Goal: Transaction & Acquisition: Book appointment/travel/reservation

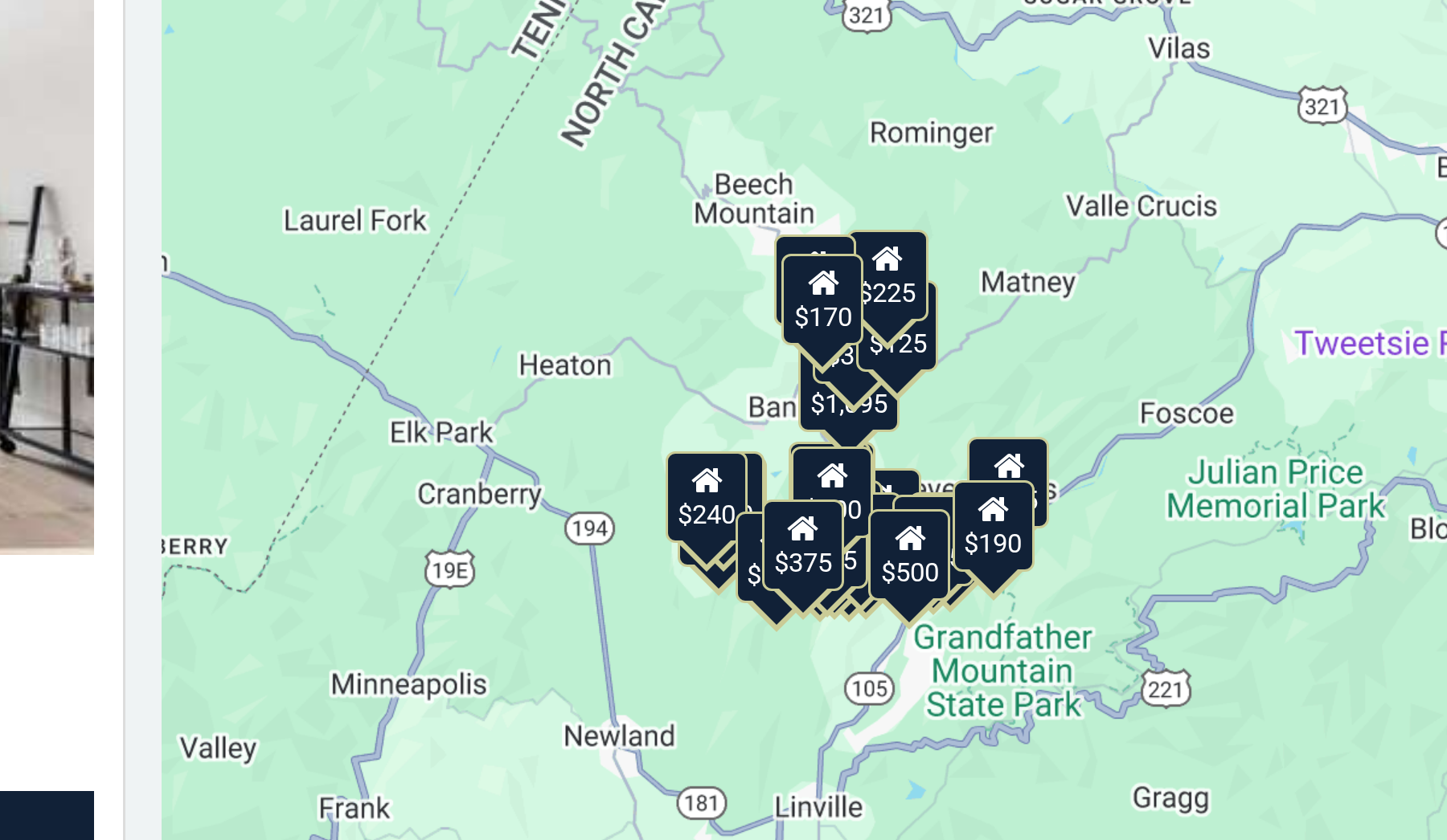
drag, startPoint x: 456, startPoint y: 188, endPoint x: 338, endPoint y: 126, distance: 133.3
click at [964, 210] on div "$650 $375 $350 $350 $200 $375 $195 $265 $190 $175 $155 $290 $175 $345 $1,095 $1…" at bounding box center [1205, 541] width 483 height 663
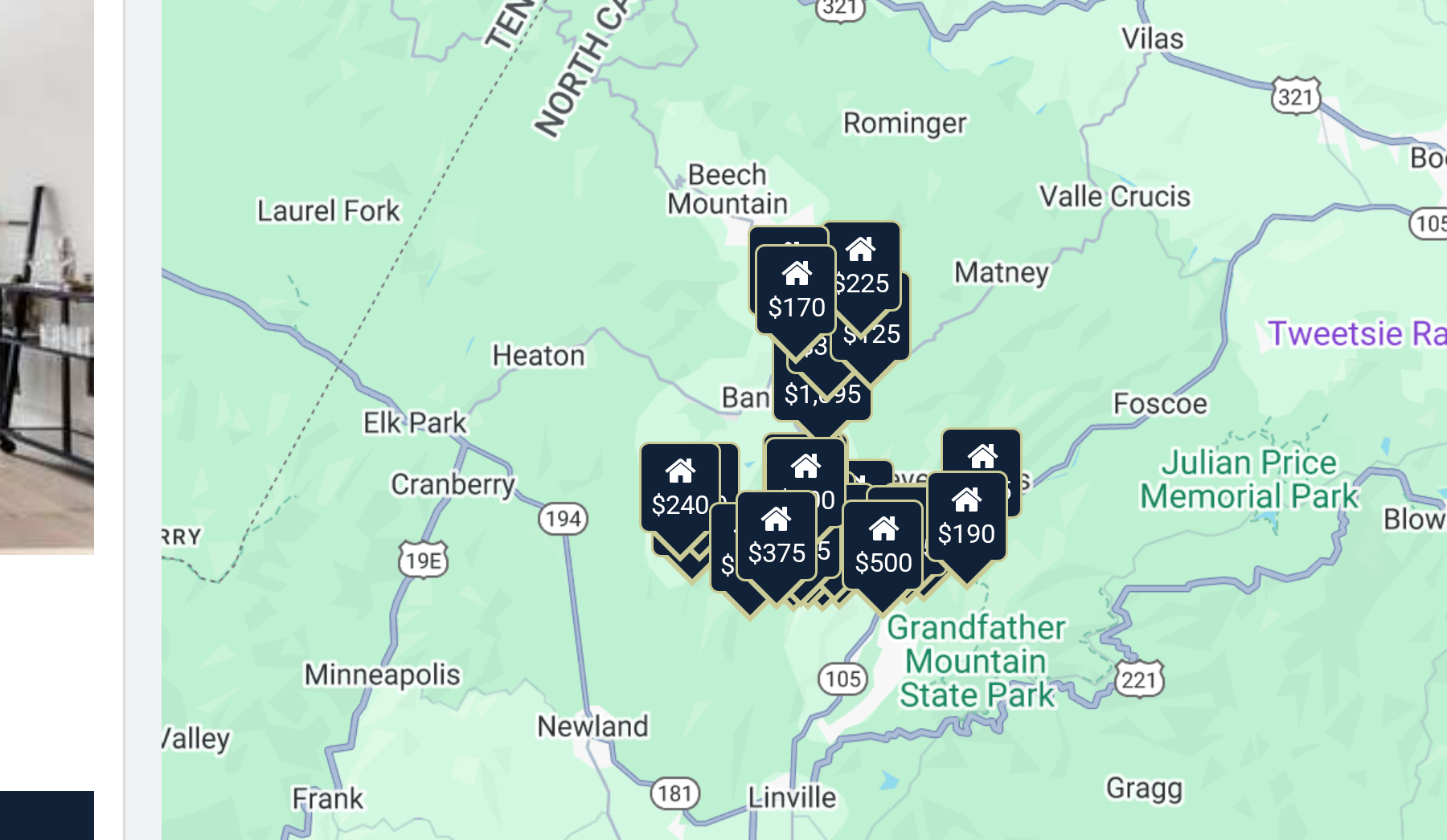
scroll to position [8, 0]
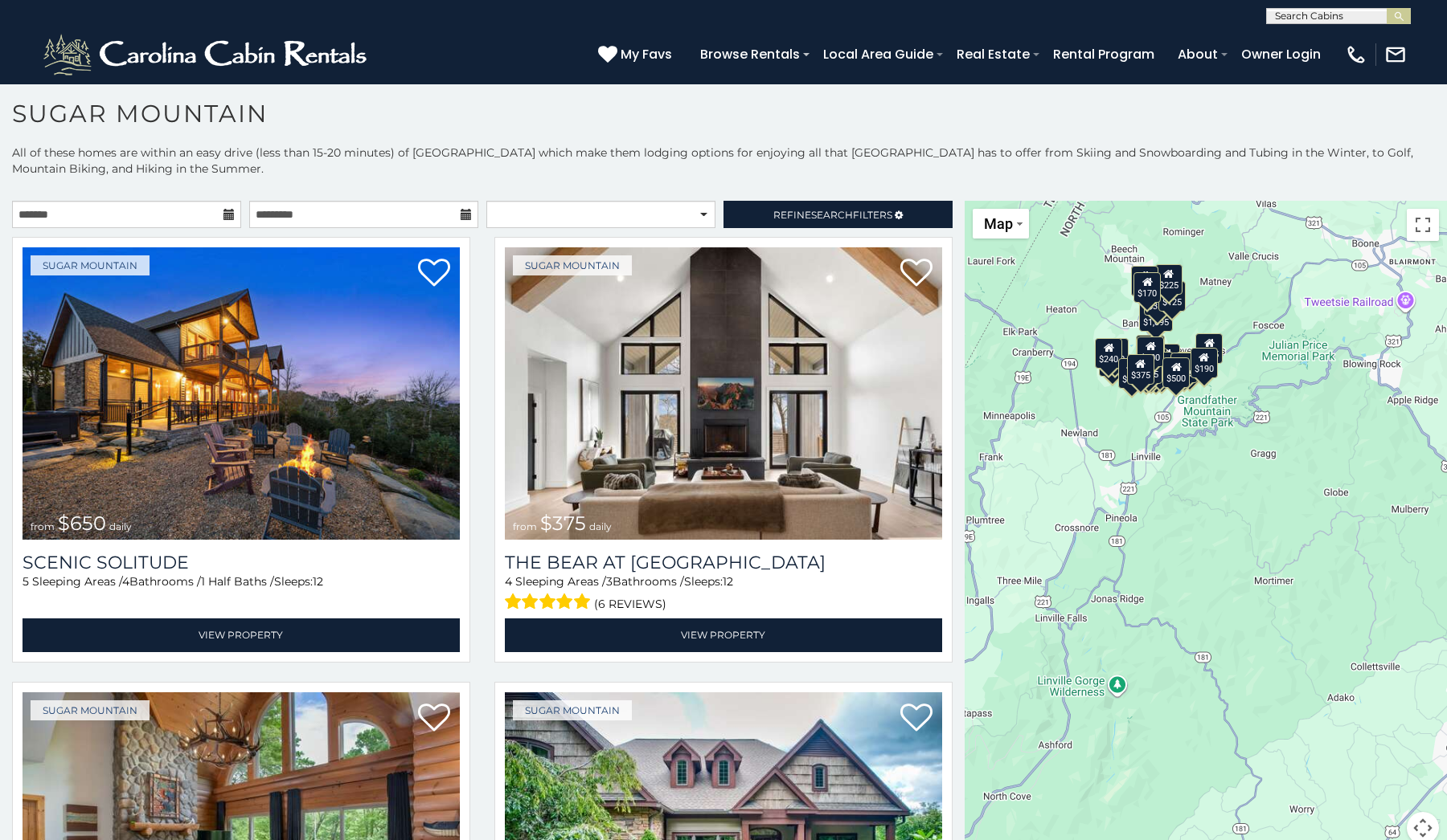
drag, startPoint x: 1355, startPoint y: 476, endPoint x: 1323, endPoint y: 314, distance: 165.1
click at [1324, 314] on div "$650 $375 $350 $350 $200 $375 $195 $265 $190 $175 $155 $290 $175 $345 $1,095 $1…" at bounding box center [1205, 532] width 483 height 663
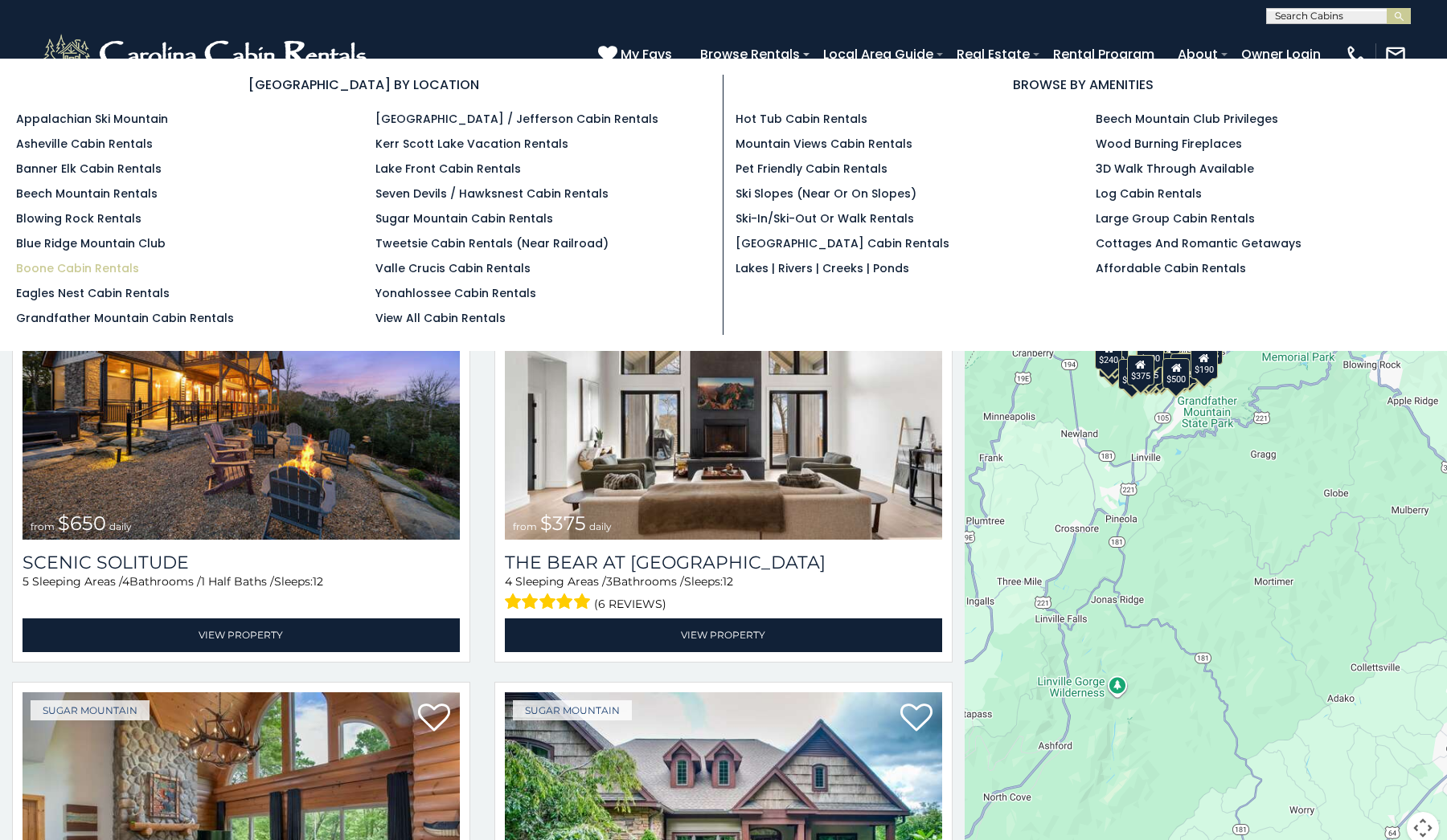
click at [59, 263] on link "Boone Cabin Rentals" at bounding box center [77, 268] width 123 height 16
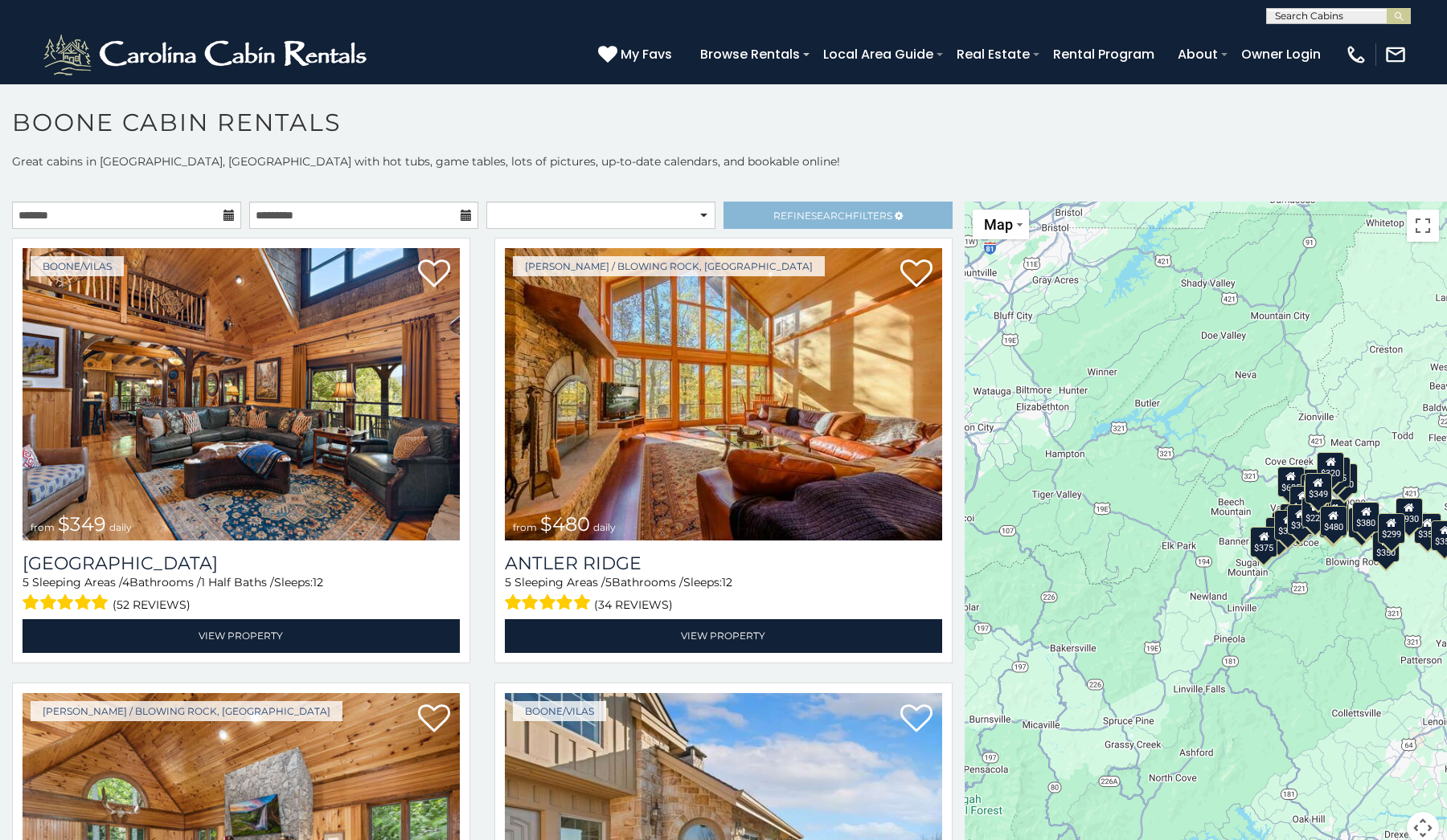
click at [823, 205] on link "Refine Search Filters" at bounding box center [837, 215] width 229 height 27
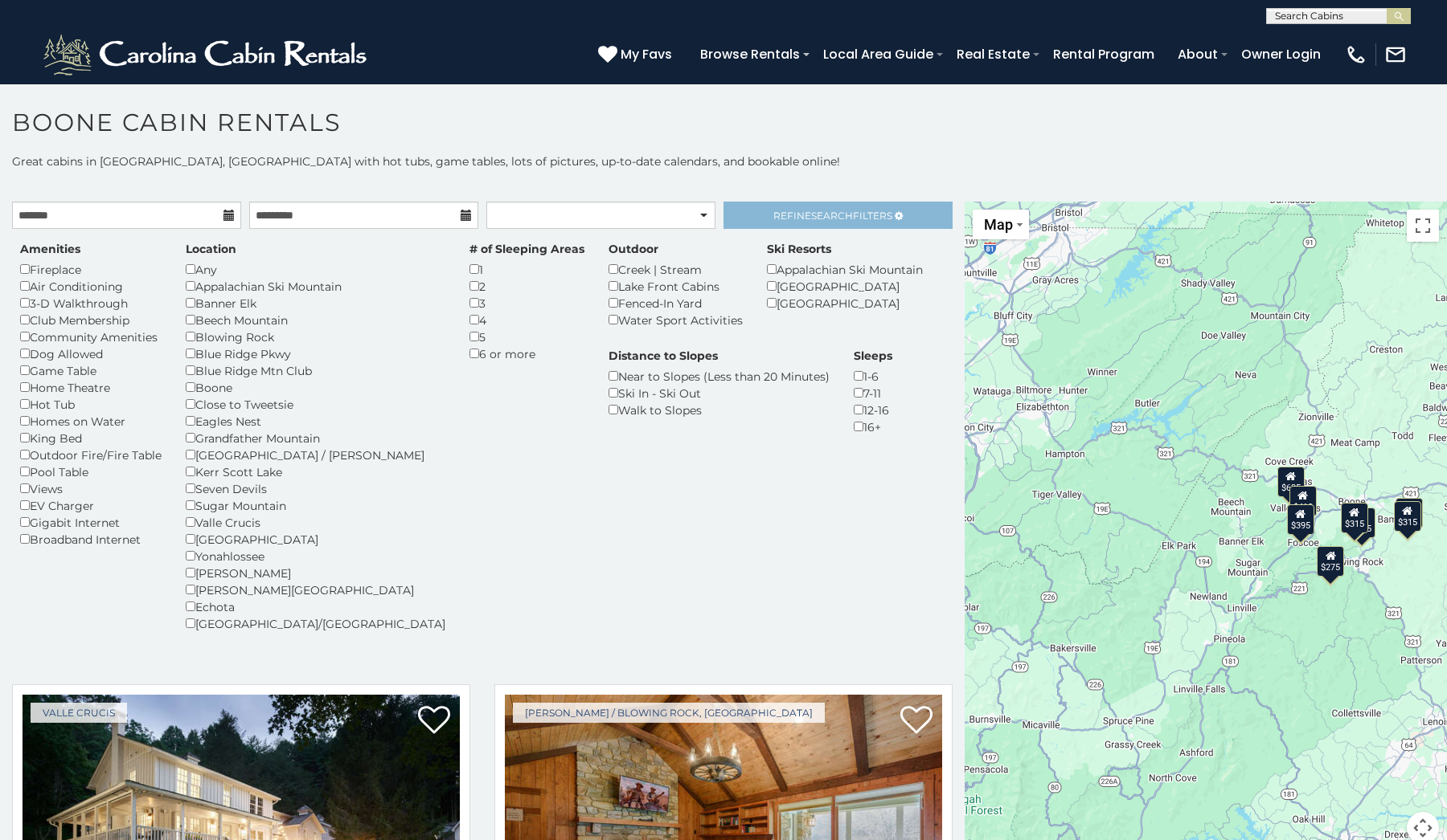
click at [828, 221] on span "Search" at bounding box center [832, 216] width 42 height 12
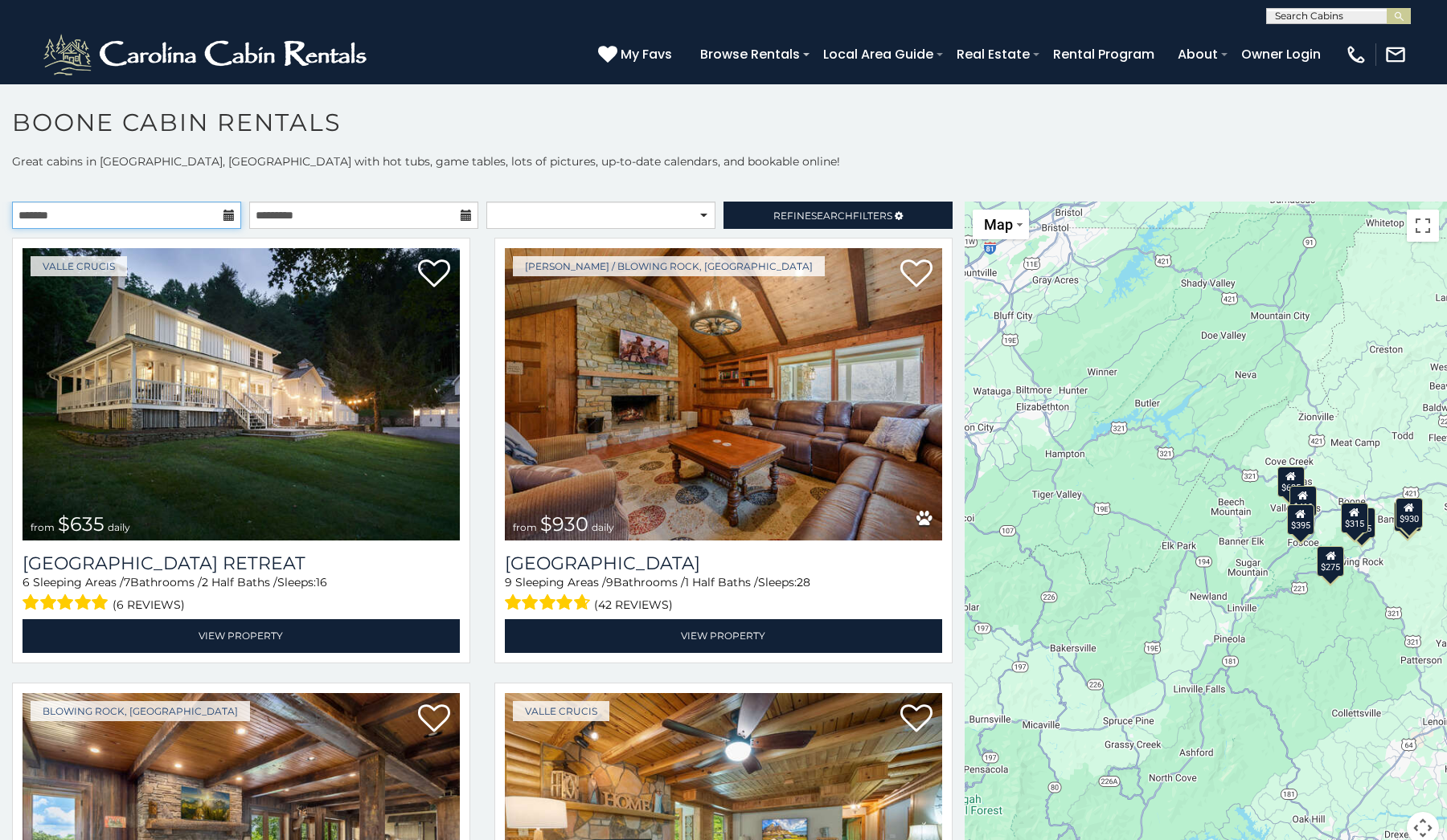
click at [187, 209] on input "text" at bounding box center [126, 215] width 229 height 27
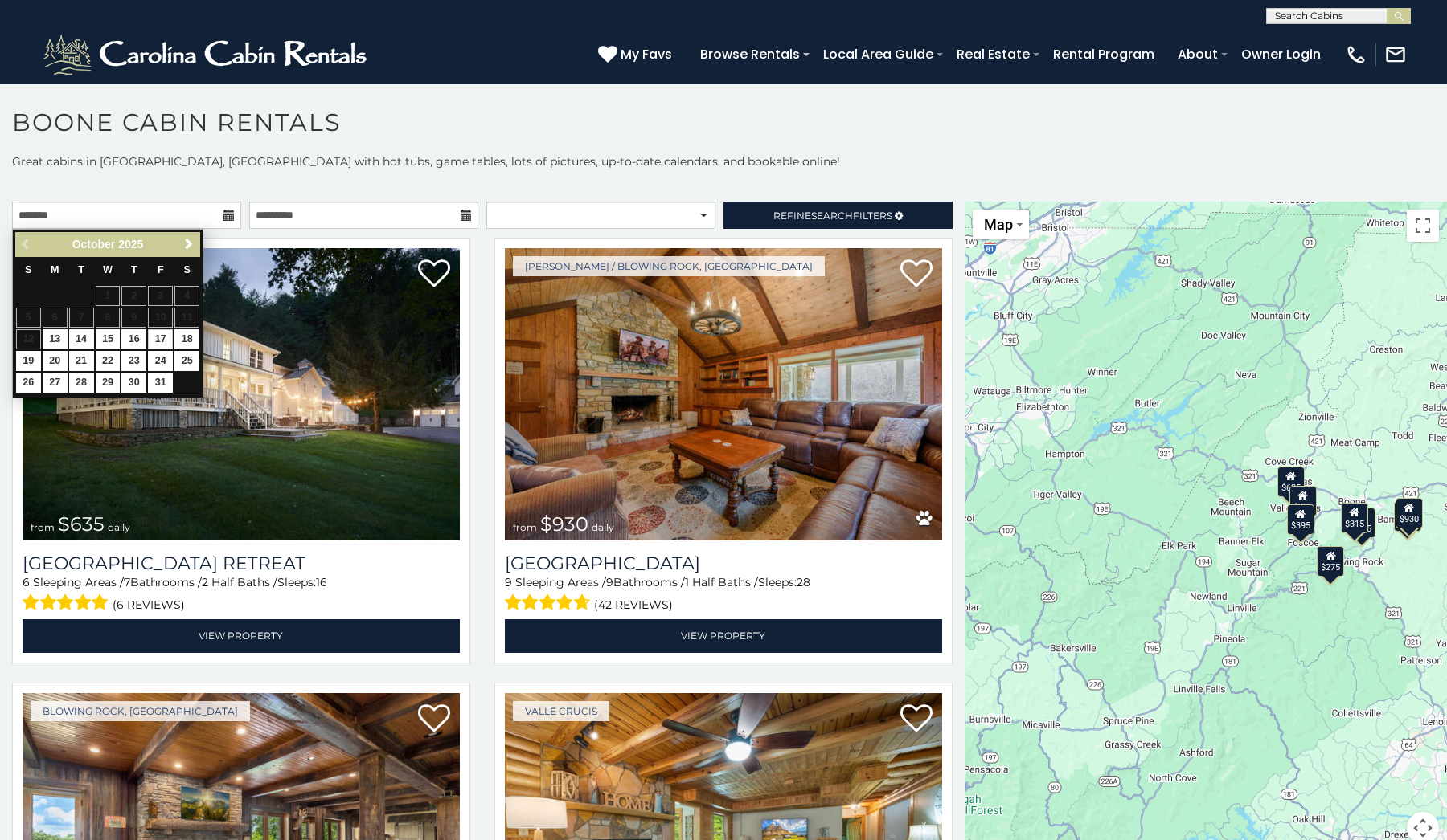
click at [162, 338] on link "17" at bounding box center [160, 340] width 25 height 21
type input "**********"
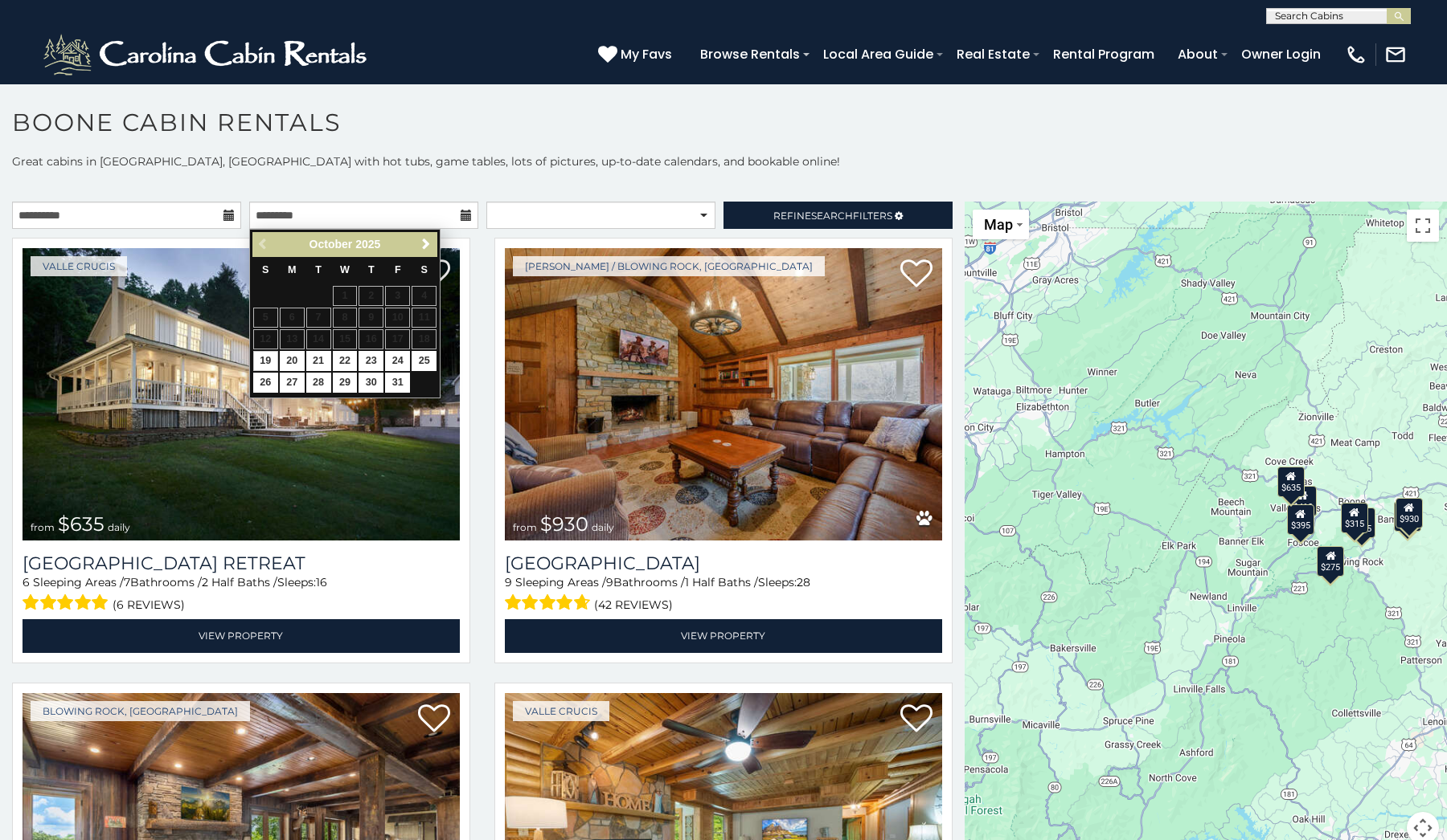
click at [265, 355] on link "19" at bounding box center [265, 361] width 25 height 21
type input "**********"
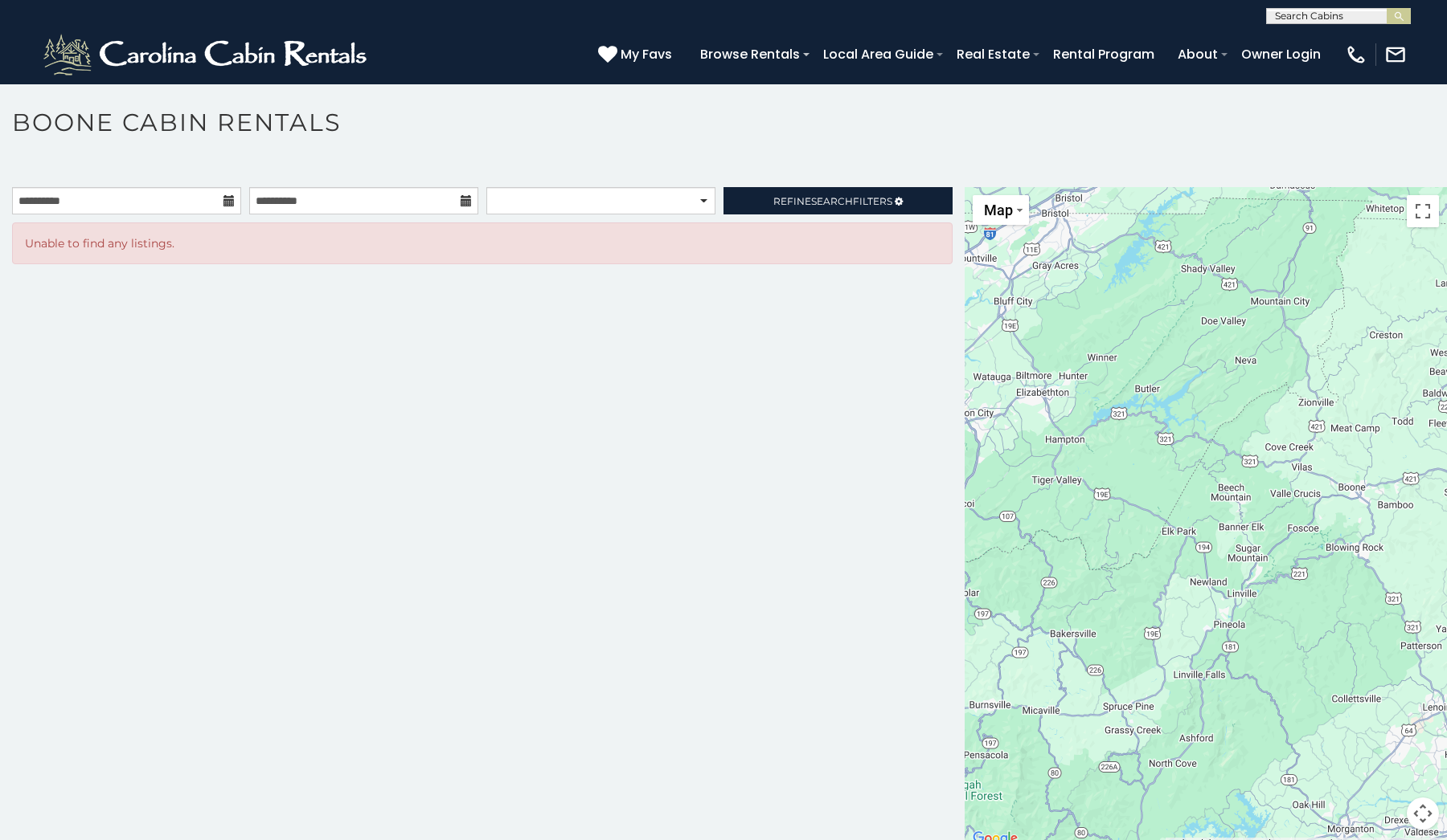
scroll to position [14, 0]
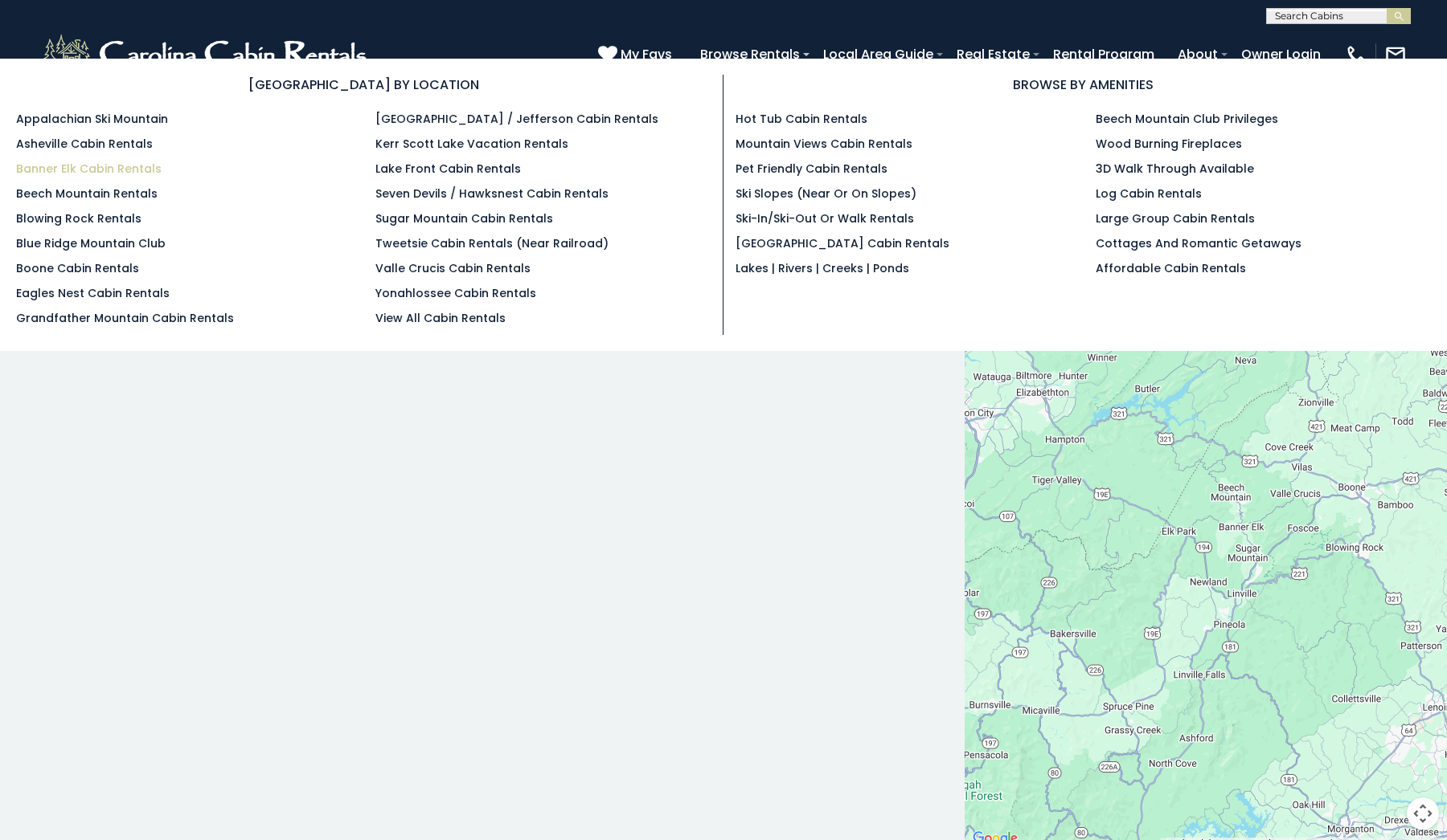
click at [119, 164] on link "Banner Elk Cabin Rentals" at bounding box center [89, 168] width 146 height 16
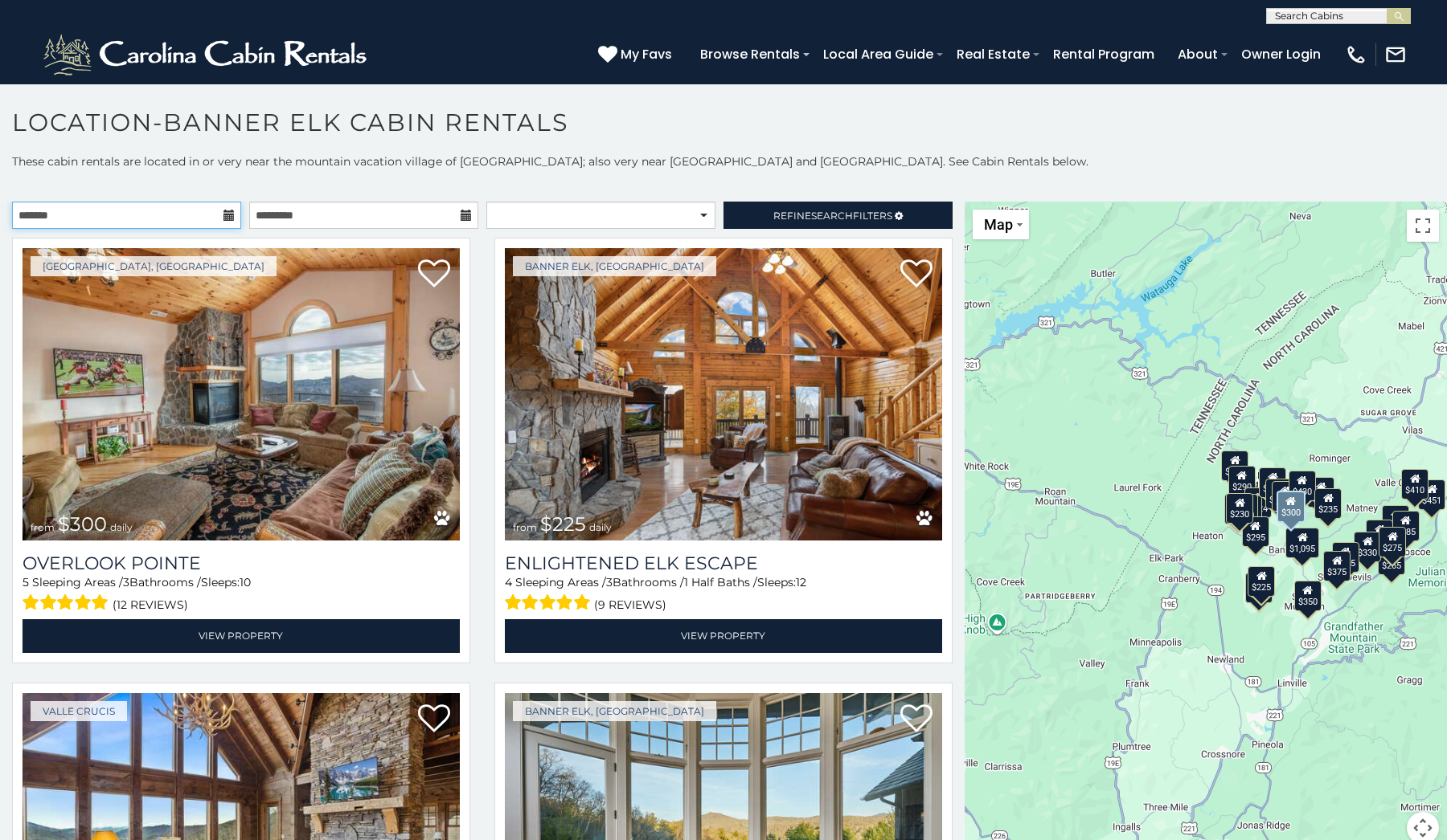
click at [203, 219] on input "text" at bounding box center [126, 215] width 229 height 27
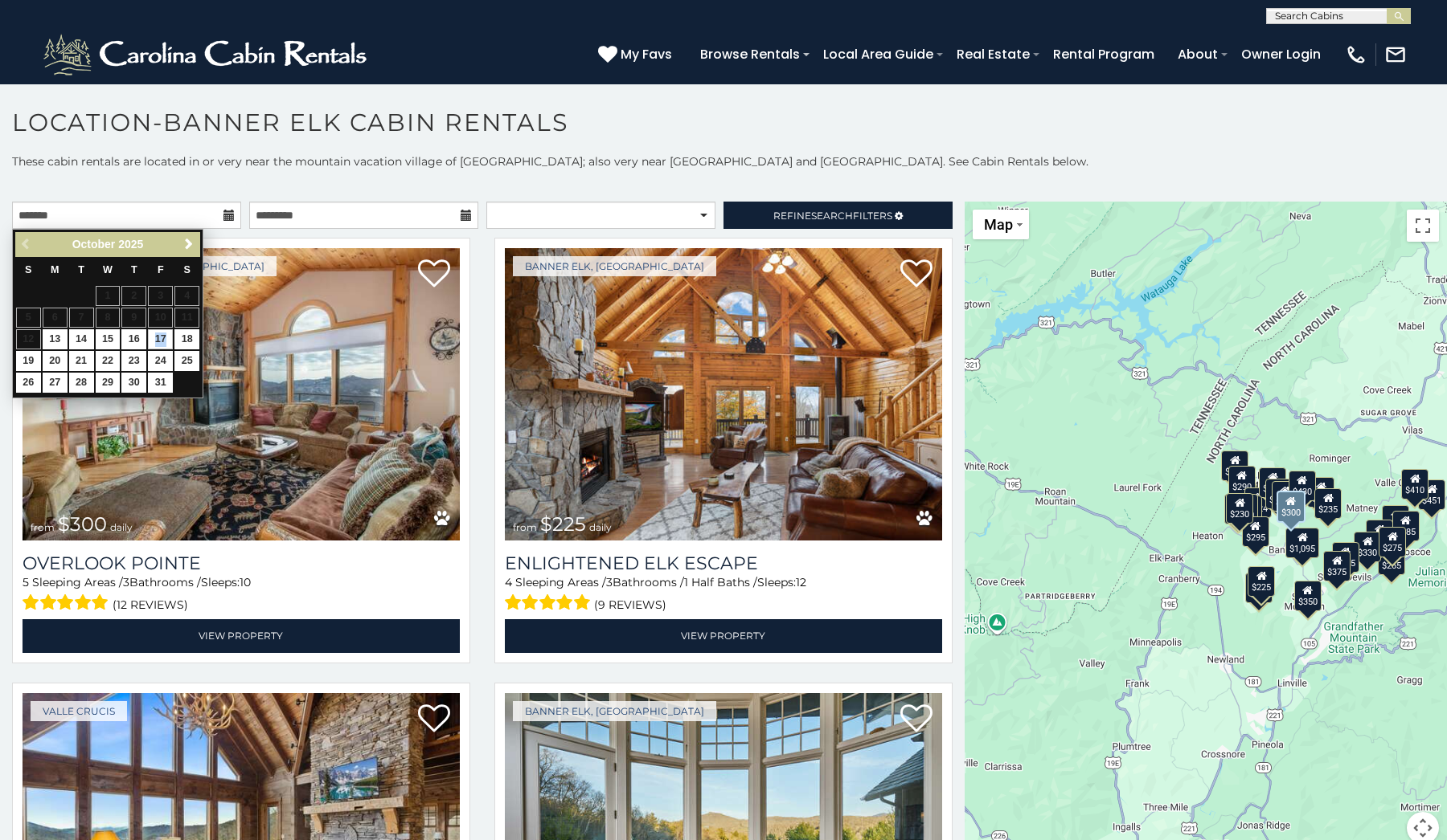
click at [159, 335] on link "17" at bounding box center [160, 340] width 25 height 21
type input "**********"
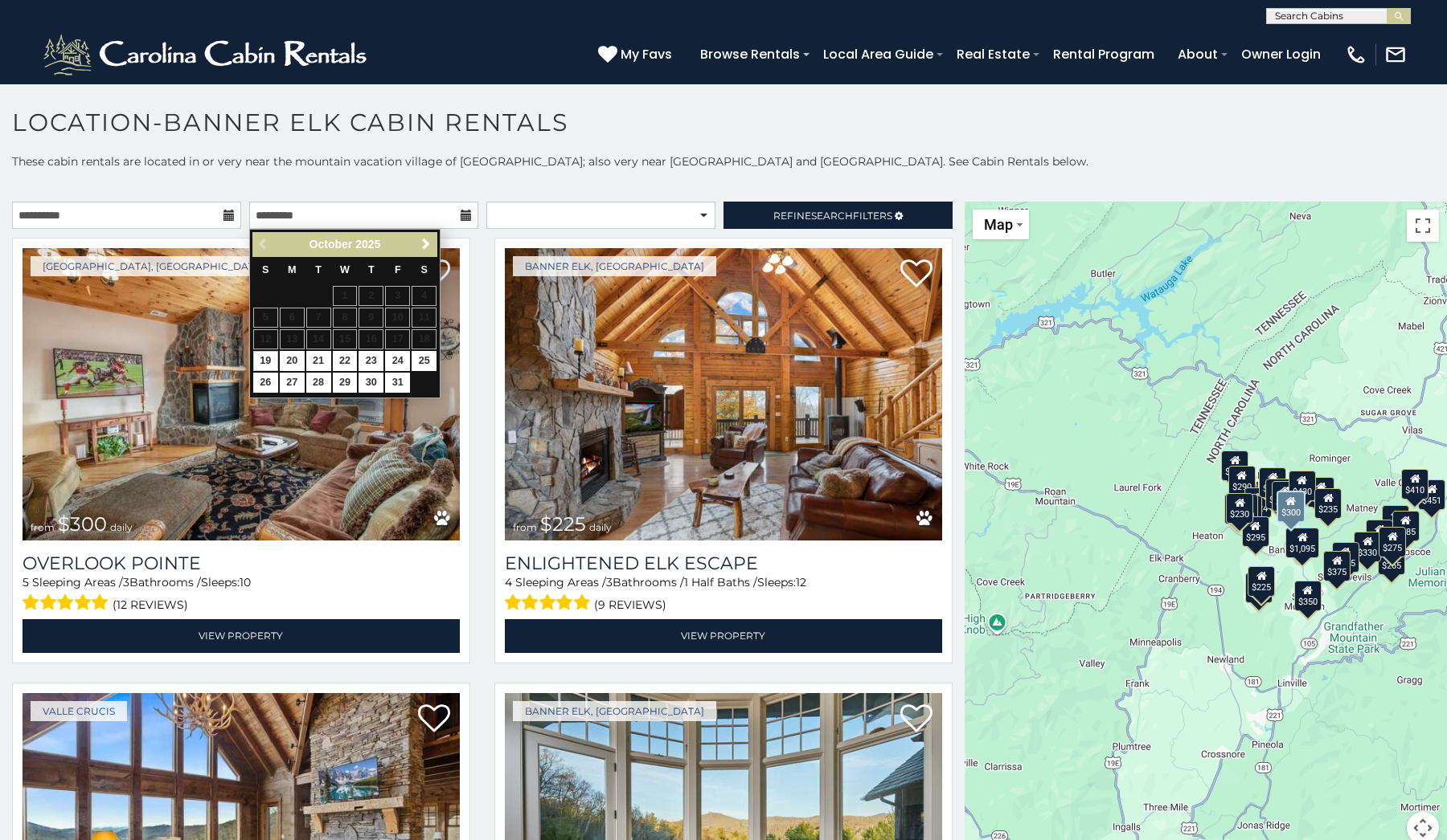
click at [266, 355] on link "19" at bounding box center [265, 361] width 25 height 21
type input "**********"
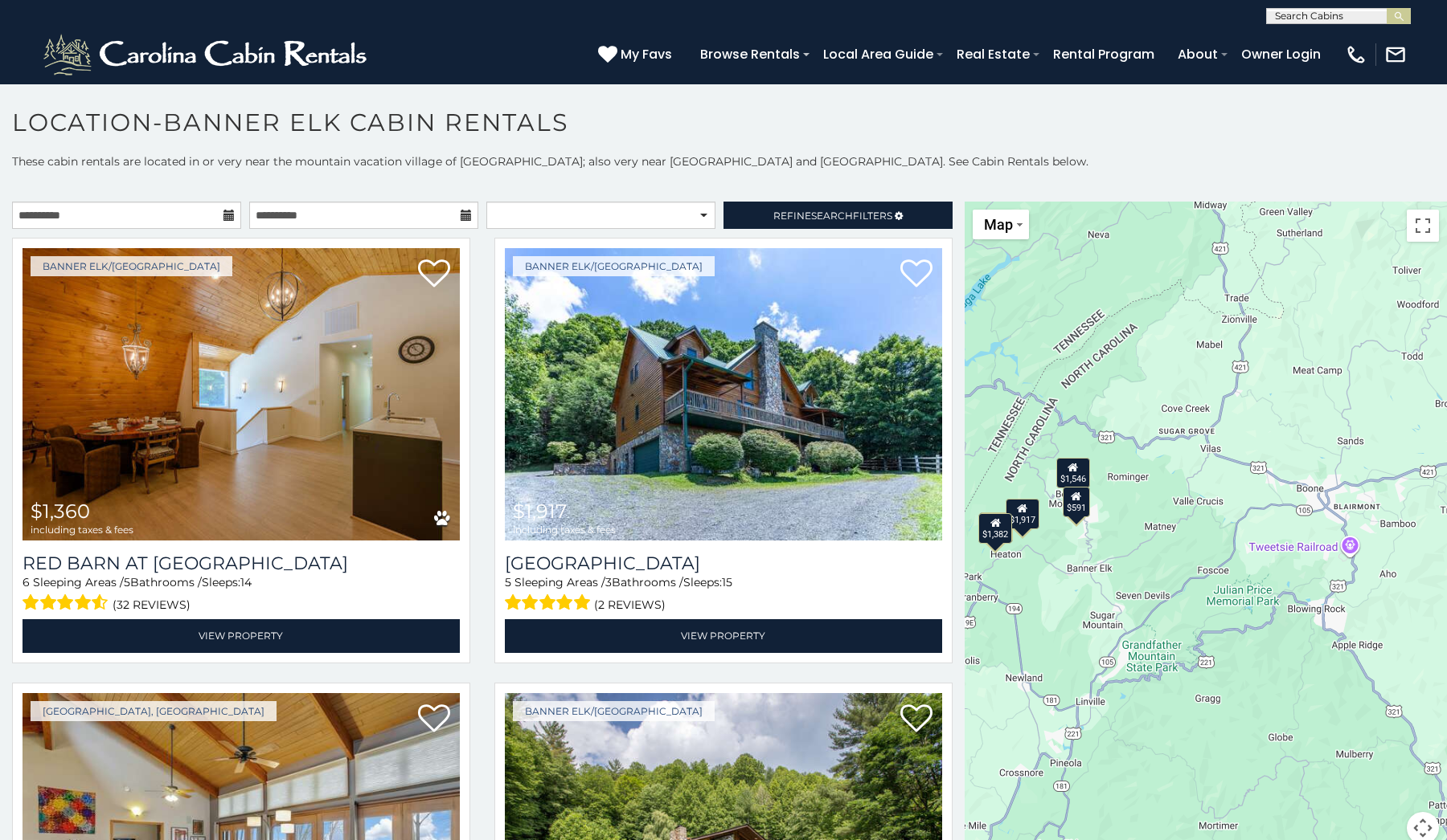
drag, startPoint x: 1365, startPoint y: 590, endPoint x: 1161, endPoint y: 609, distance: 204.9
click at [1161, 609] on div "$1,360 $1,917 $1,546 $1,382 $591" at bounding box center [1205, 532] width 483 height 662
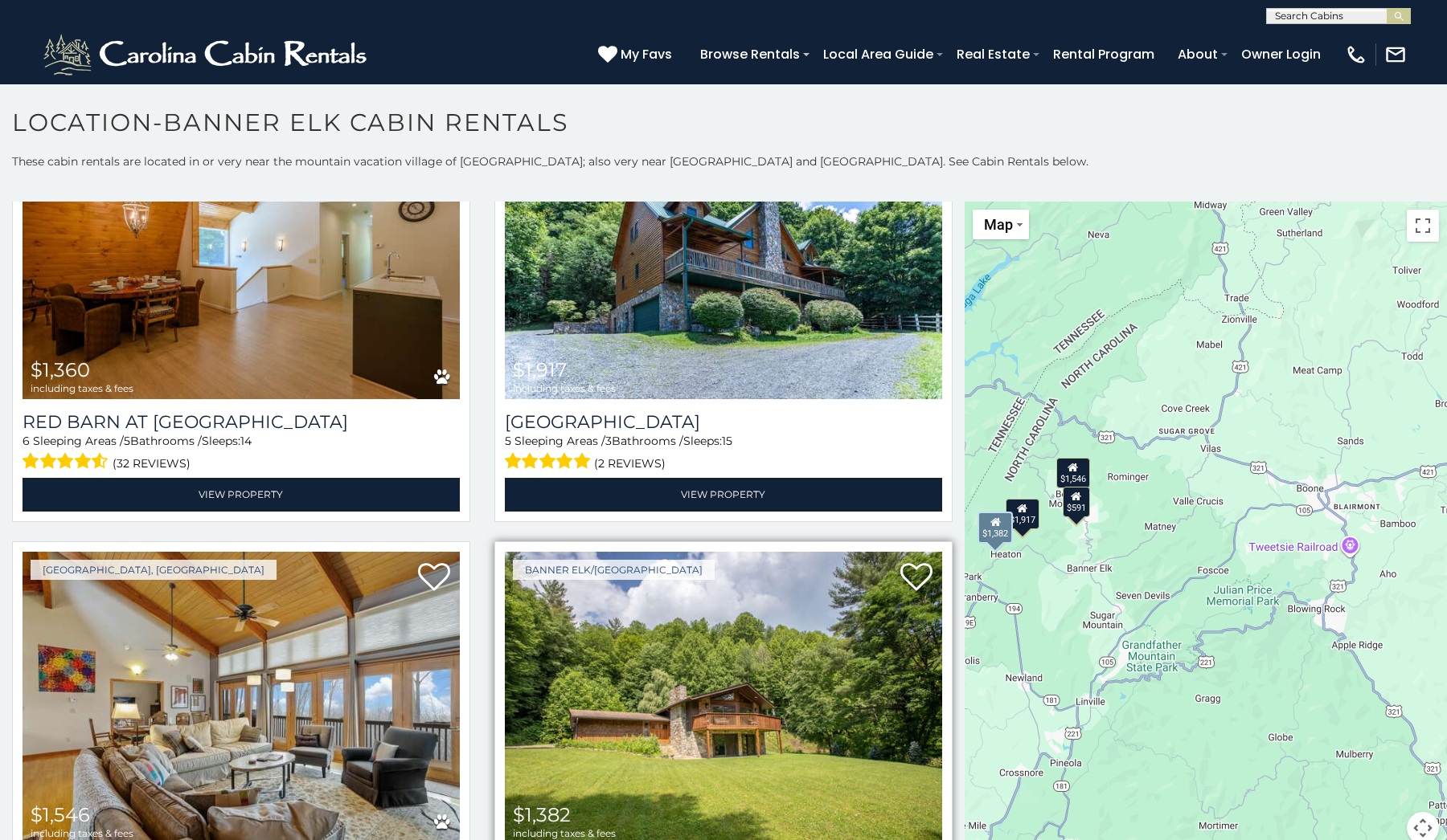
scroll to position [128, 0]
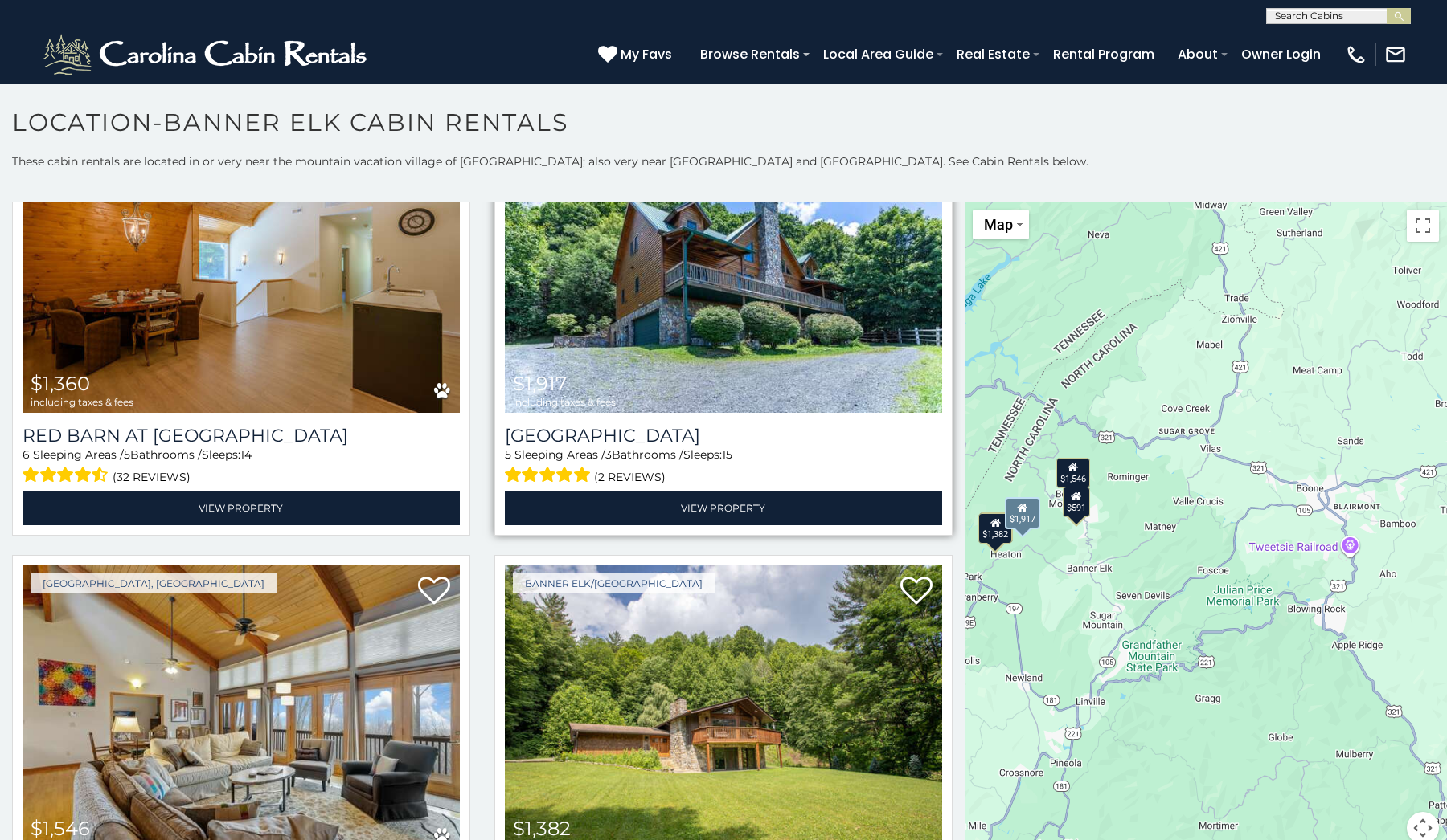
click at [802, 372] on img at bounding box center [724, 266] width 437 height 292
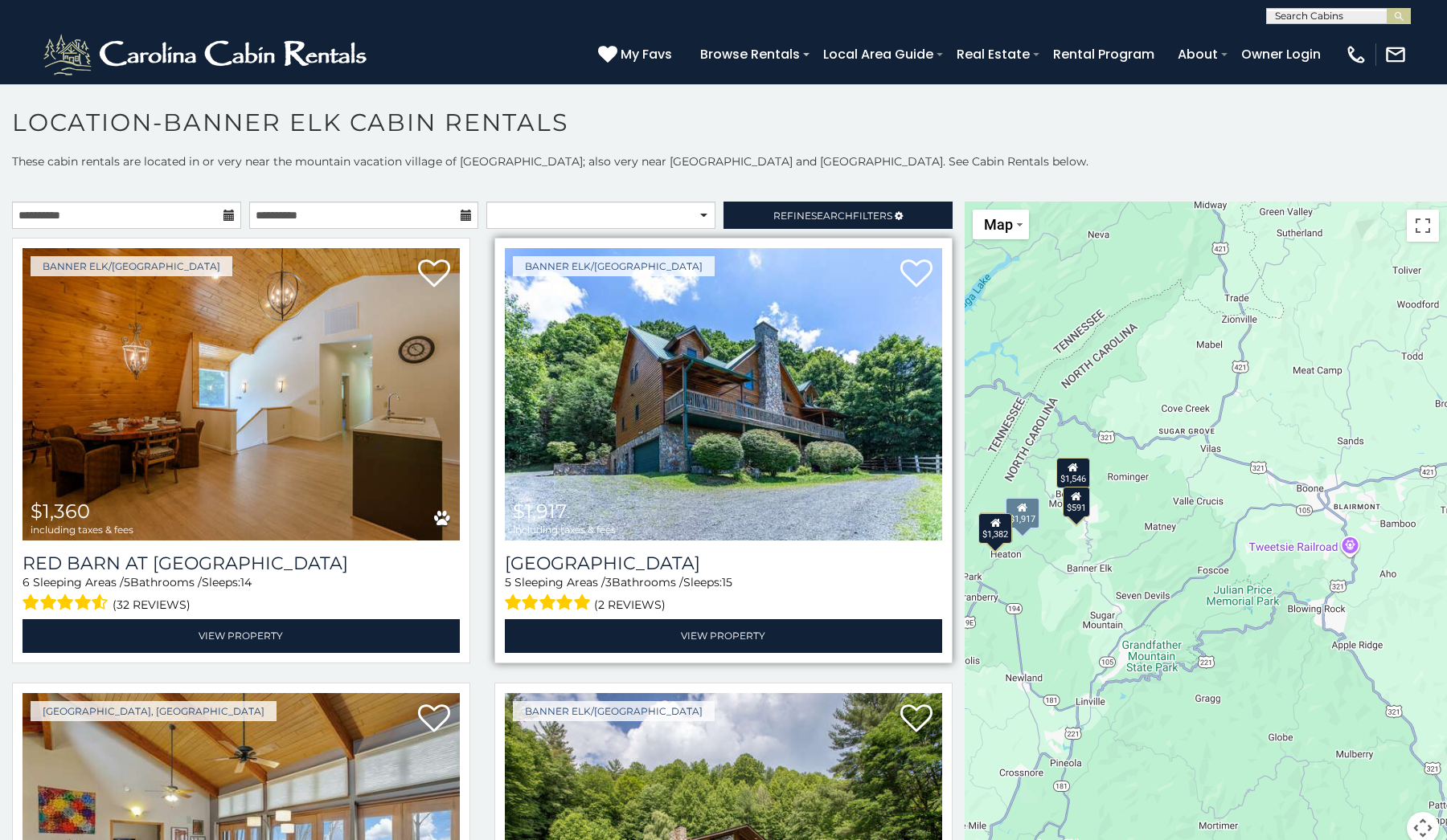
scroll to position [0, 0]
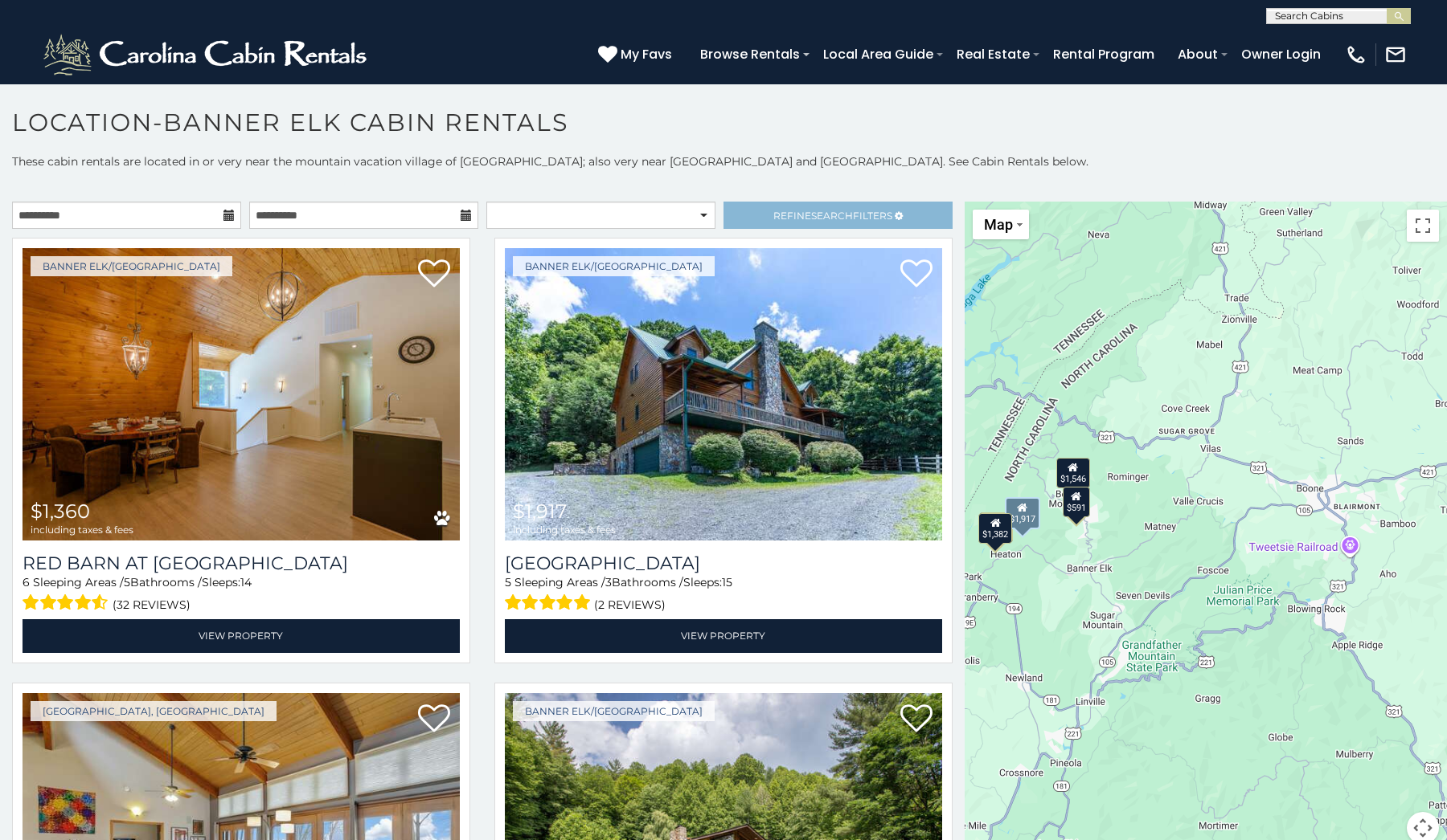
click at [874, 212] on span "Refine Search Filters" at bounding box center [832, 216] width 119 height 12
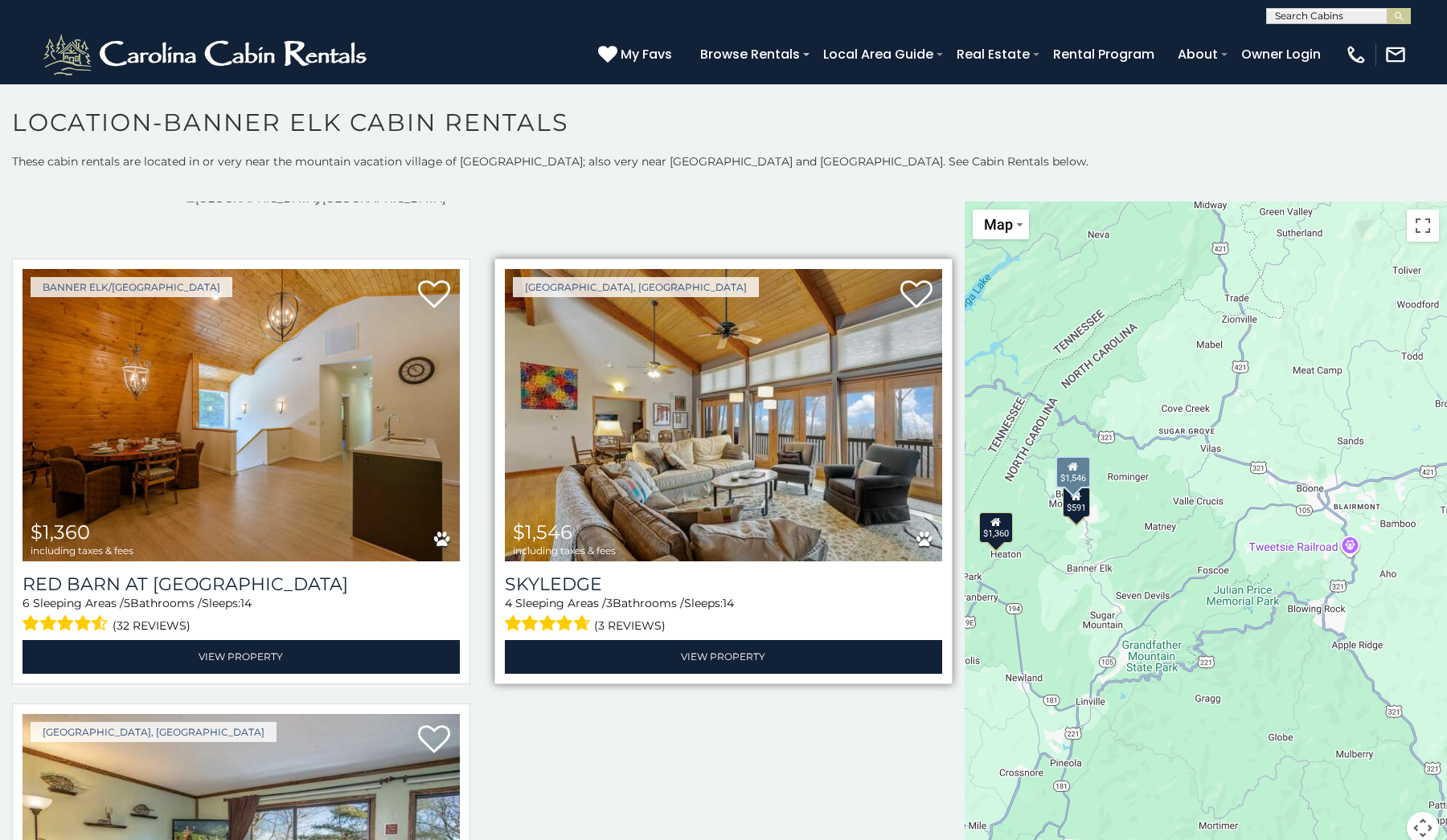
click at [788, 433] on img at bounding box center [724, 414] width 437 height 292
click at [748, 490] on img at bounding box center [724, 414] width 437 height 292
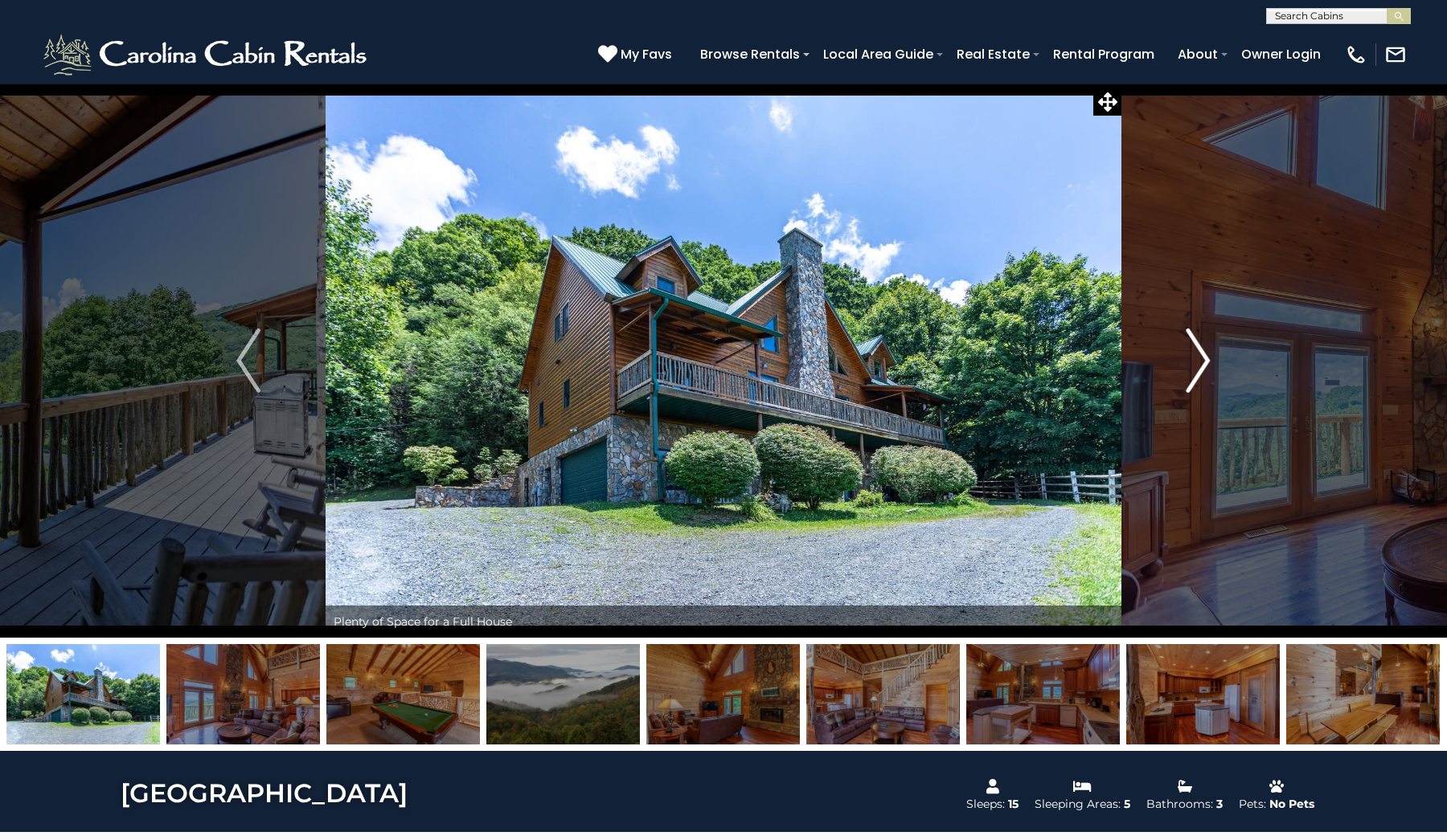
click at [1205, 359] on img "Next" at bounding box center [1199, 360] width 24 height 64
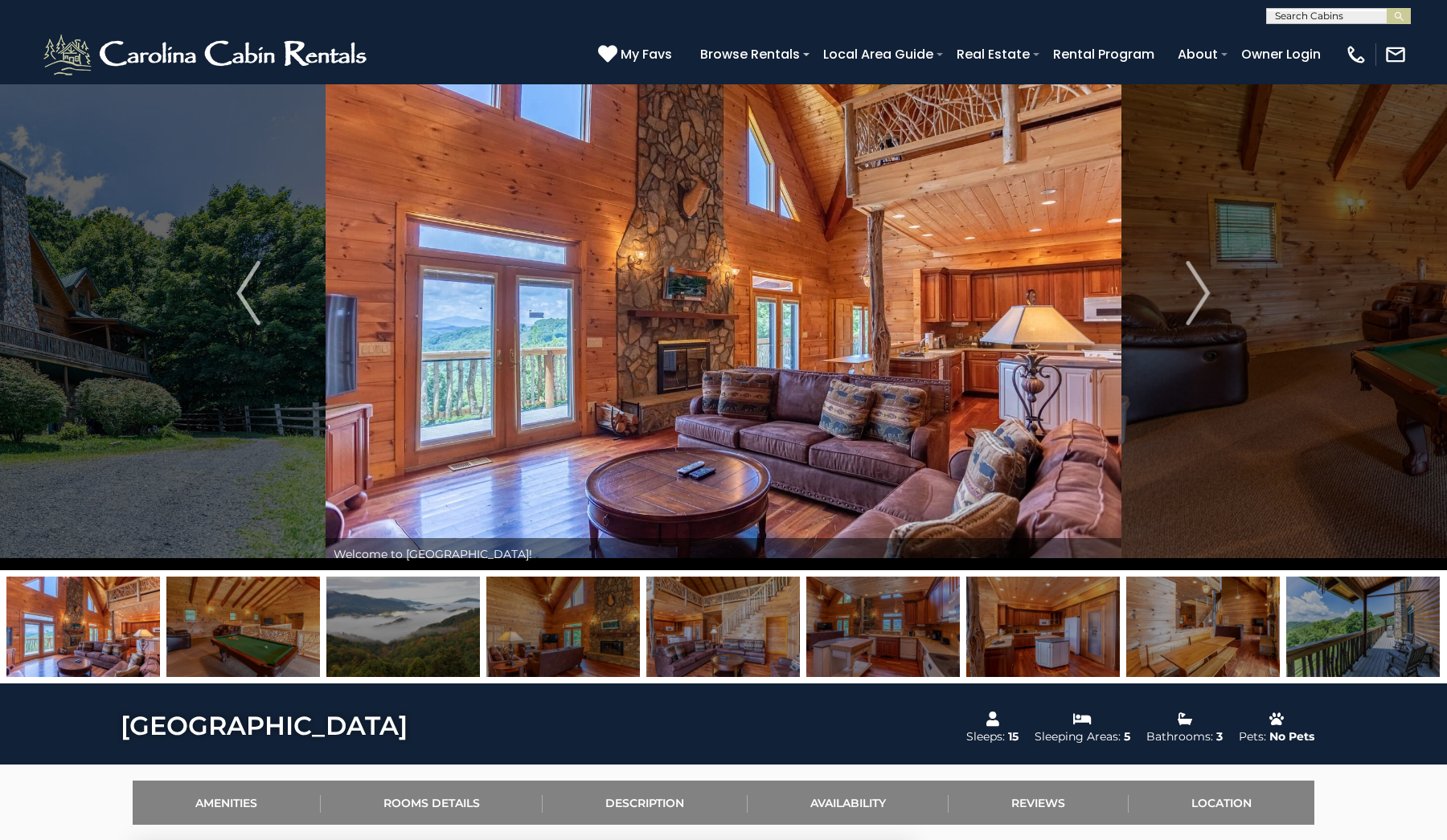
scroll to position [66, 0]
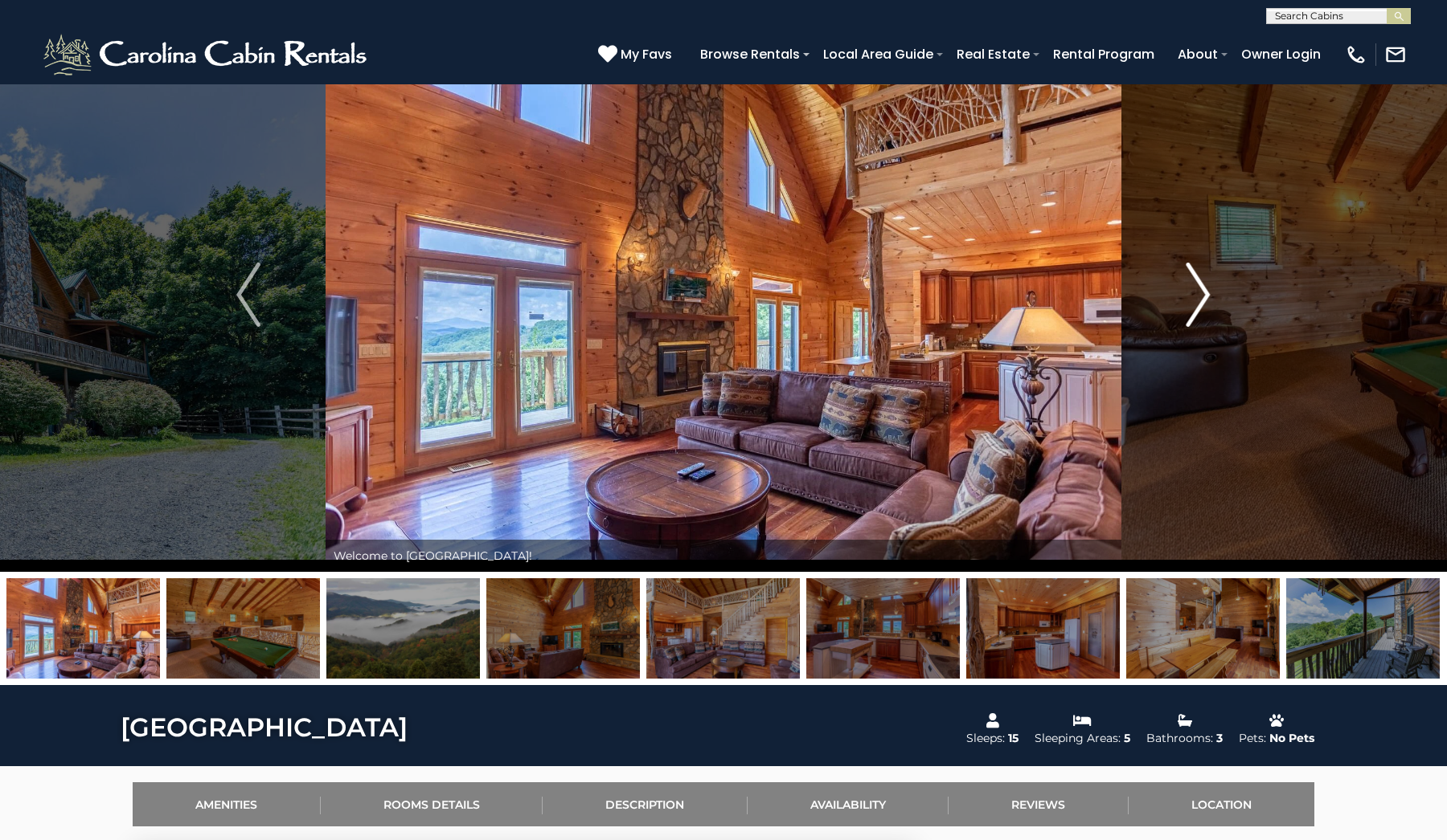
click at [1199, 302] on img "Next" at bounding box center [1199, 294] width 24 height 64
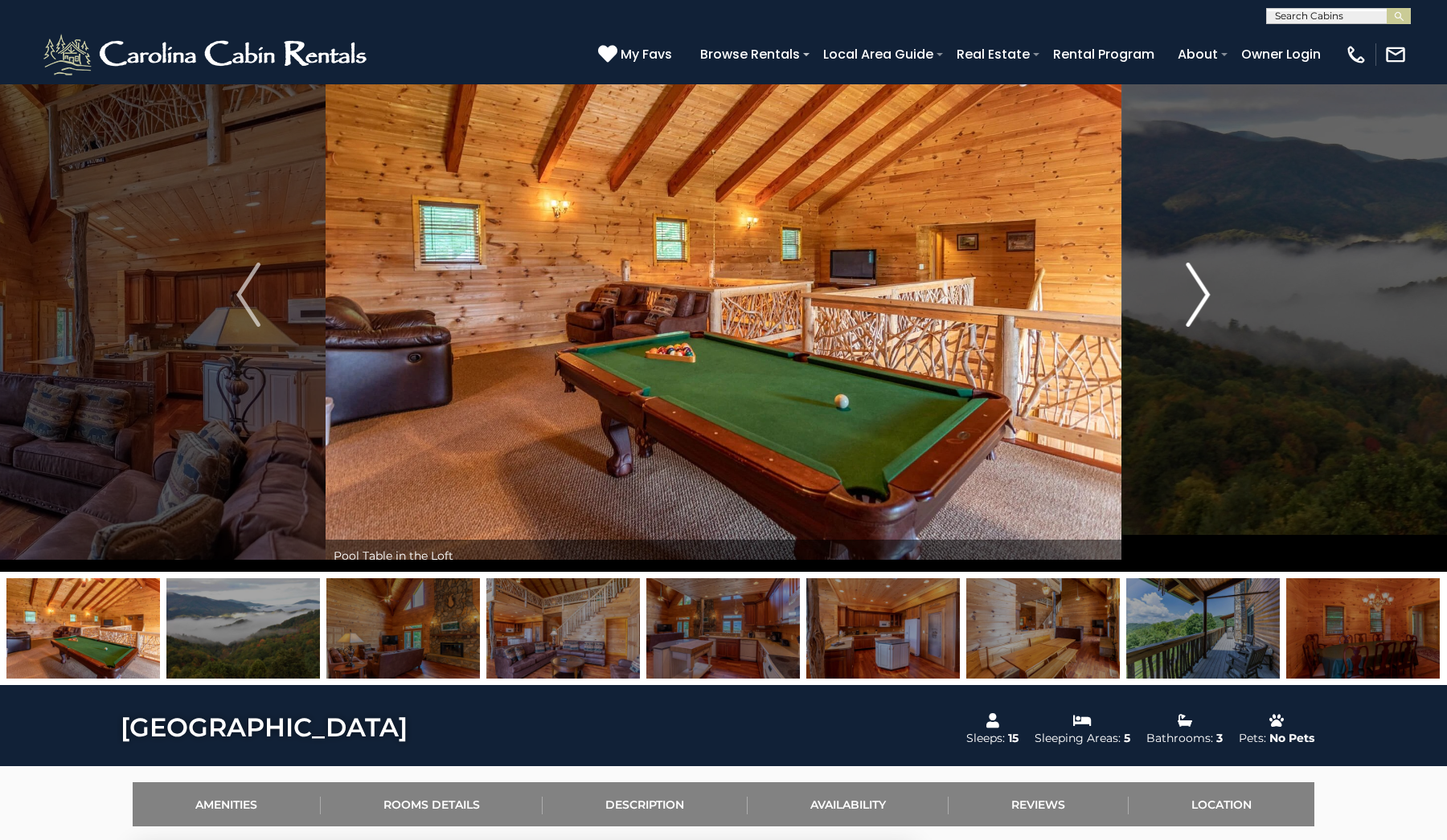
click at [1199, 302] on img "Next" at bounding box center [1199, 294] width 24 height 64
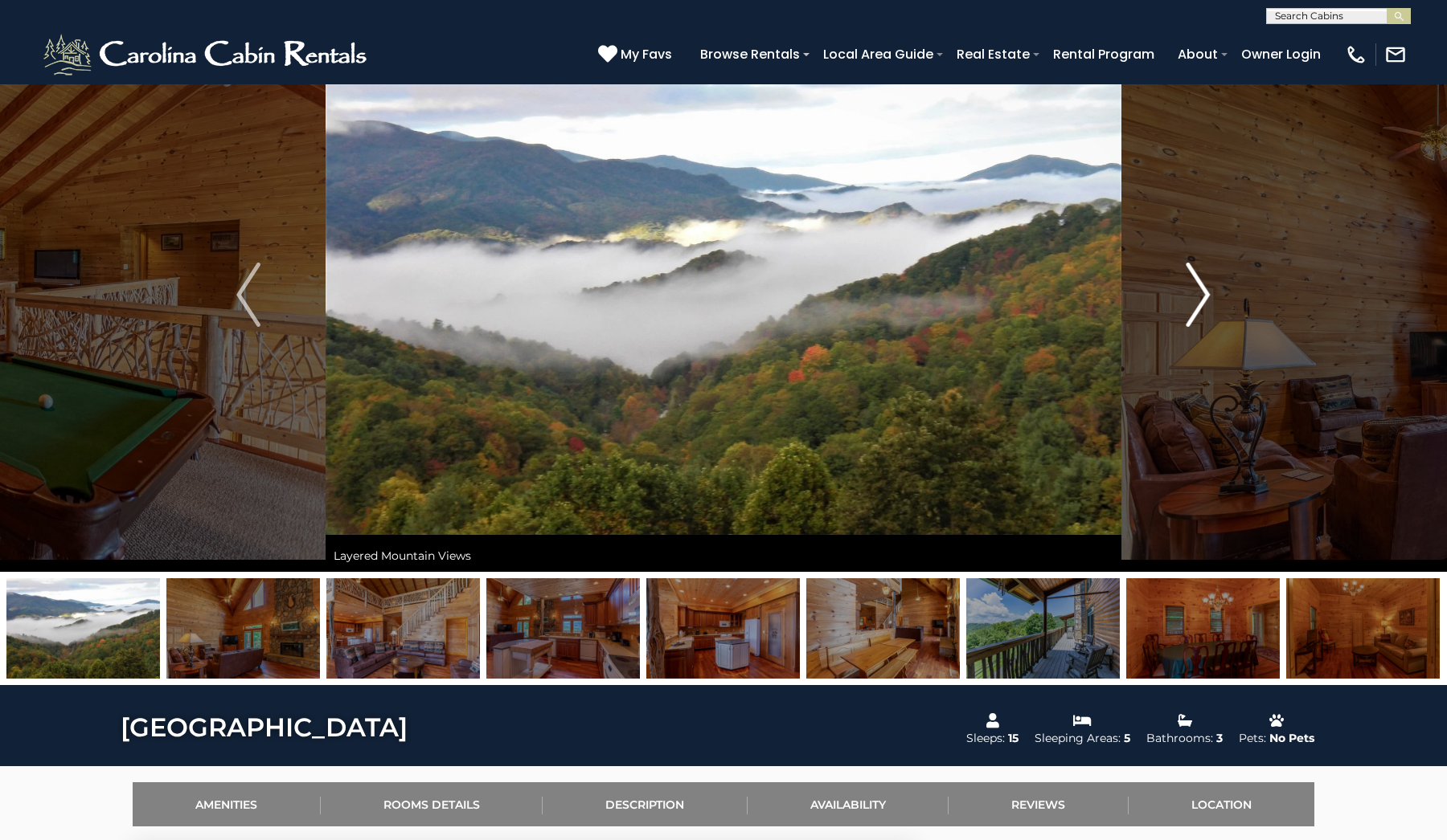
click at [1199, 302] on img "Next" at bounding box center [1199, 294] width 24 height 64
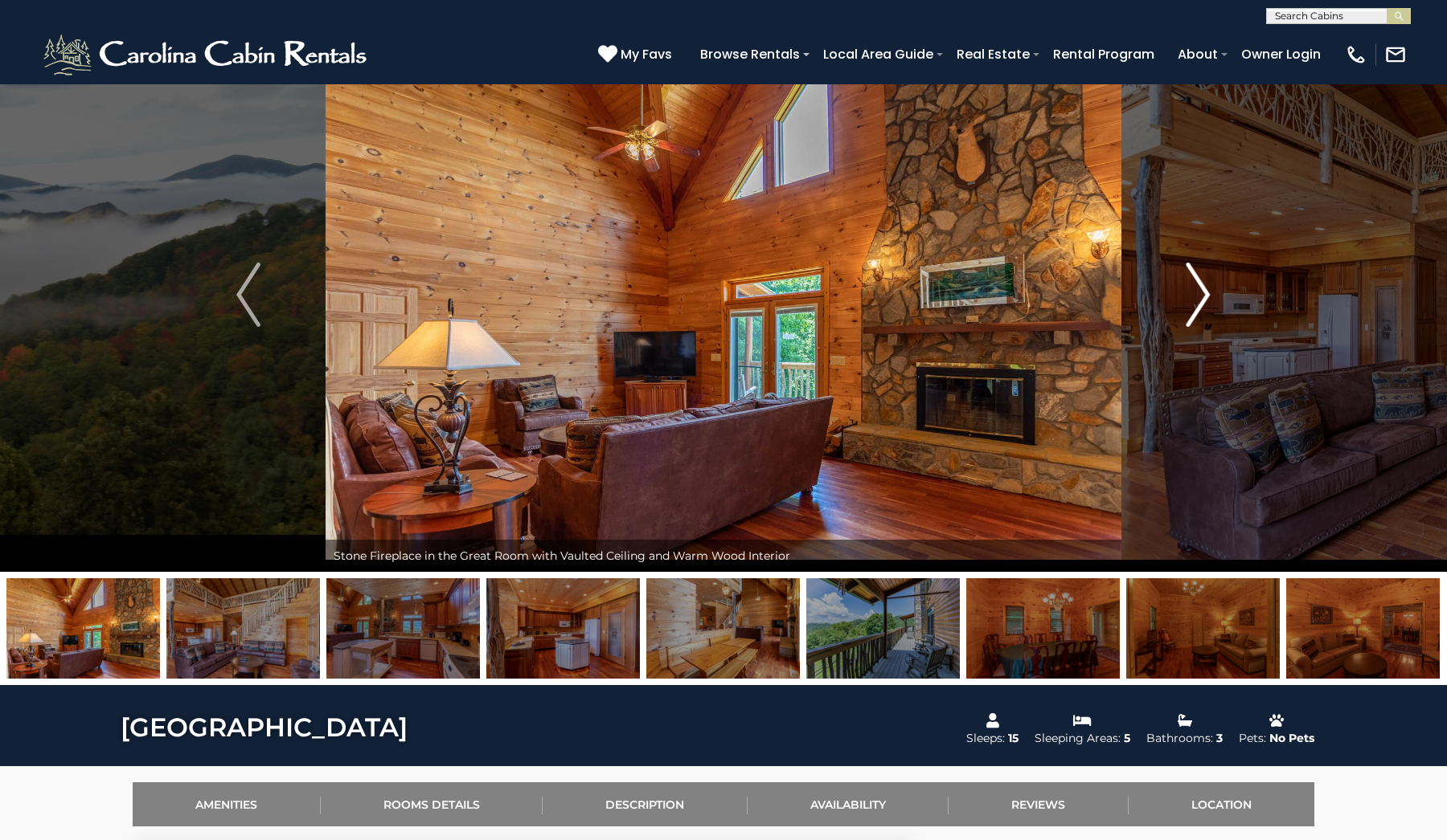
click at [1199, 302] on img "Next" at bounding box center [1199, 294] width 24 height 64
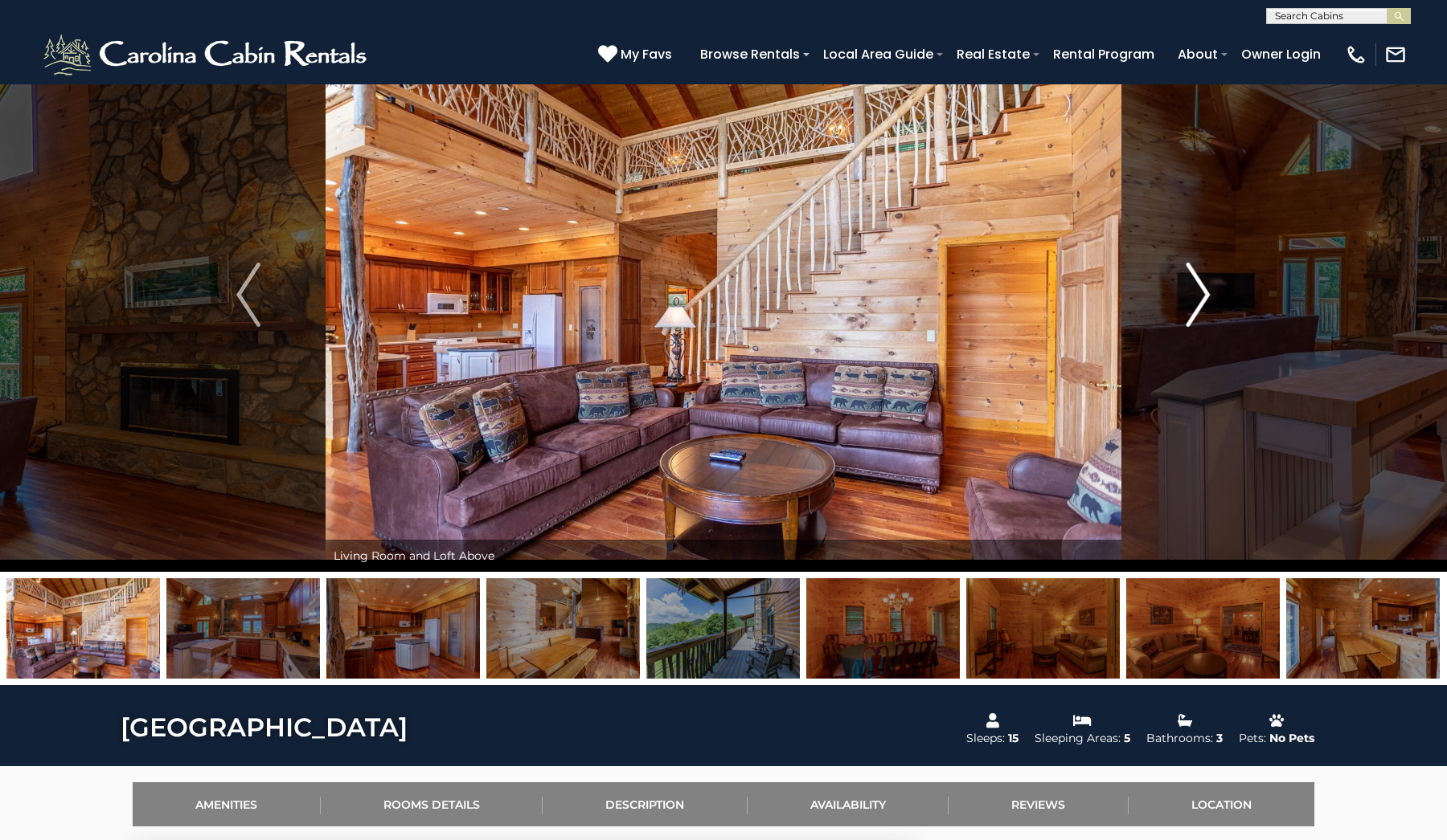
click at [1199, 302] on img "Next" at bounding box center [1199, 294] width 24 height 64
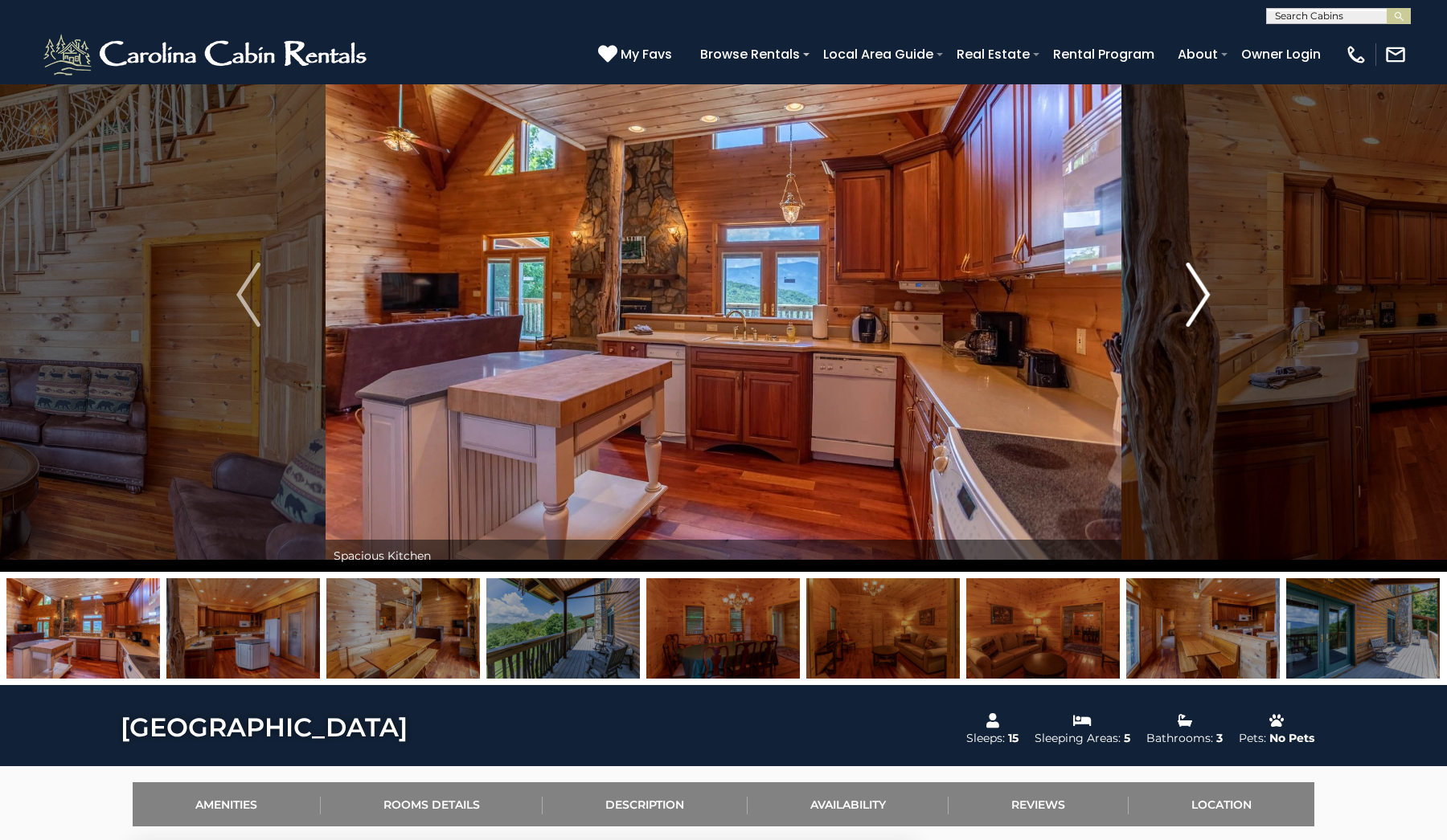
click at [1199, 302] on img "Next" at bounding box center [1199, 294] width 24 height 64
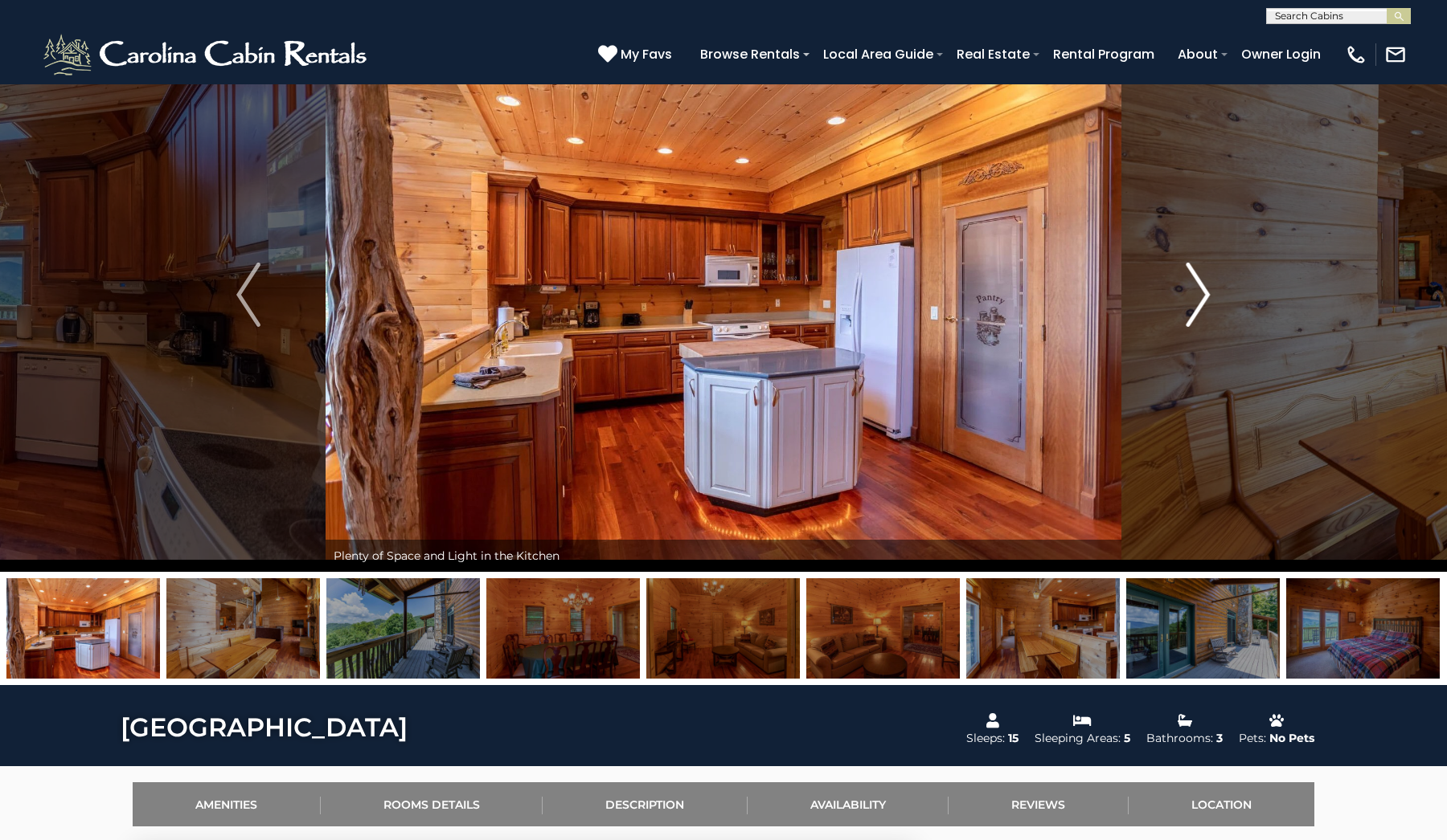
click at [1199, 302] on img "Next" at bounding box center [1199, 294] width 24 height 64
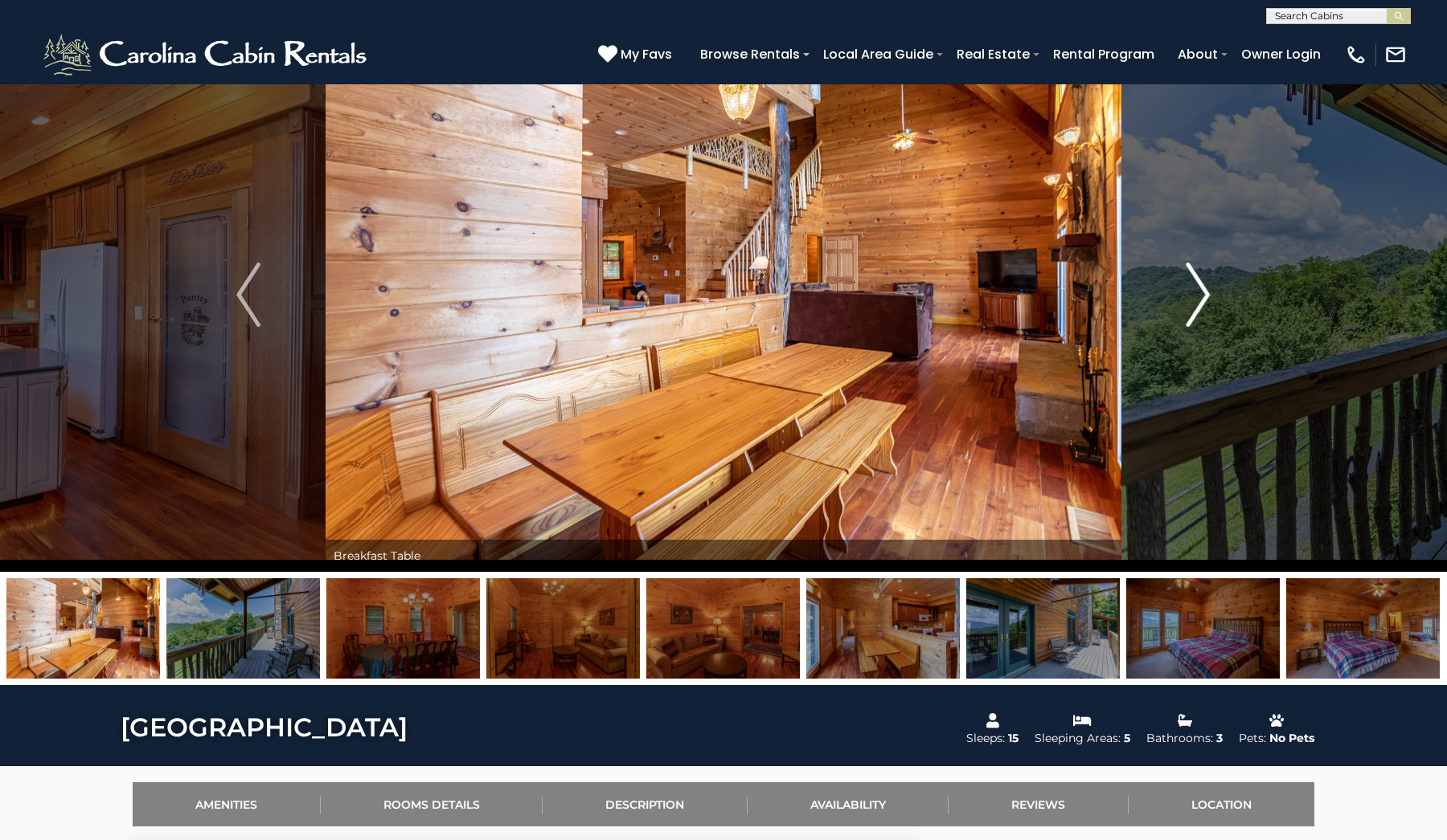
click at [1199, 302] on img "Next" at bounding box center [1199, 294] width 24 height 64
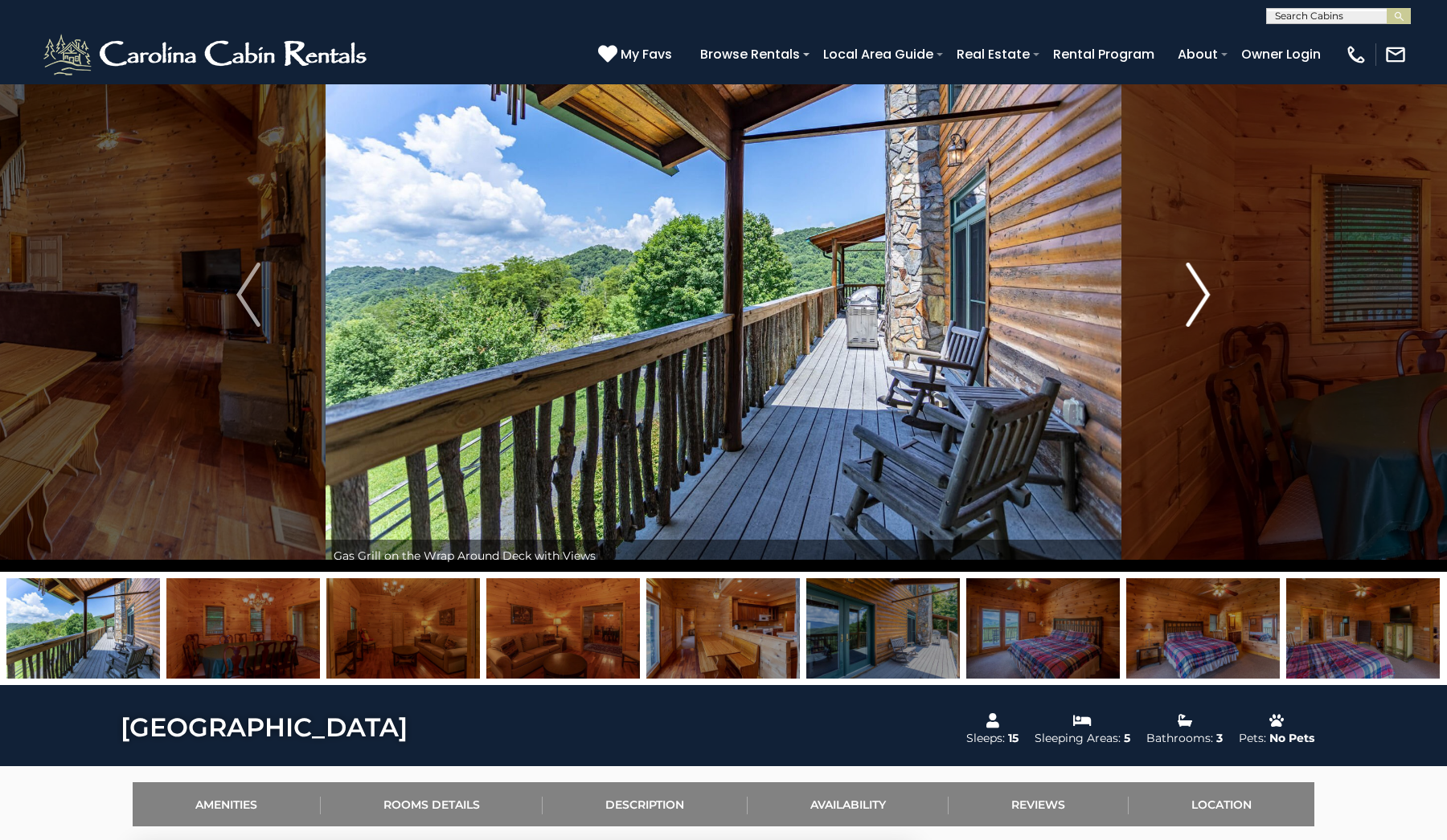
click at [1199, 302] on img "Next" at bounding box center [1199, 294] width 24 height 64
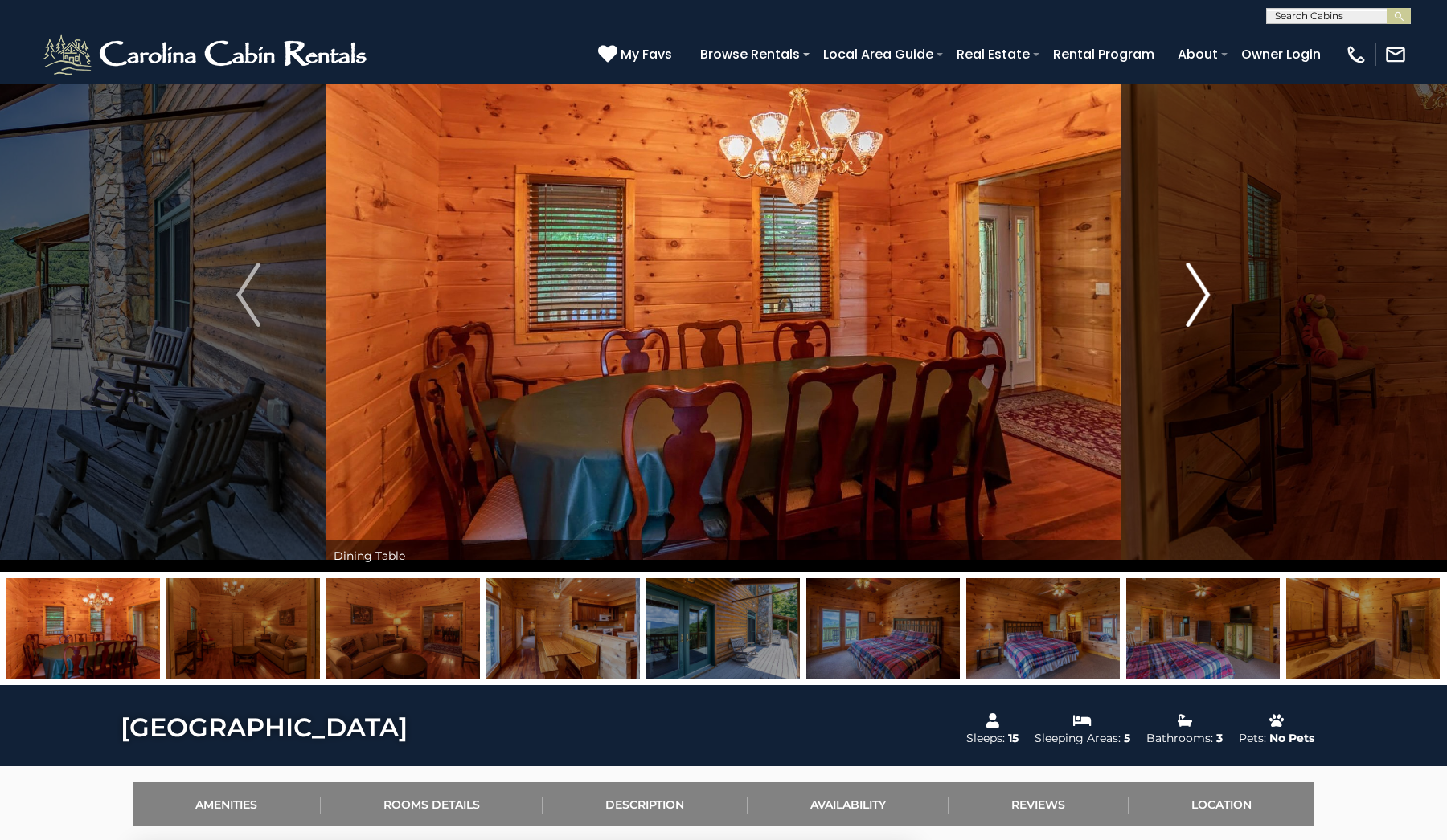
click at [1199, 302] on img "Next" at bounding box center [1199, 294] width 24 height 64
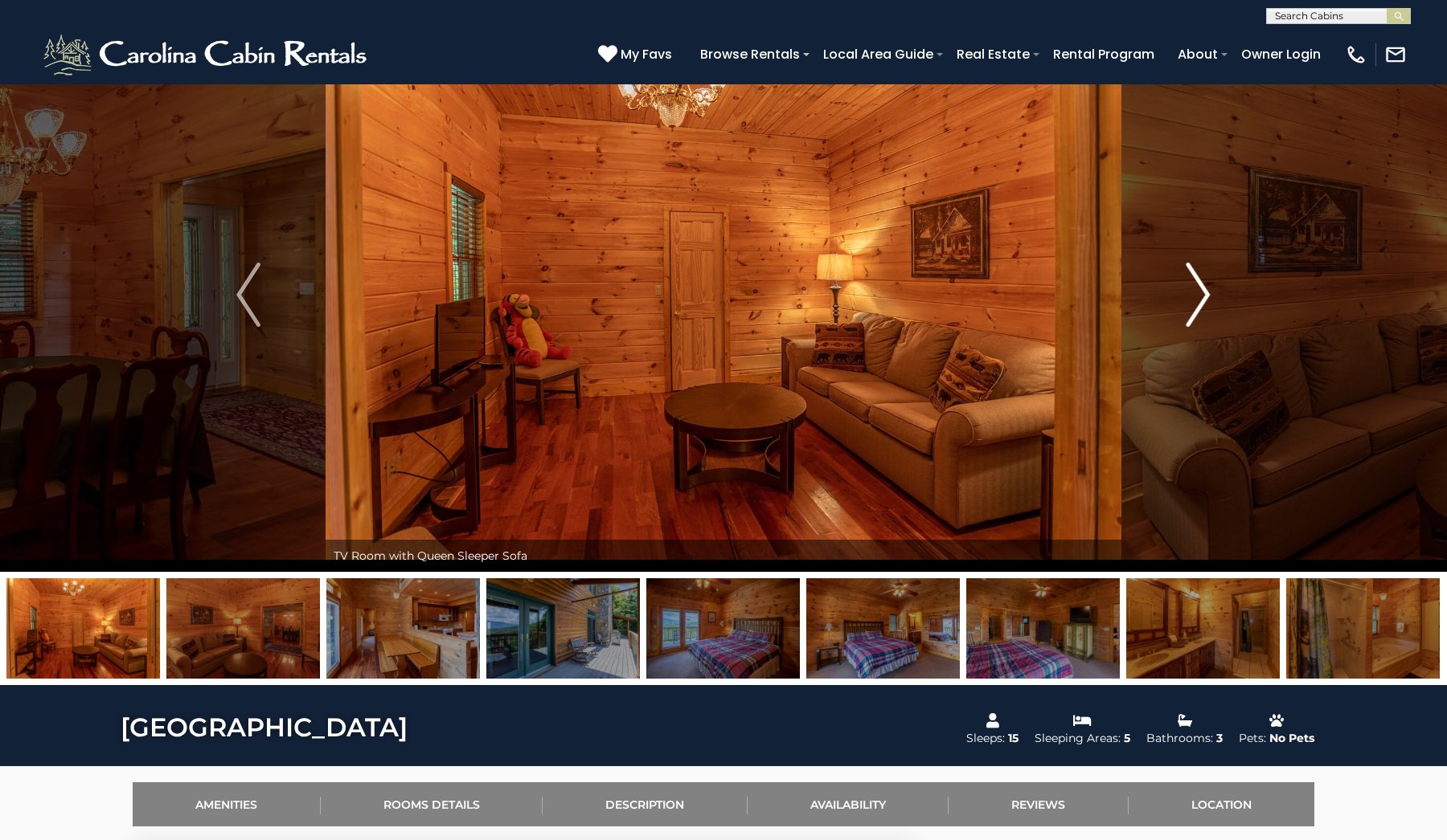
click at [1199, 302] on img "Next" at bounding box center [1199, 294] width 24 height 64
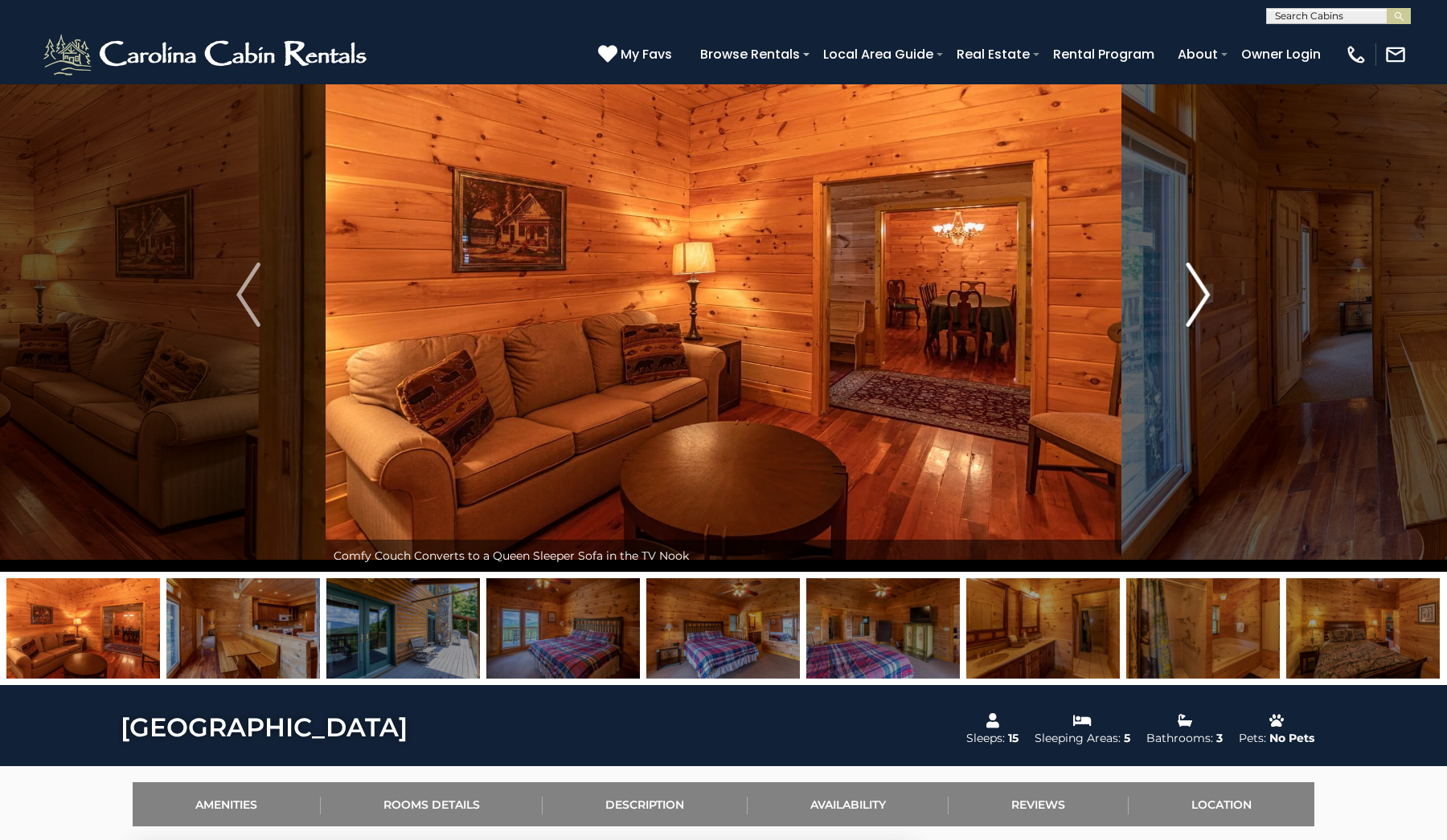
click at [1199, 302] on img "Next" at bounding box center [1199, 294] width 24 height 64
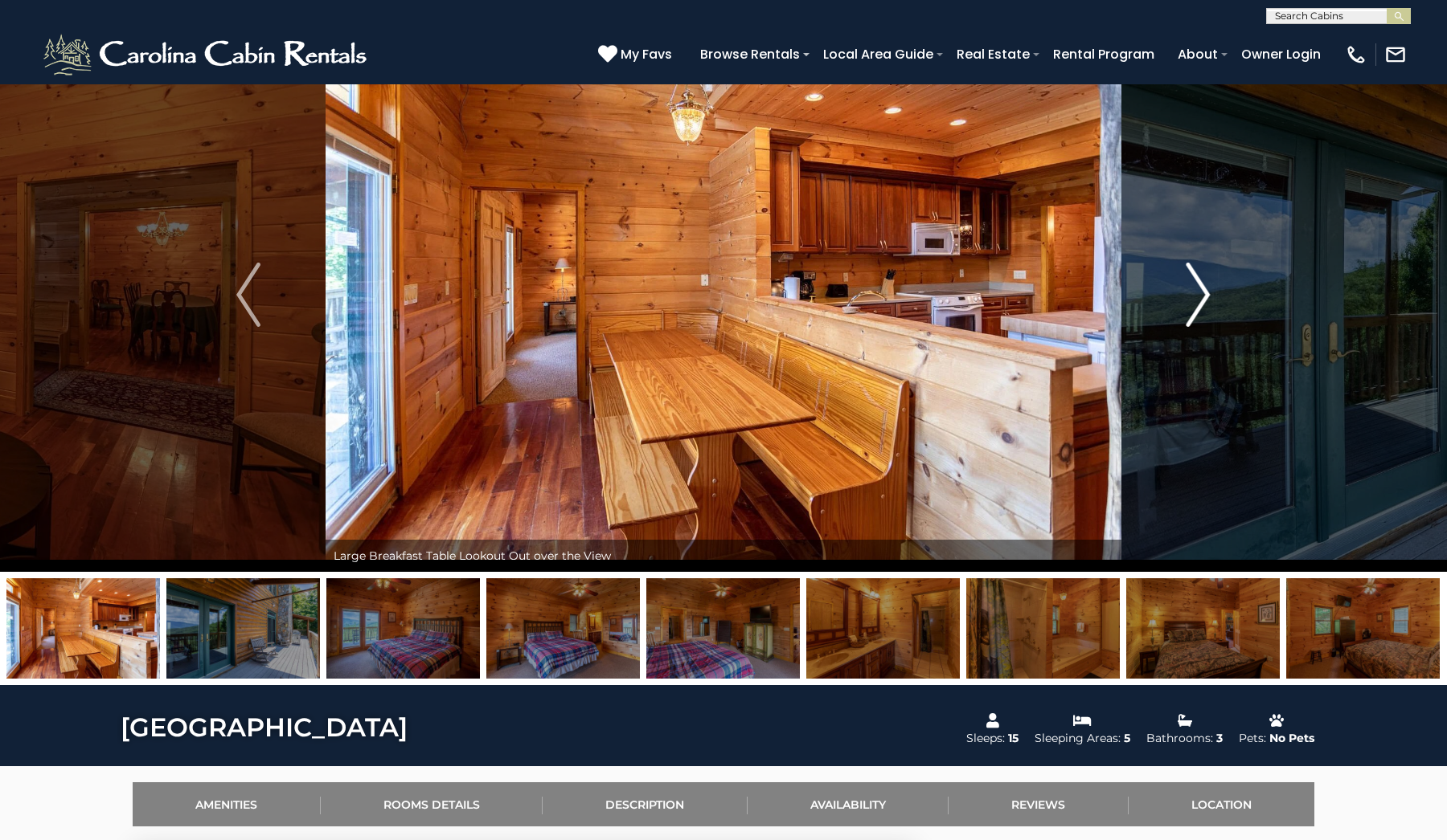
click at [1199, 302] on img "Next" at bounding box center [1199, 294] width 24 height 64
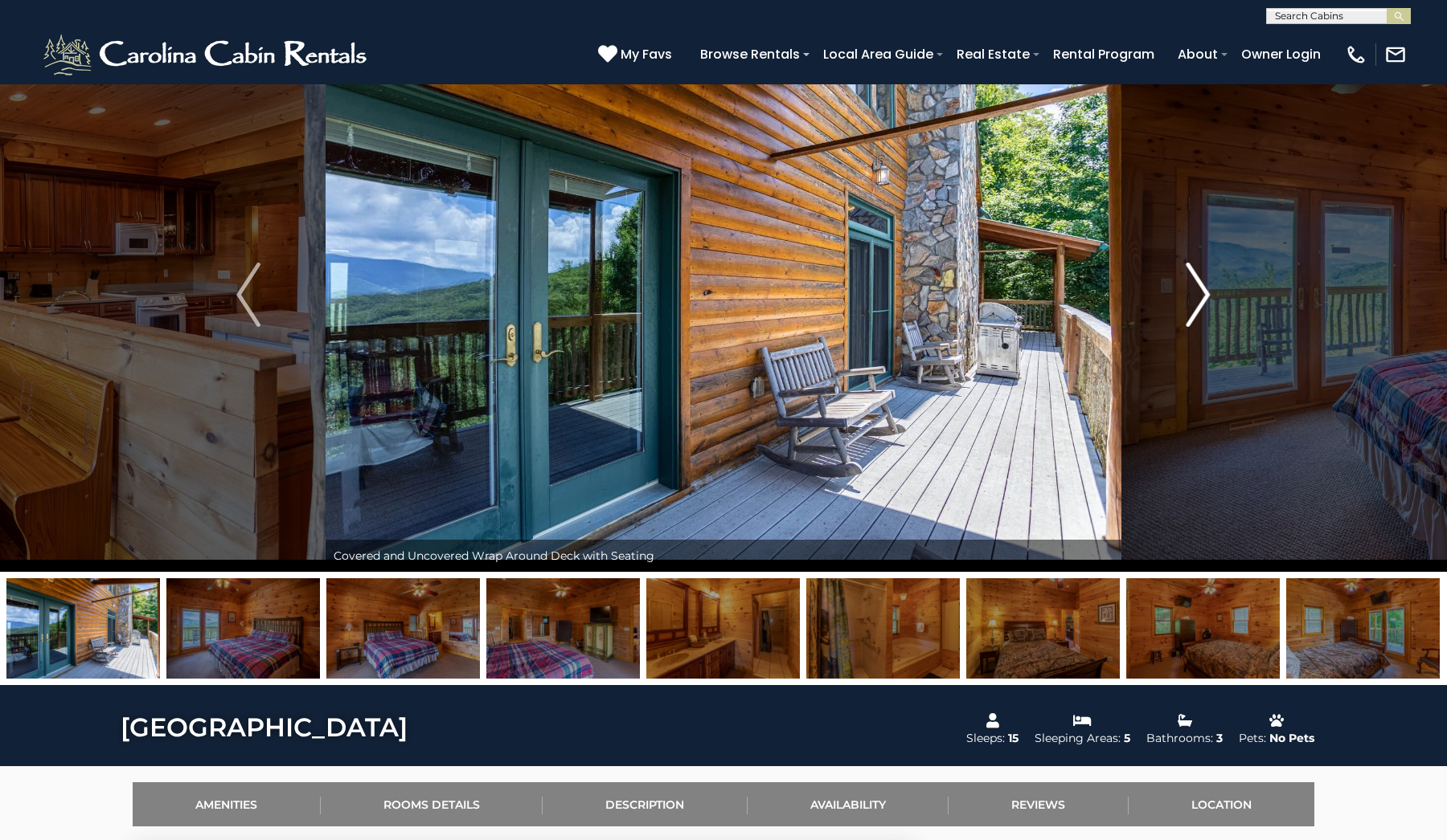
click at [1199, 302] on img "Next" at bounding box center [1199, 294] width 24 height 64
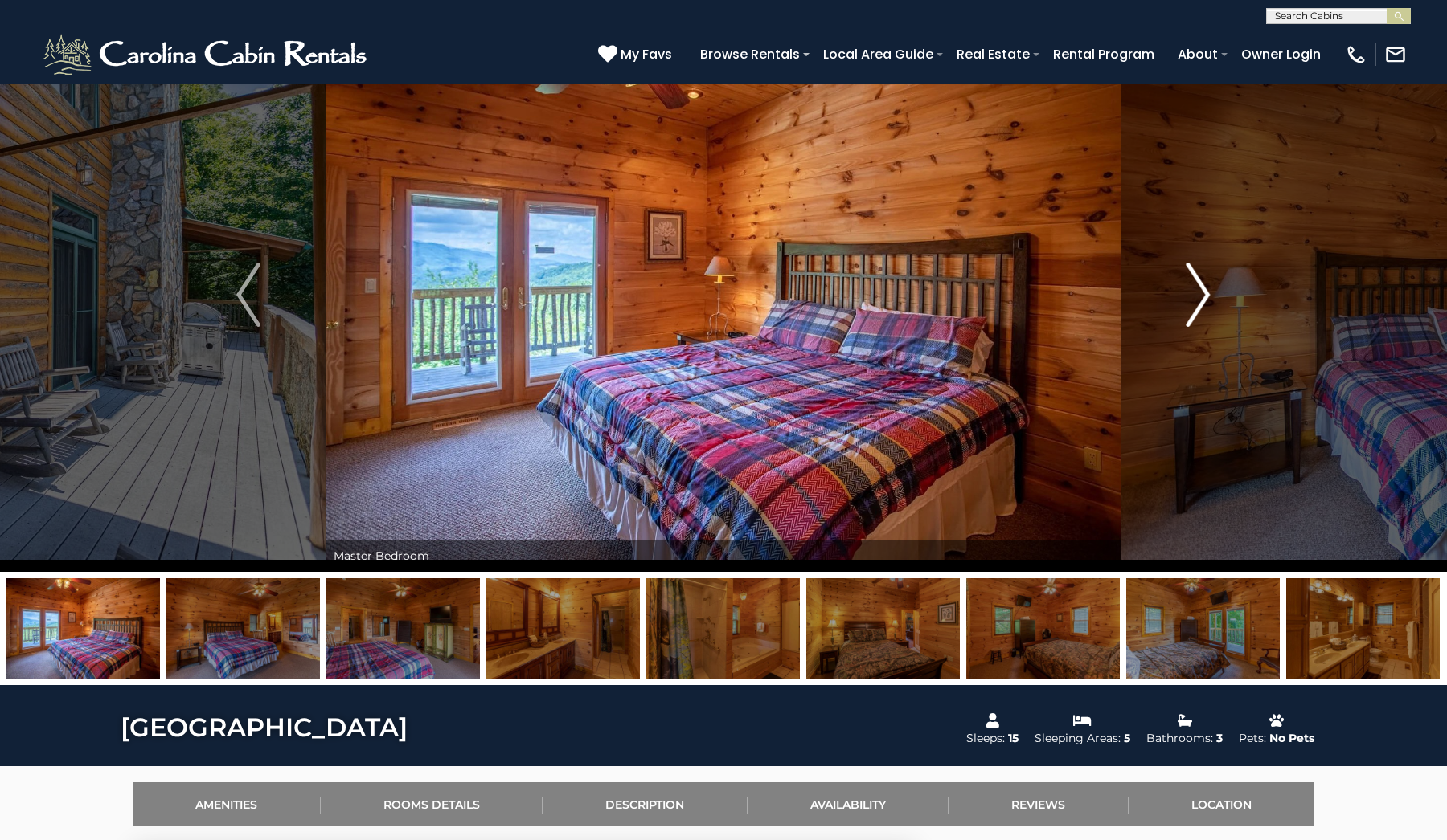
click at [1199, 302] on img "Next" at bounding box center [1199, 294] width 24 height 64
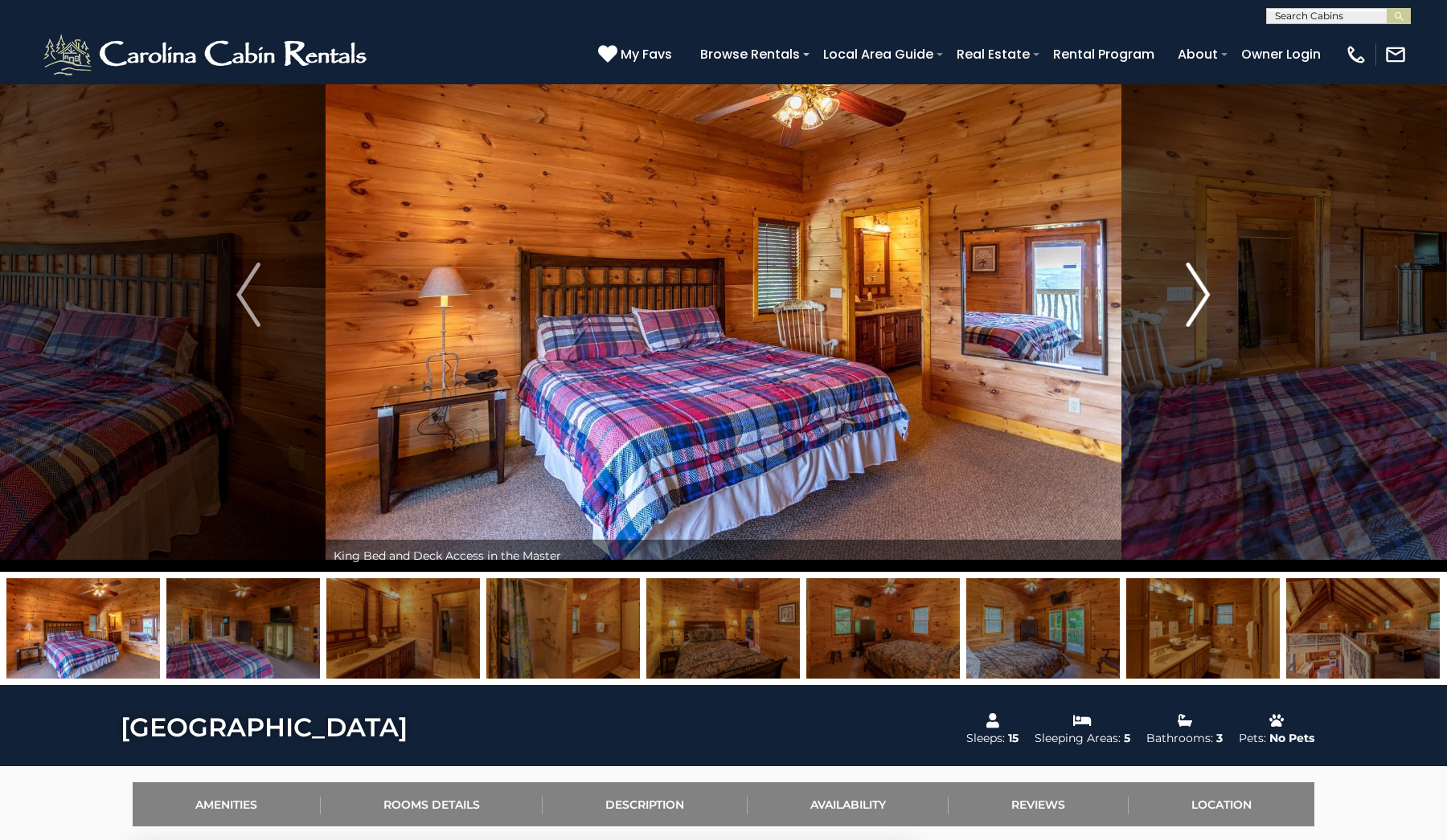
click at [1199, 302] on img "Next" at bounding box center [1199, 294] width 24 height 64
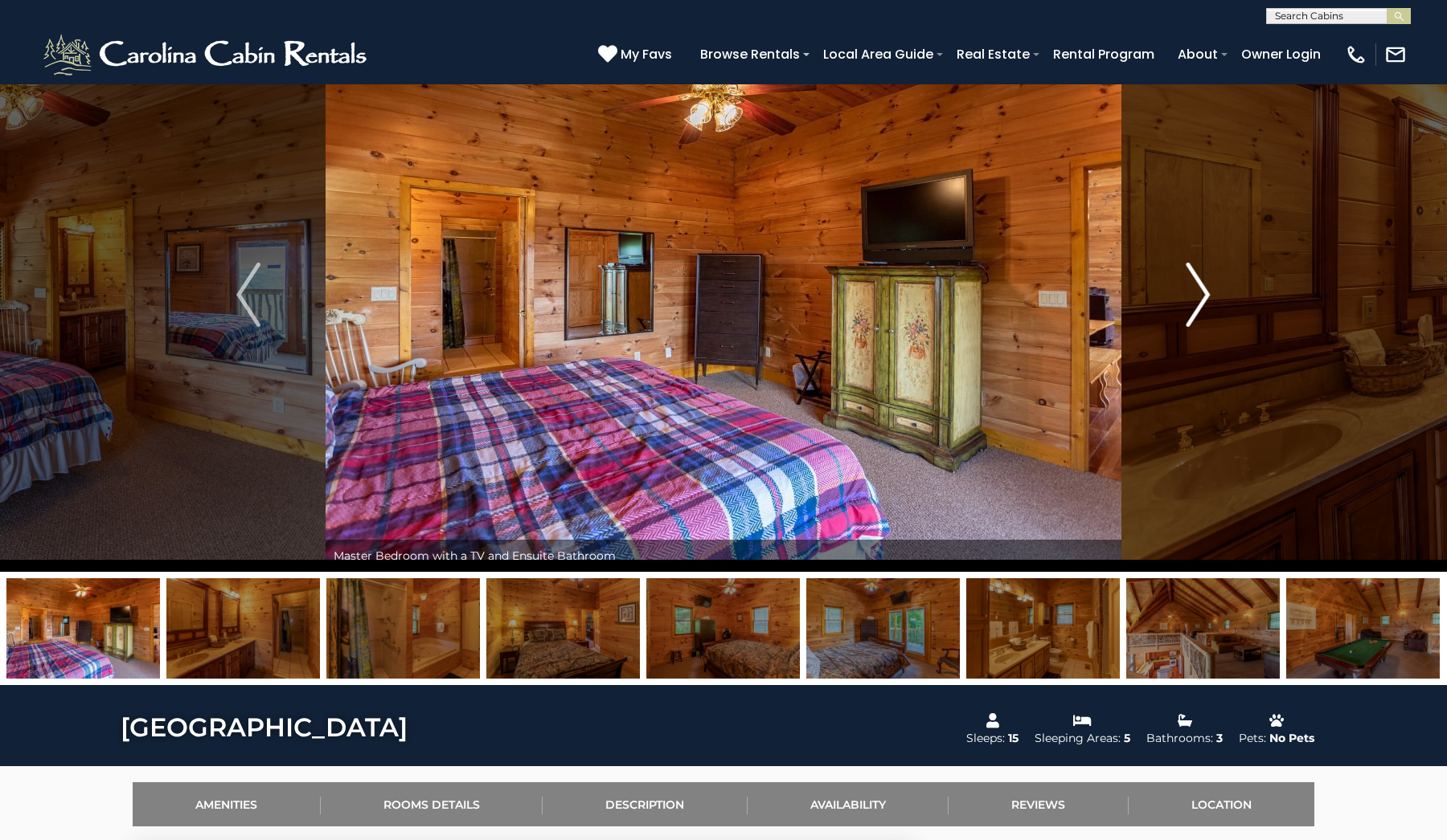
click at [1199, 302] on img "Next" at bounding box center [1199, 294] width 24 height 64
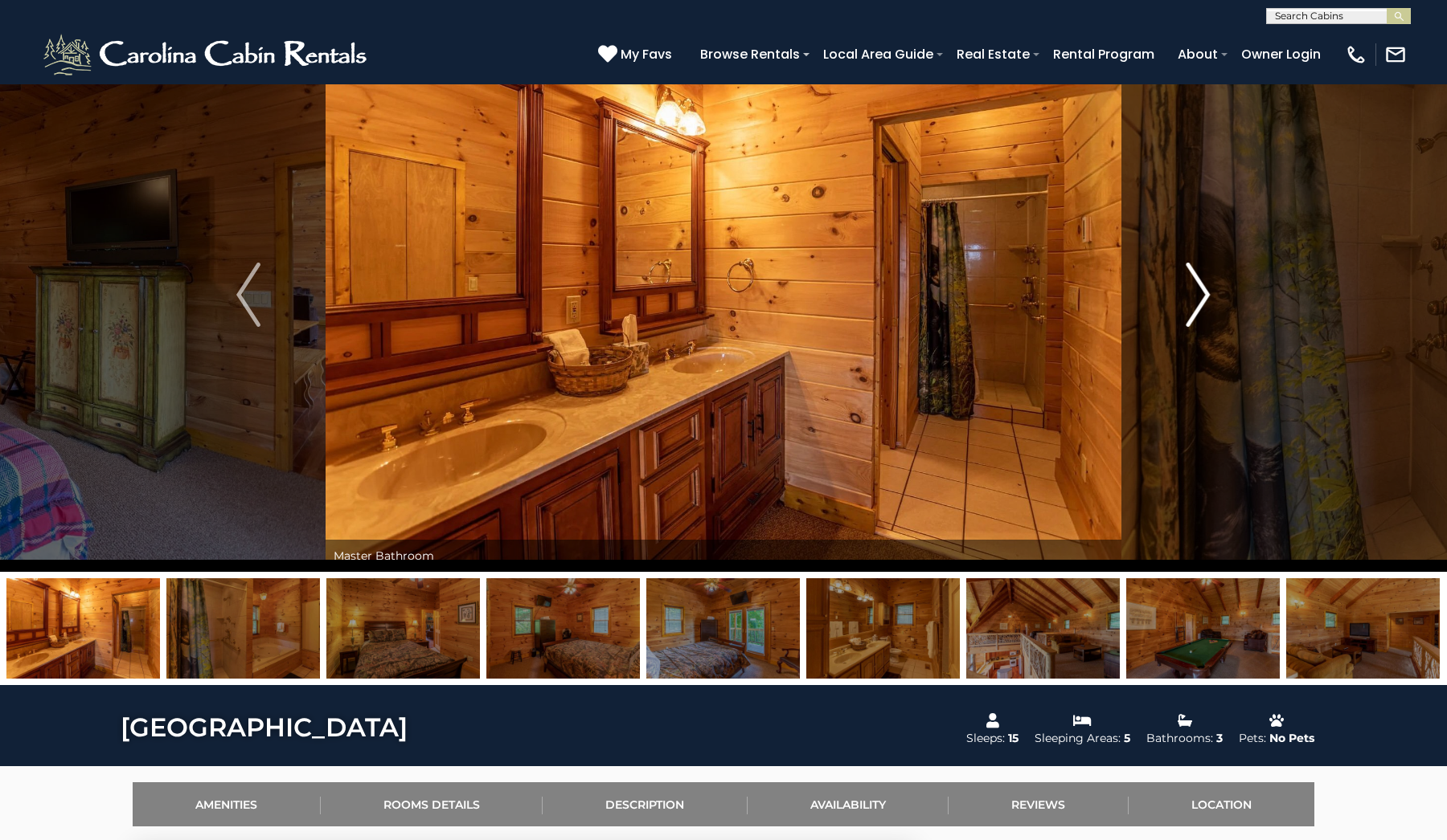
click at [1199, 302] on img "Next" at bounding box center [1199, 294] width 24 height 64
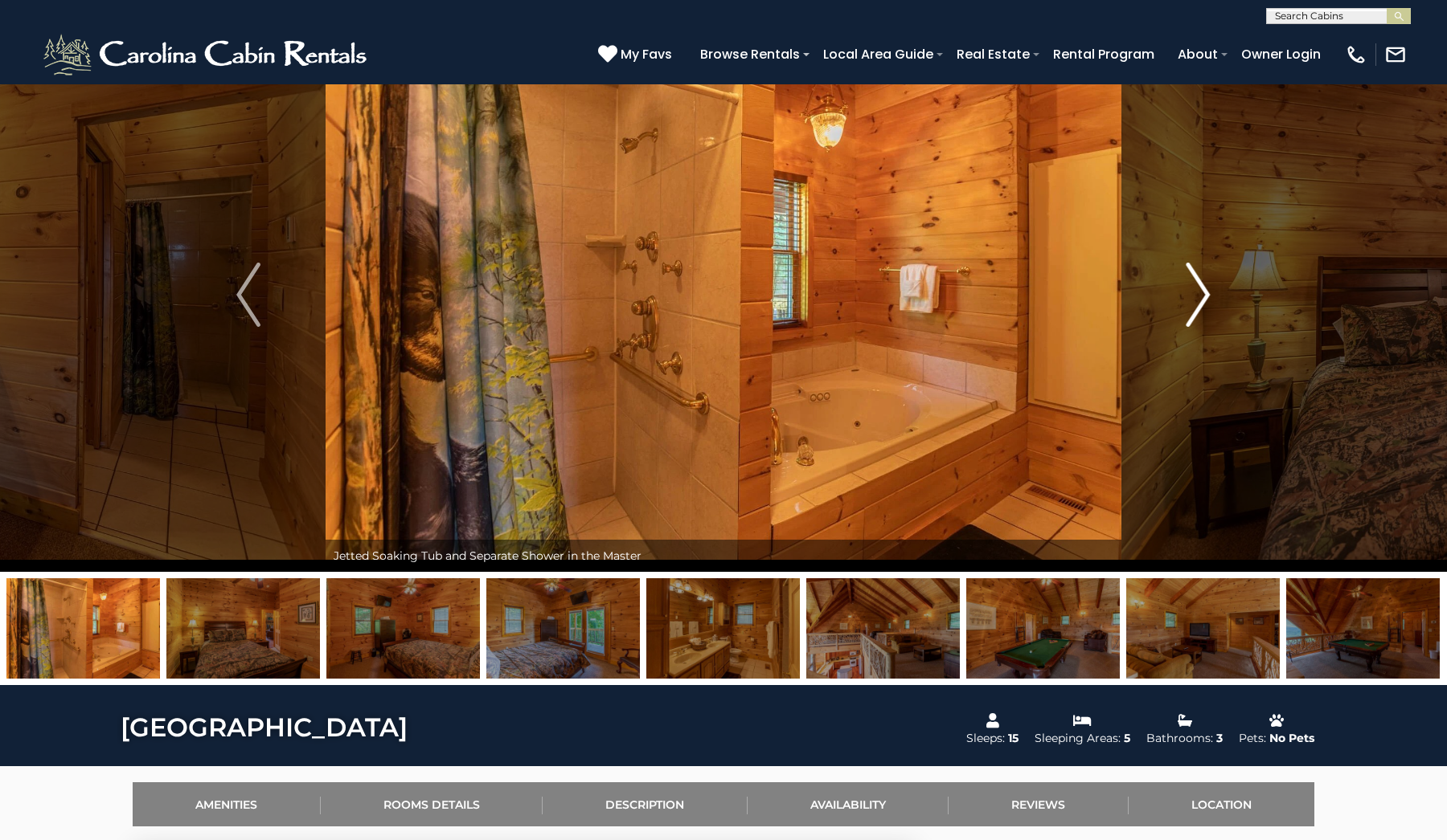
click at [1199, 302] on img "Next" at bounding box center [1199, 294] width 24 height 64
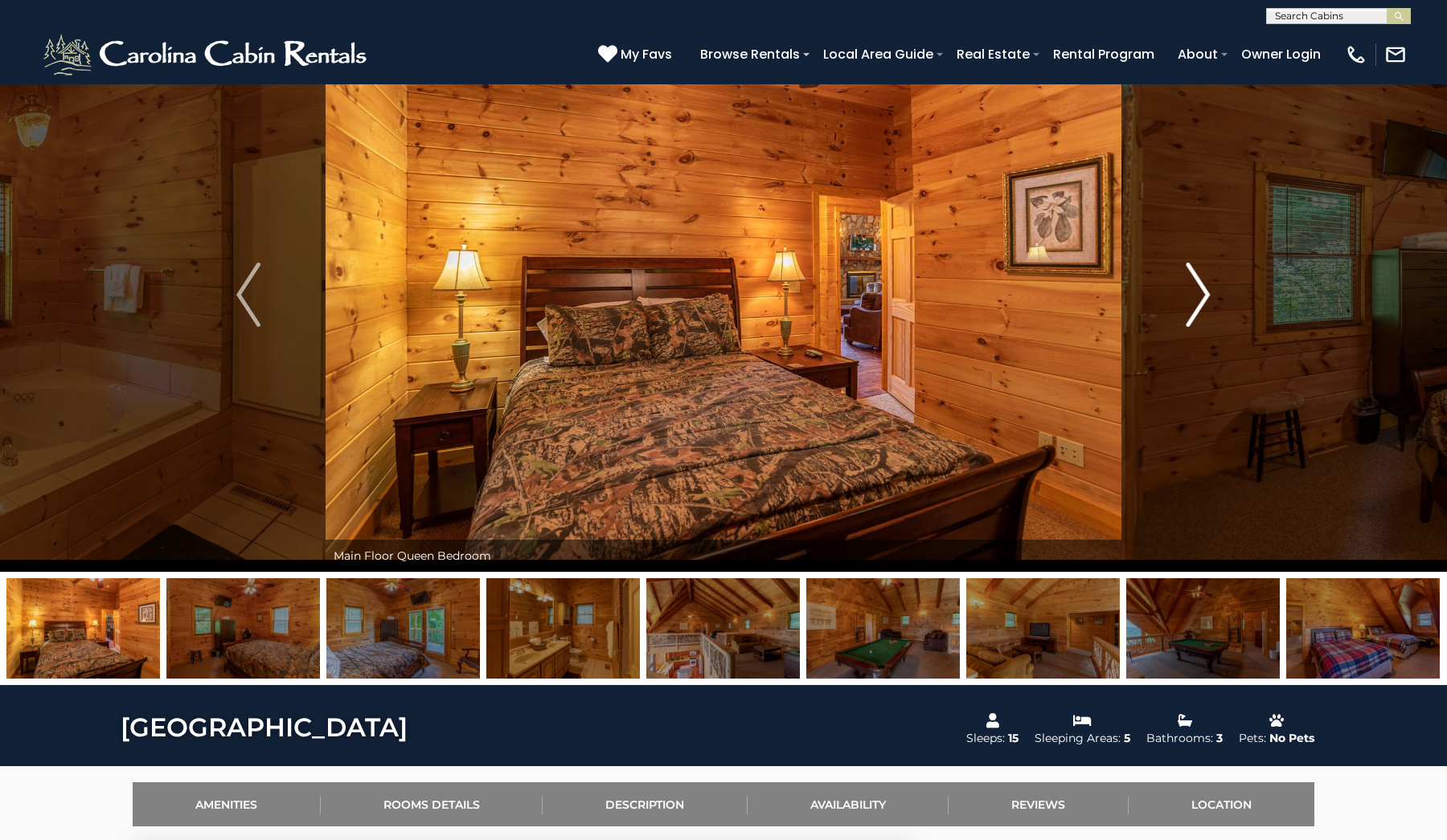
click at [1199, 302] on img "Next" at bounding box center [1199, 294] width 24 height 64
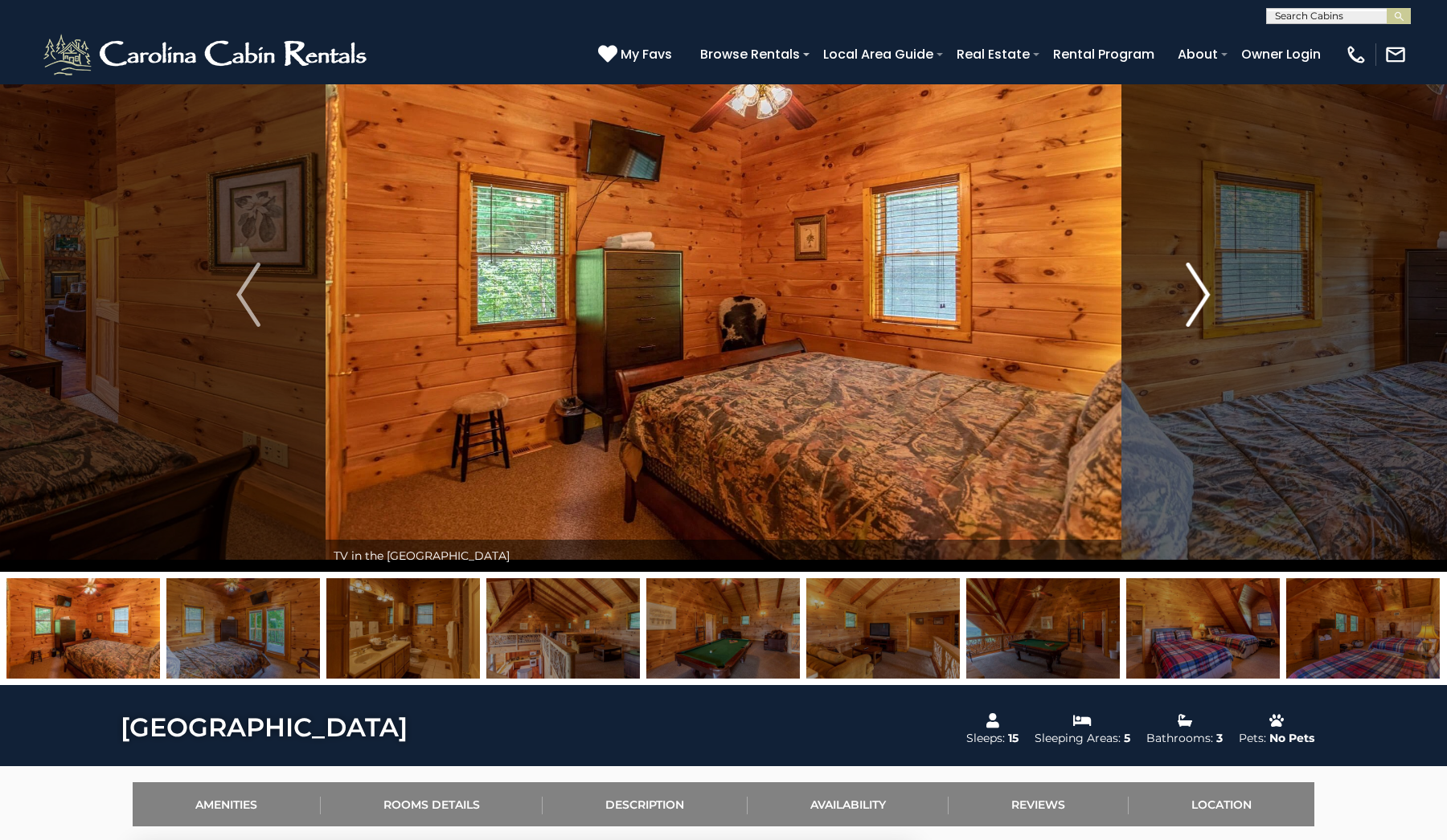
click at [1199, 302] on img "Next" at bounding box center [1199, 294] width 24 height 64
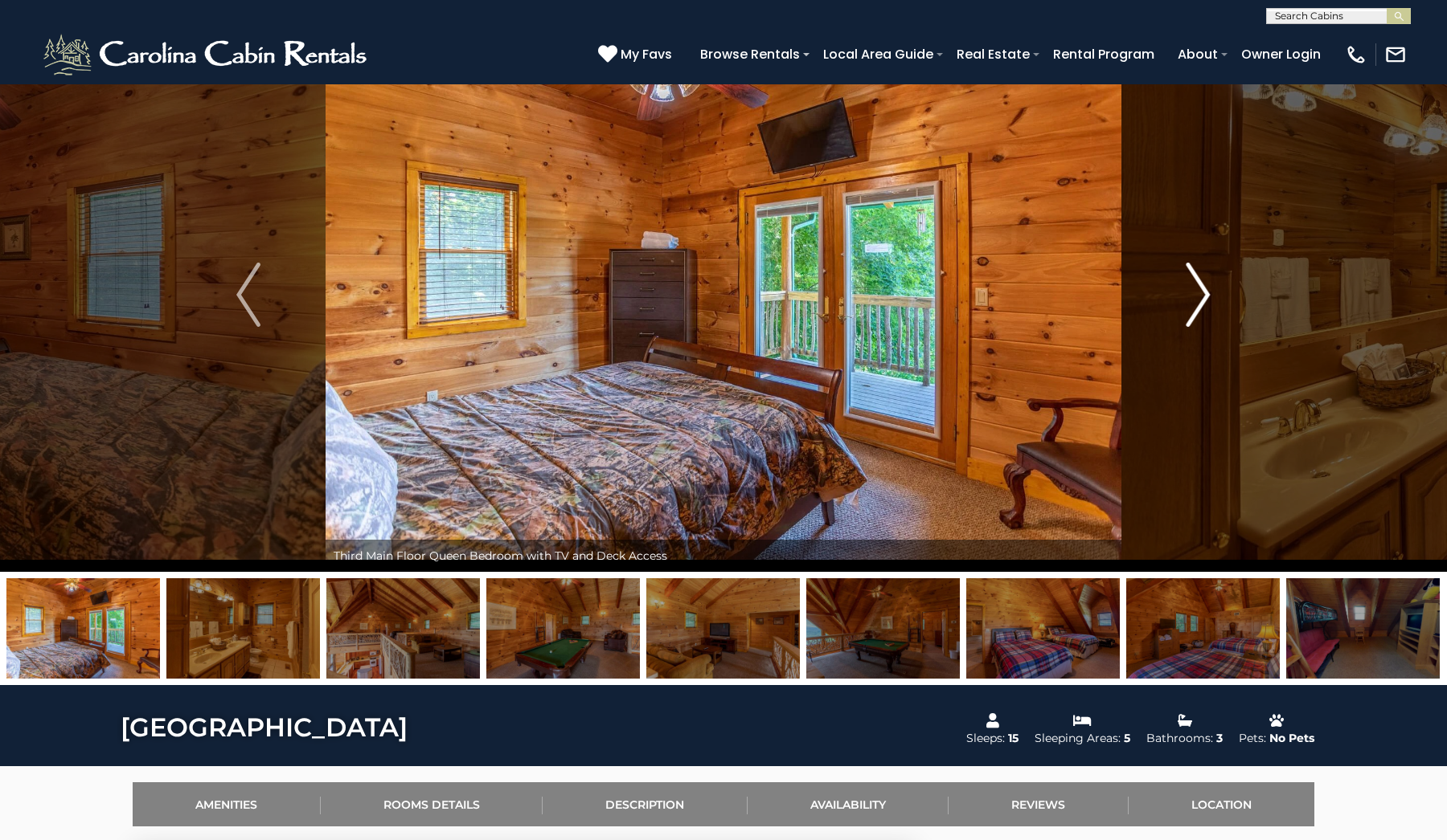
click at [1199, 302] on img "Next" at bounding box center [1199, 294] width 24 height 64
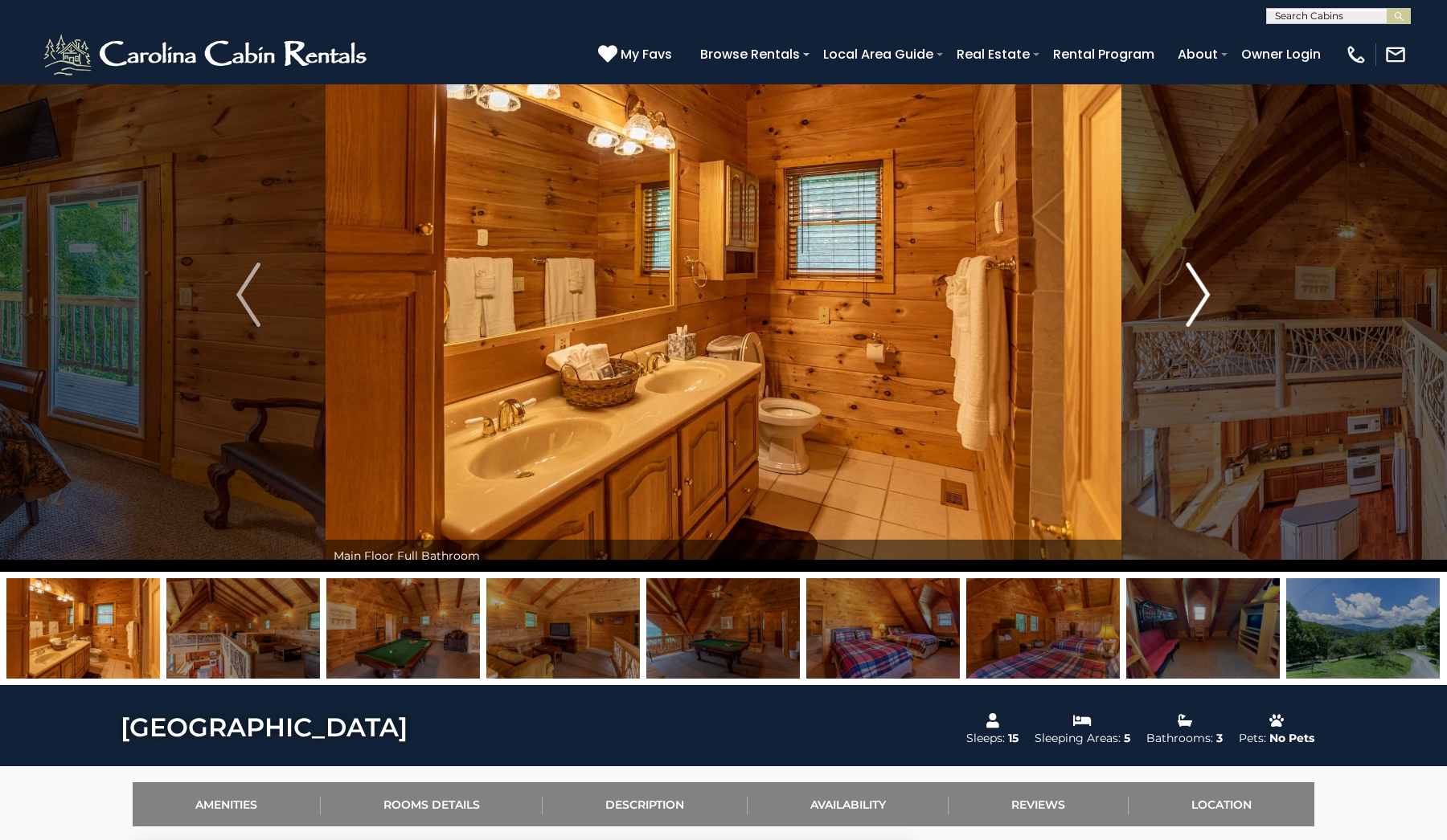
click at [1199, 302] on img "Next" at bounding box center [1199, 294] width 24 height 64
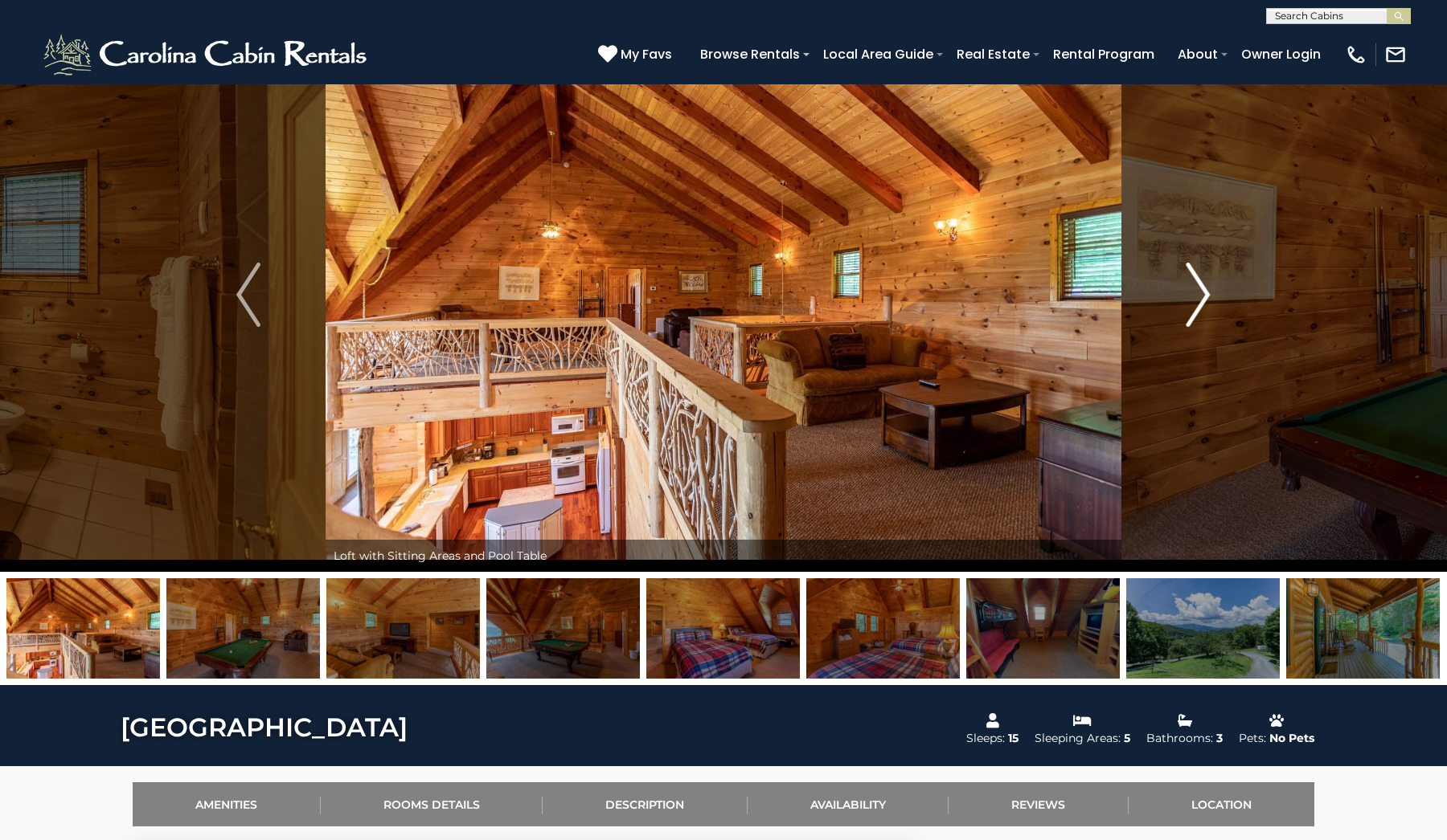
click at [1199, 302] on img "Next" at bounding box center [1199, 294] width 24 height 64
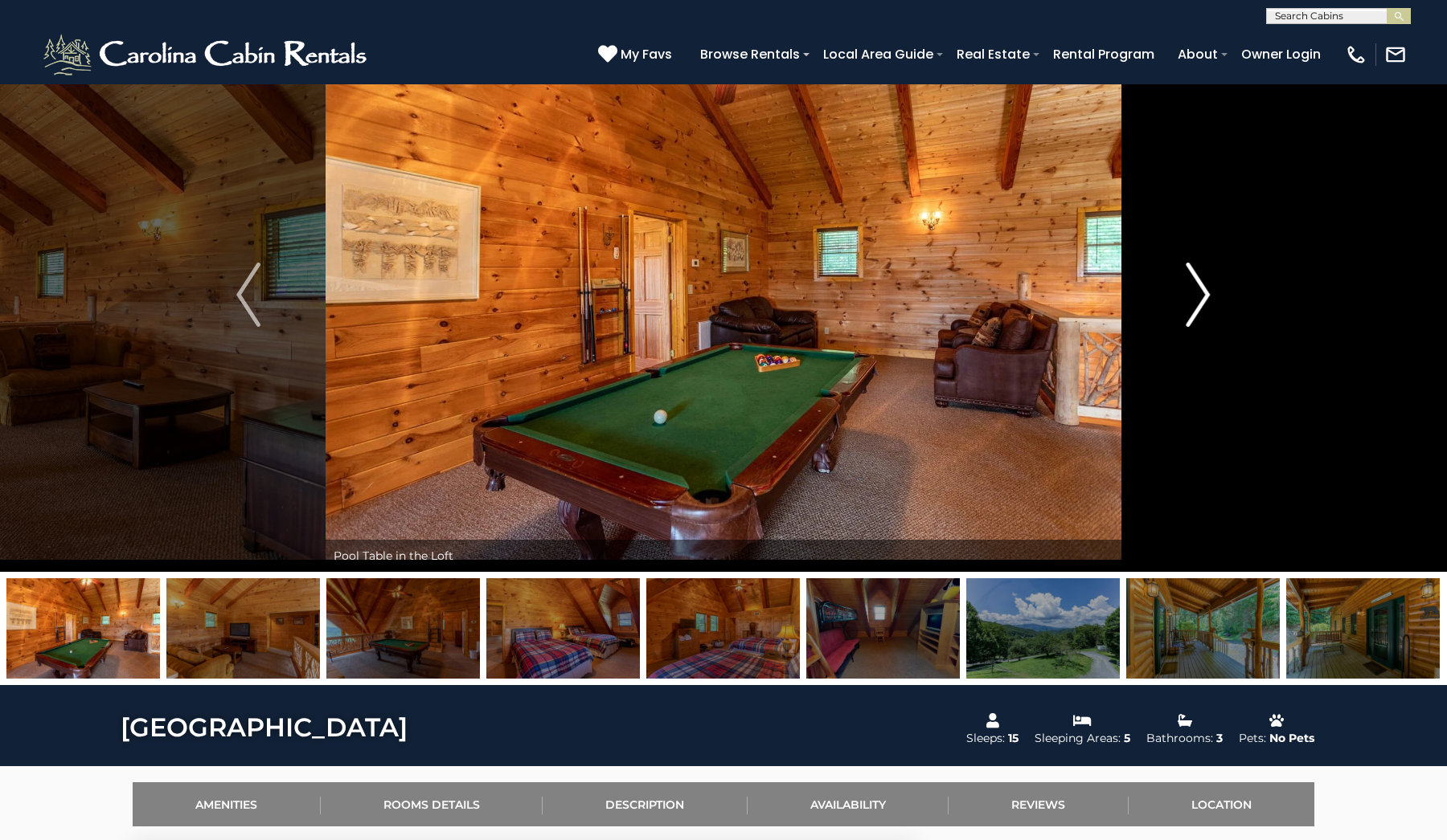
click at [1199, 302] on img "Next" at bounding box center [1199, 294] width 24 height 64
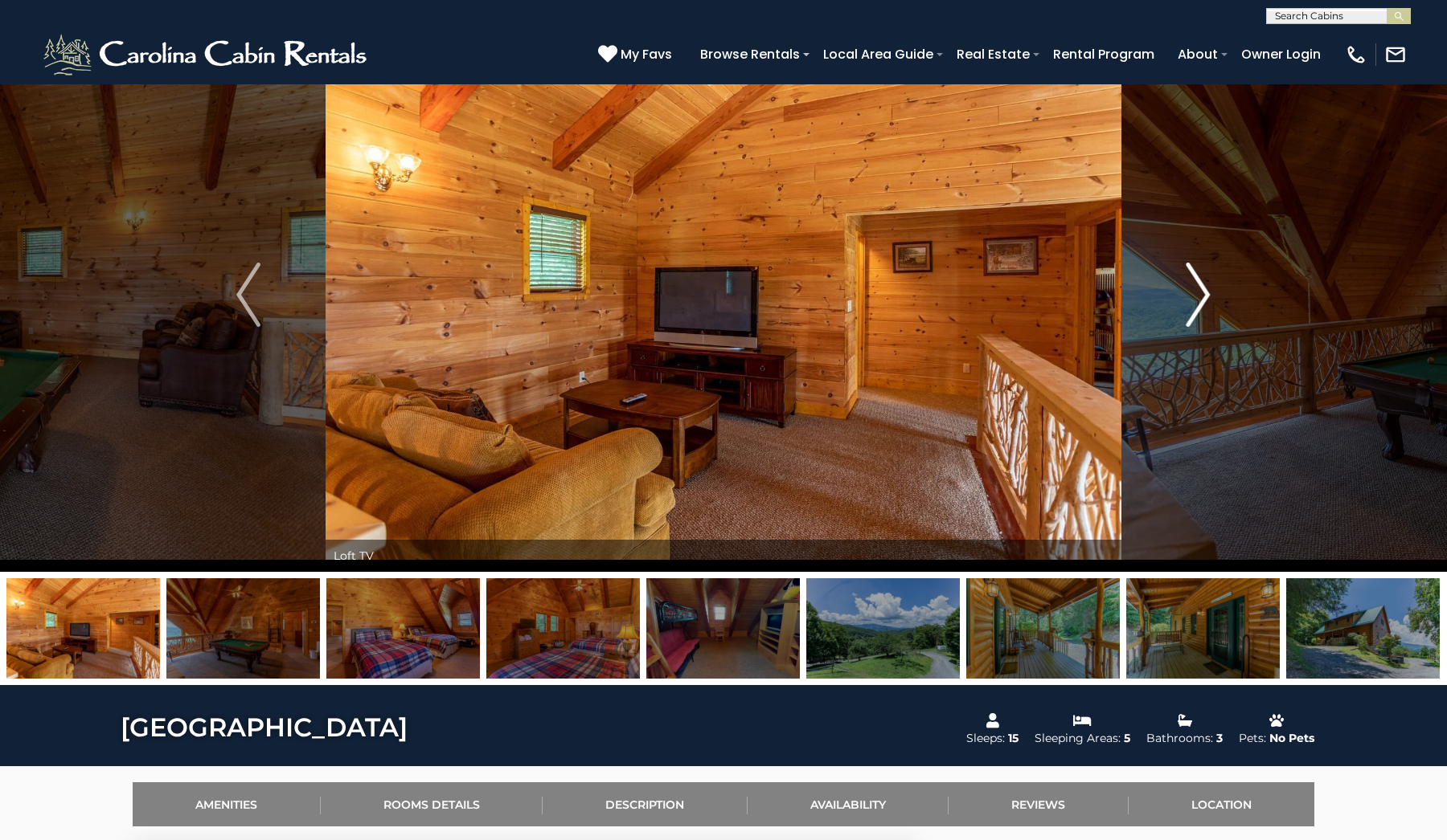
click at [1199, 302] on img "Next" at bounding box center [1199, 294] width 24 height 64
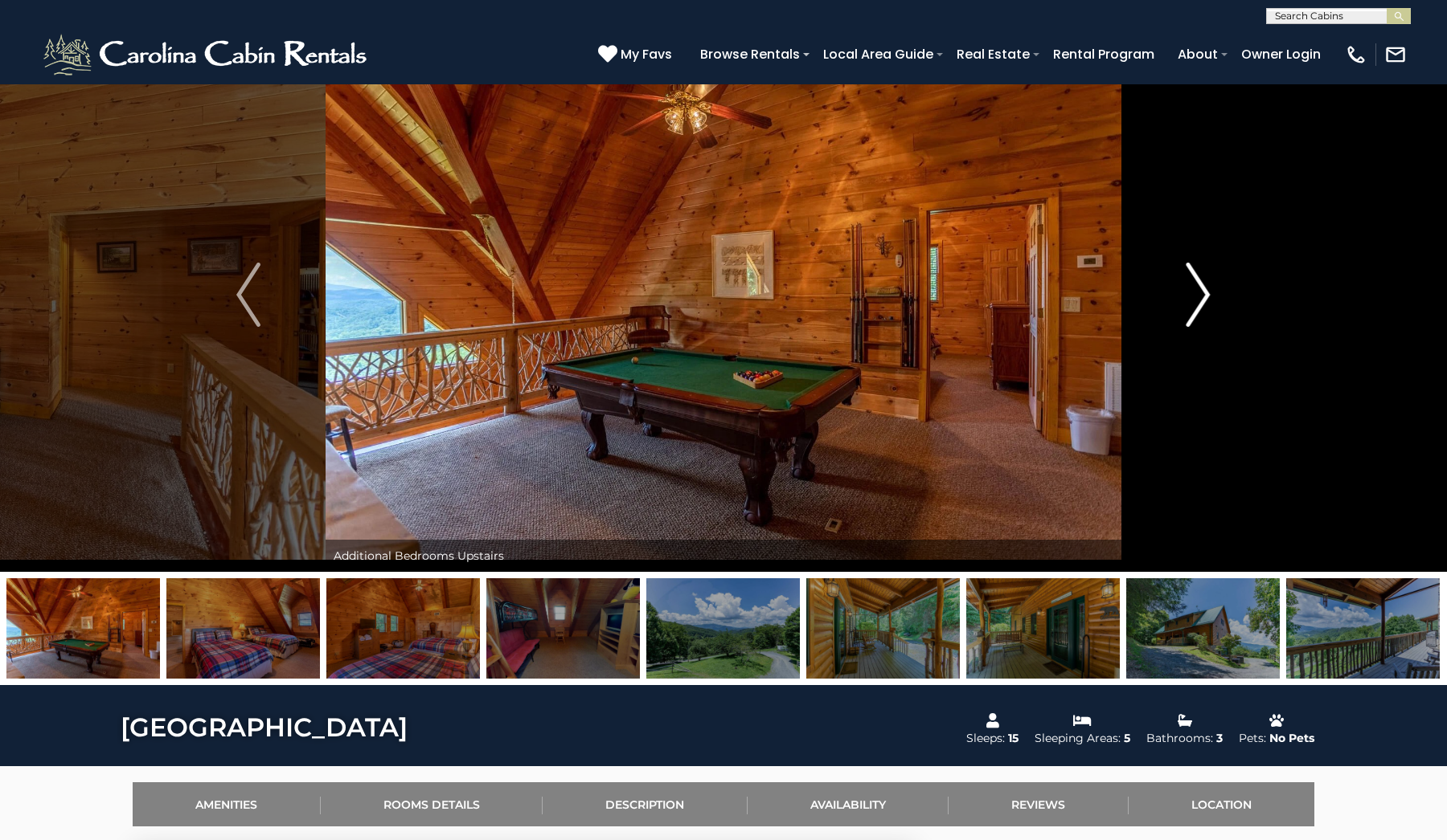
click at [1199, 302] on img "Next" at bounding box center [1199, 294] width 24 height 64
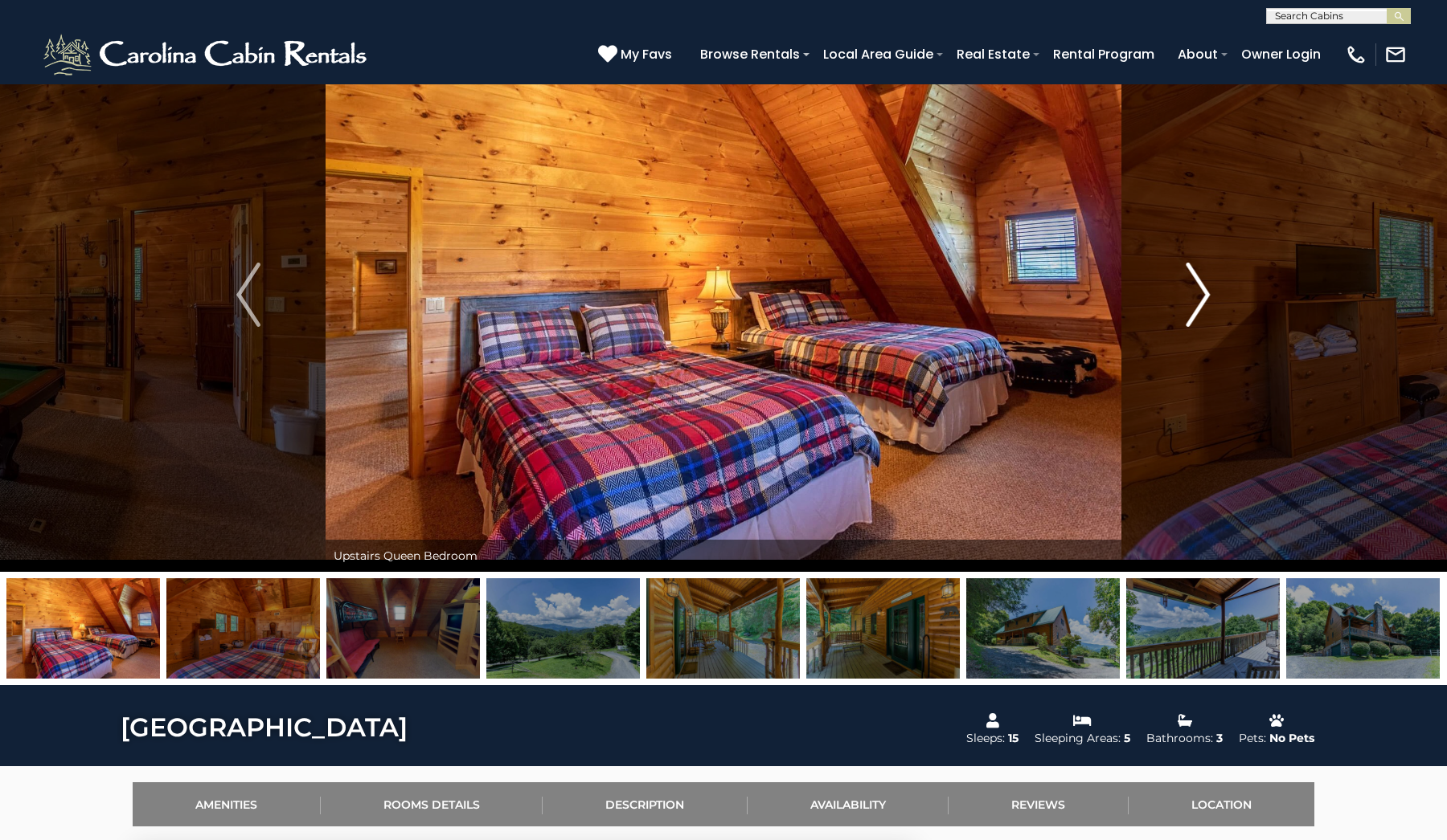
click at [1199, 302] on img "Next" at bounding box center [1199, 294] width 24 height 64
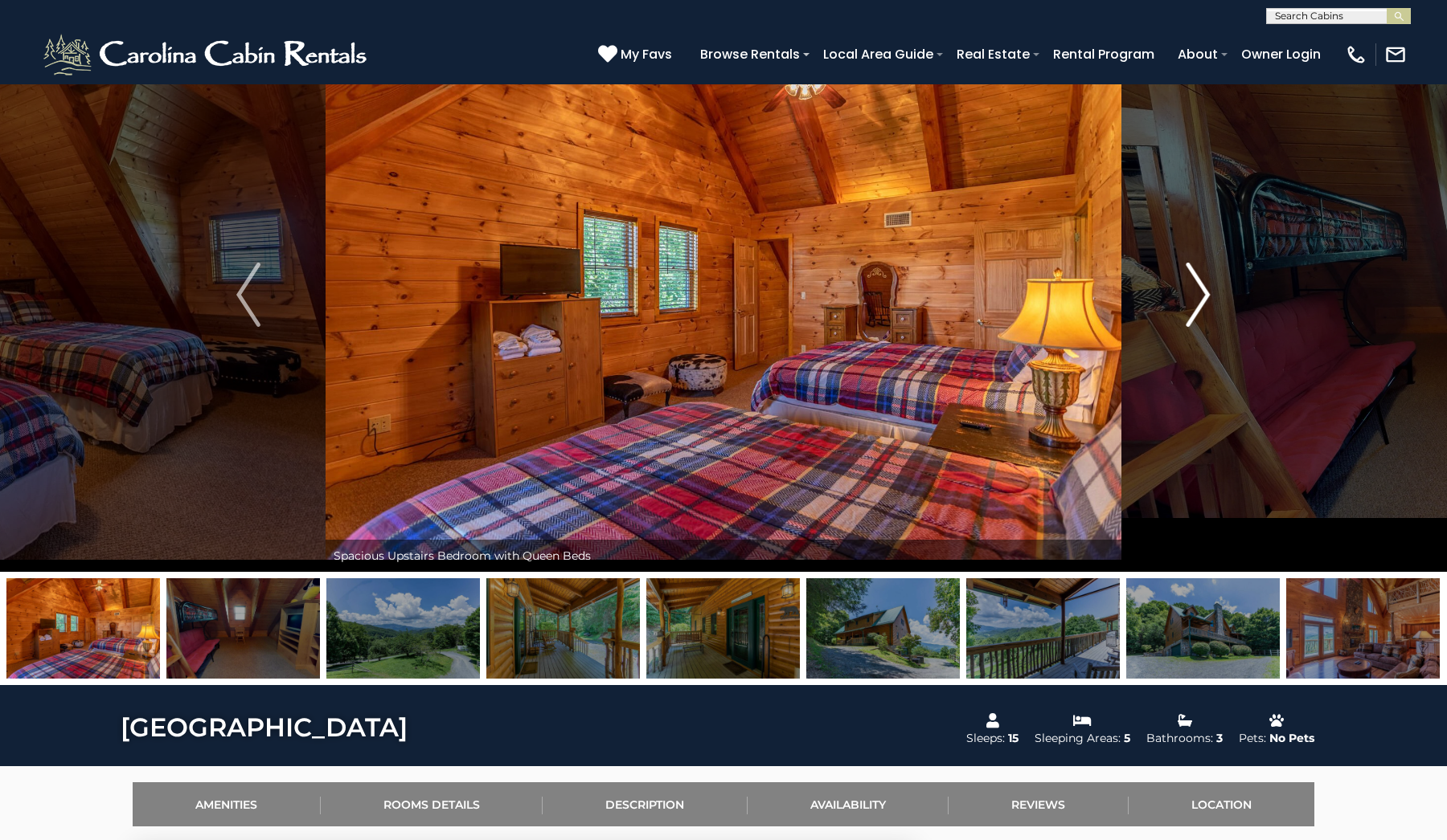
click at [1199, 302] on img "Next" at bounding box center [1199, 294] width 24 height 64
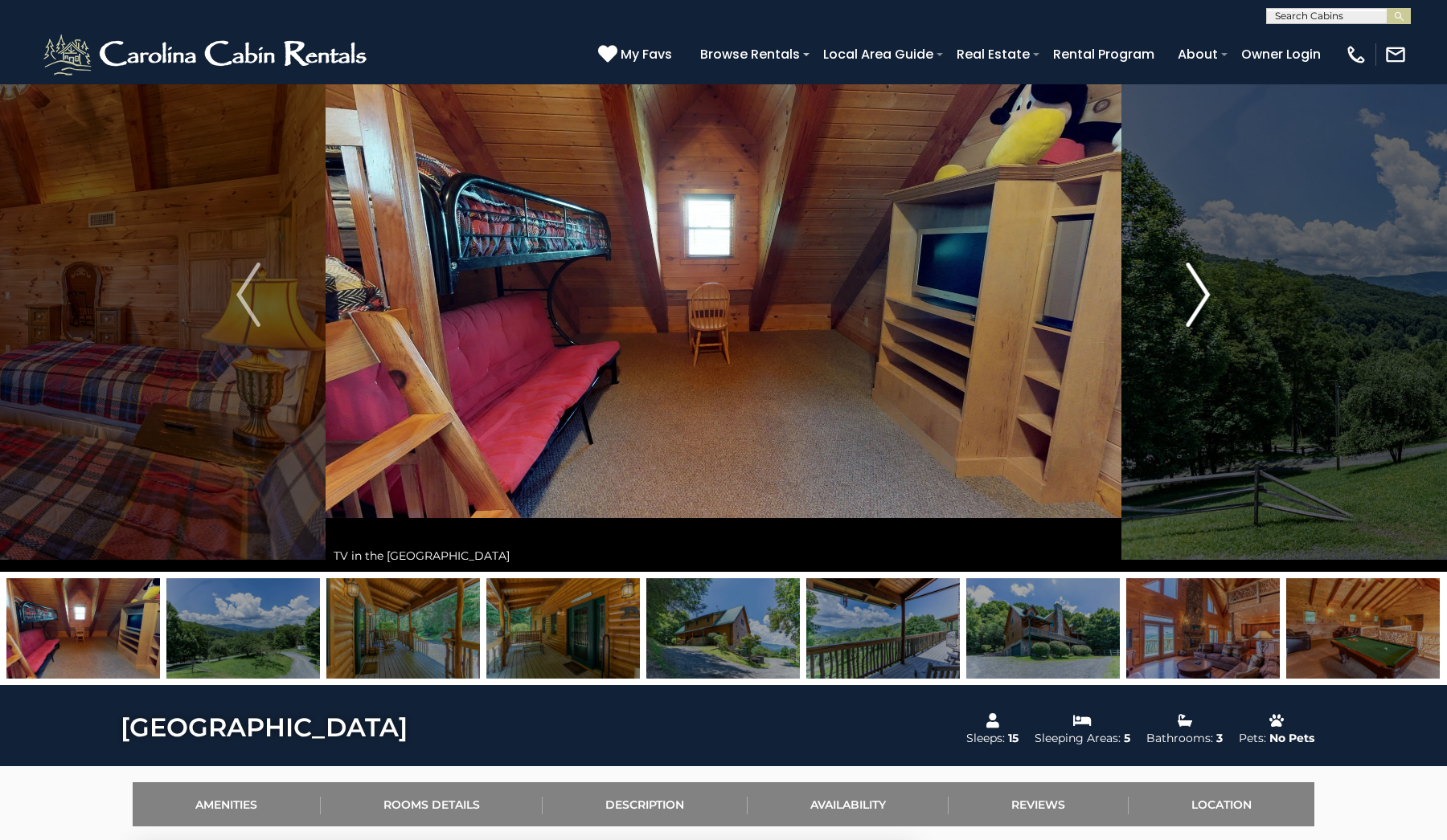
click at [1199, 302] on img "Next" at bounding box center [1199, 294] width 24 height 64
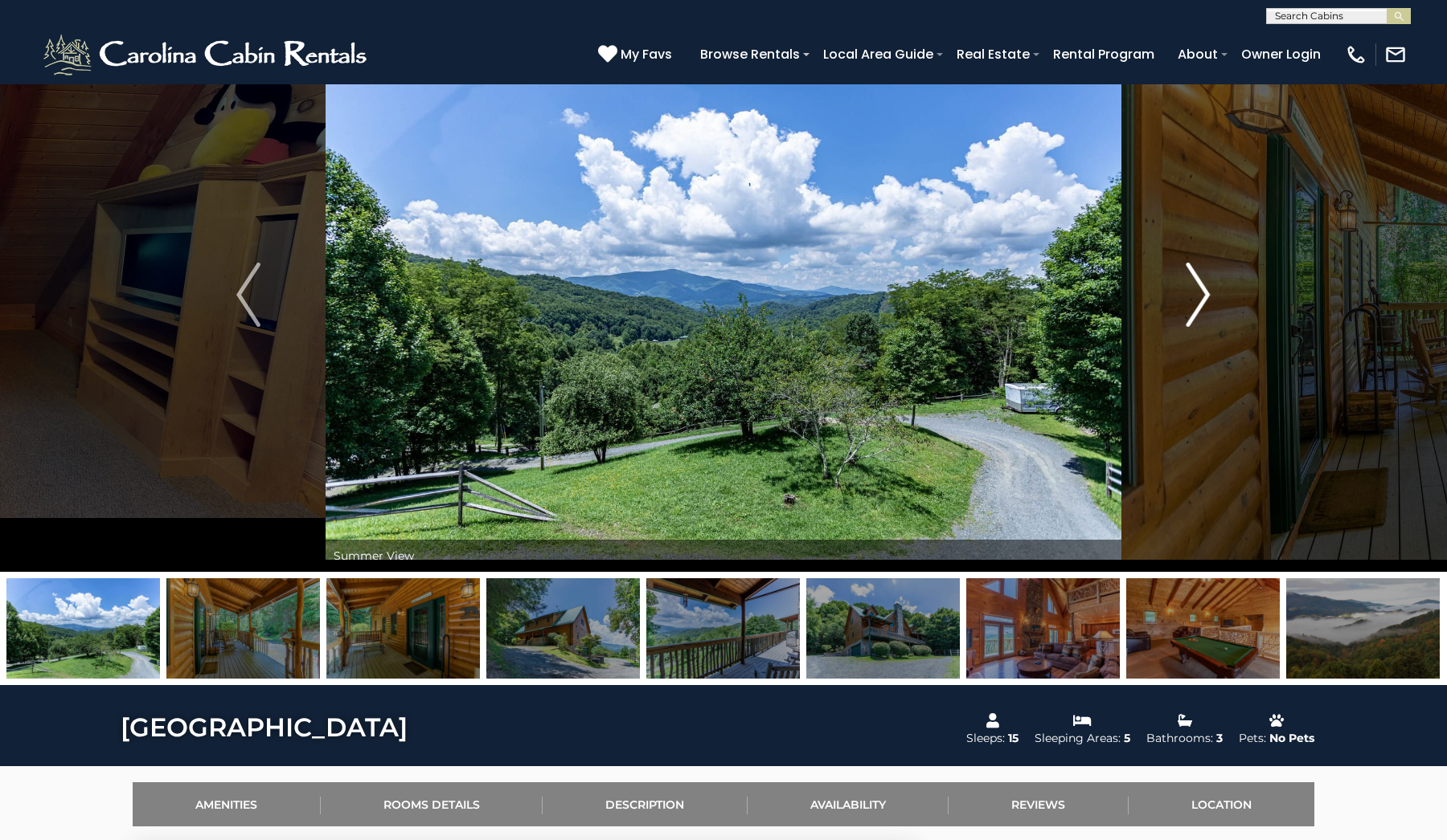
click at [1199, 302] on img "Next" at bounding box center [1199, 294] width 24 height 64
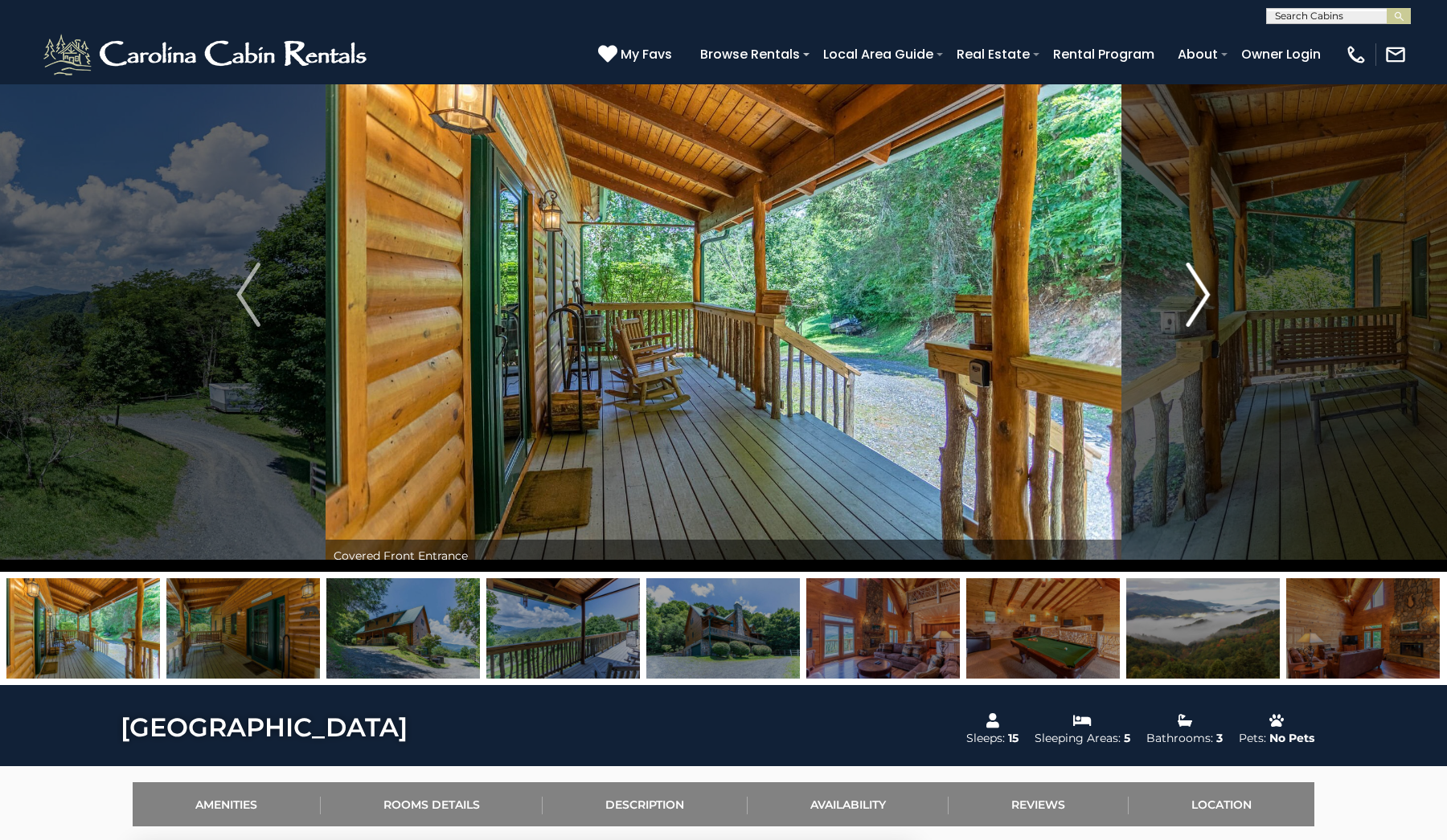
click at [1199, 302] on img "Next" at bounding box center [1199, 294] width 24 height 64
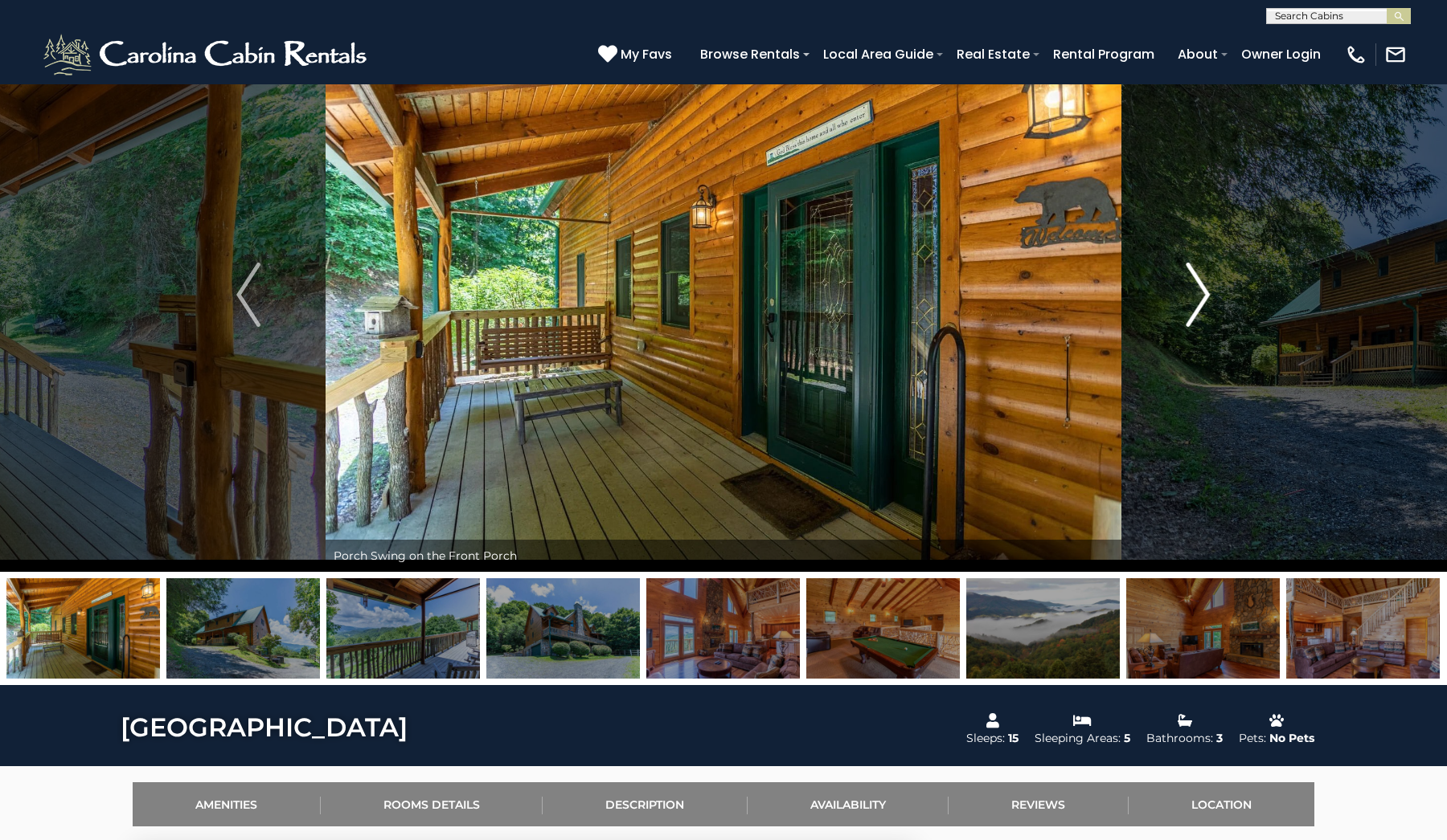
click at [1199, 302] on img "Next" at bounding box center [1199, 294] width 24 height 64
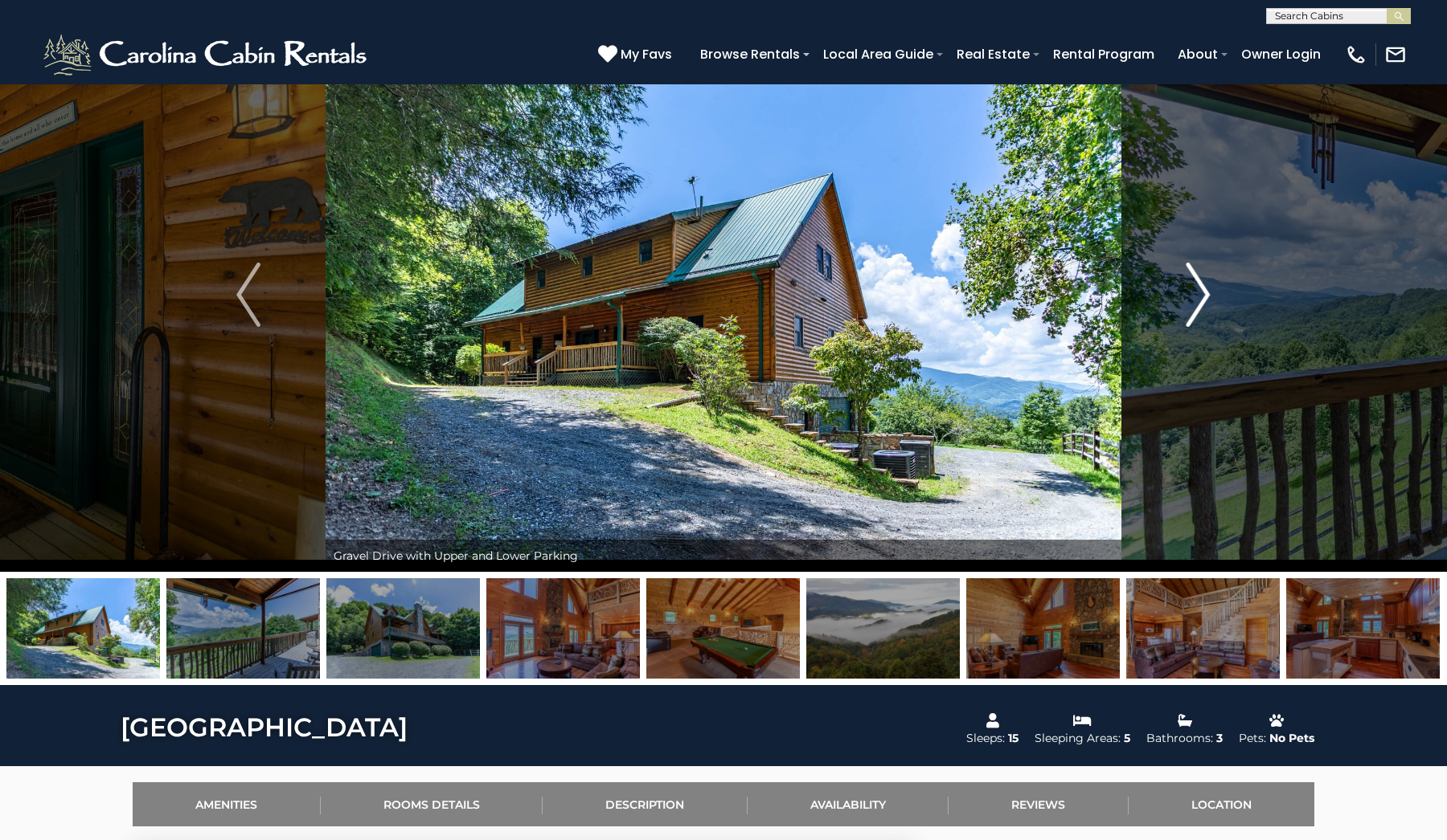
click at [1199, 302] on img "Next" at bounding box center [1199, 294] width 24 height 64
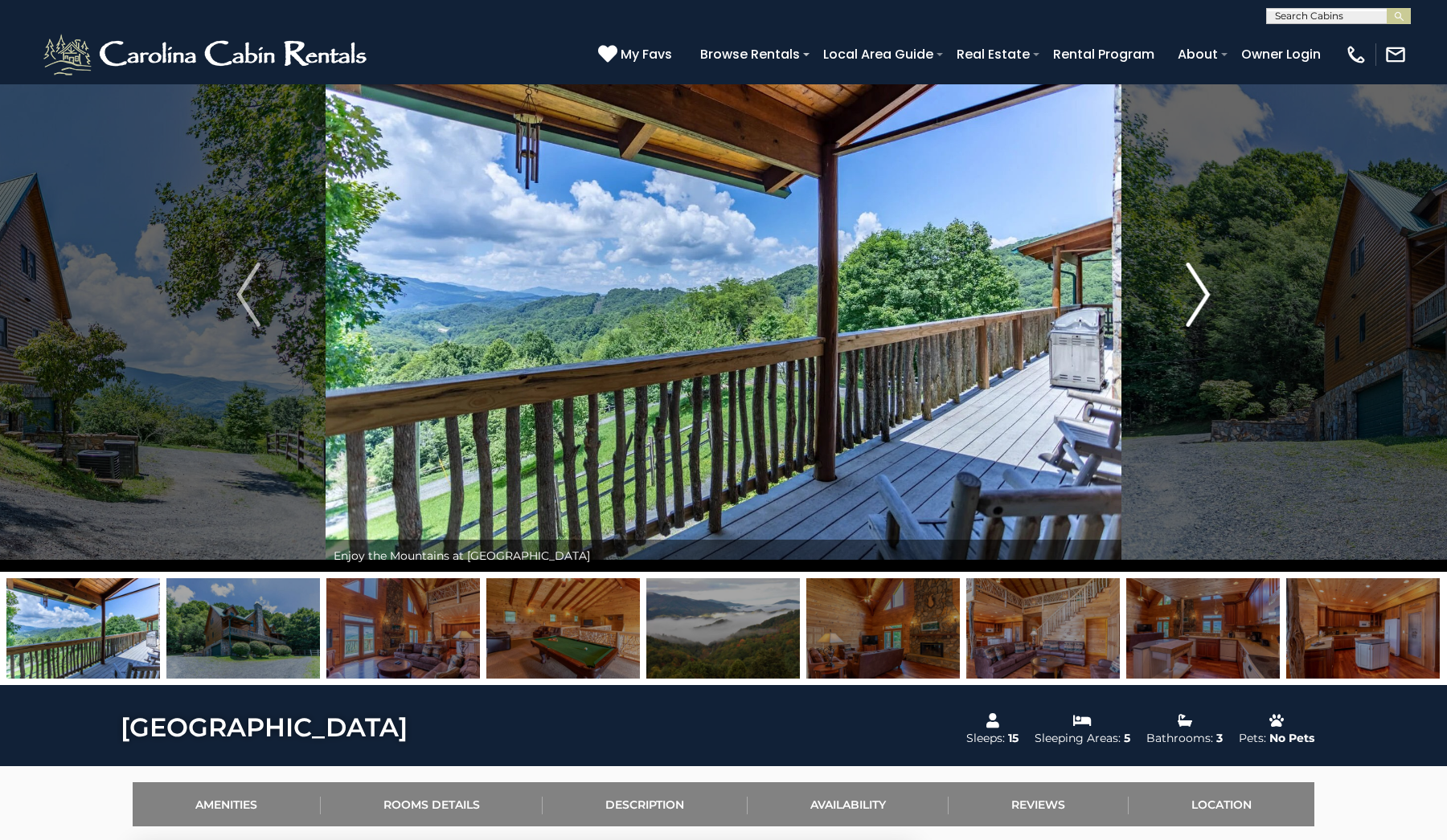
click at [1199, 302] on img "Next" at bounding box center [1199, 294] width 24 height 64
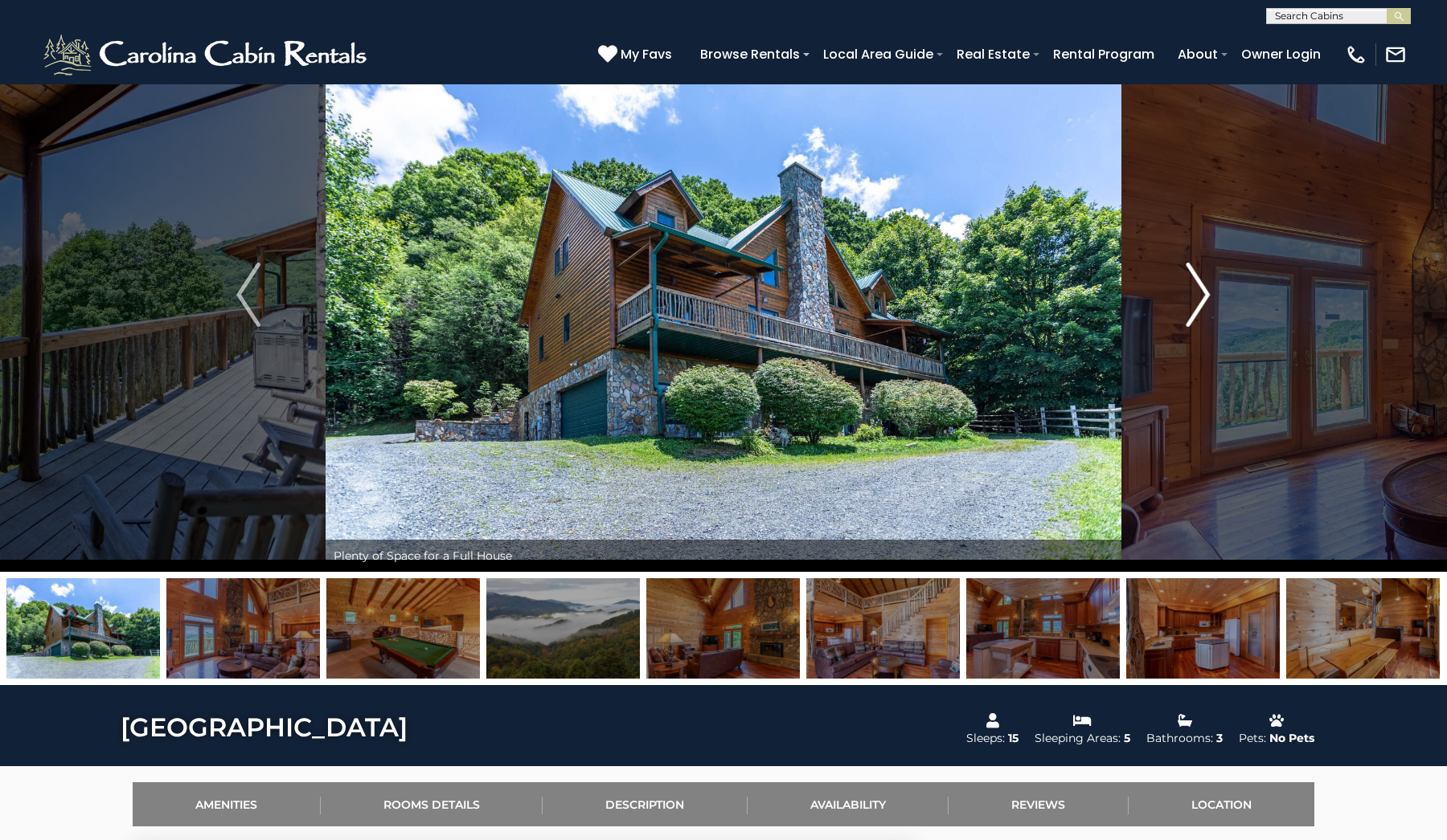
click at [1199, 302] on img "Next" at bounding box center [1199, 294] width 24 height 64
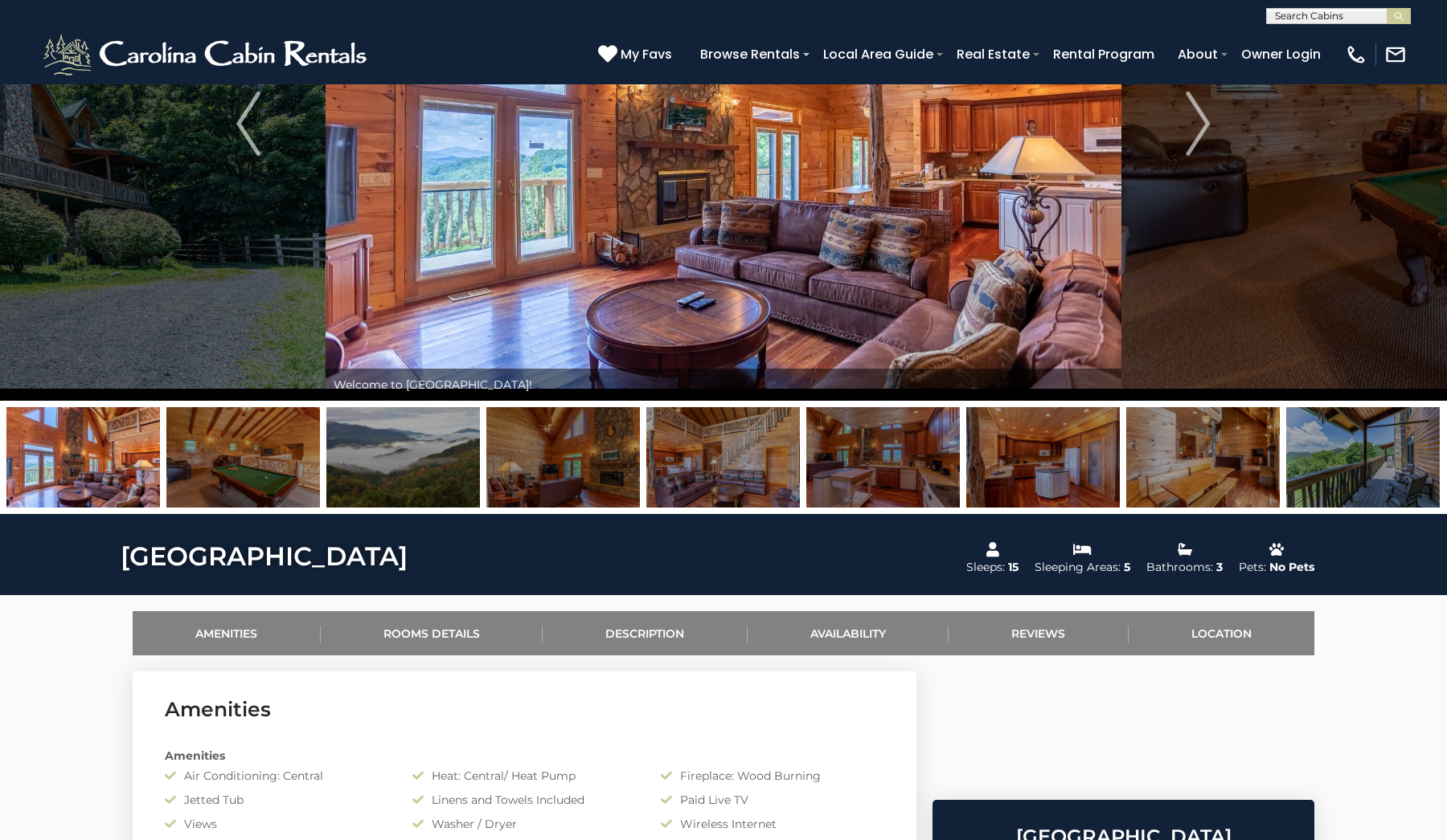
scroll to position [240, 0]
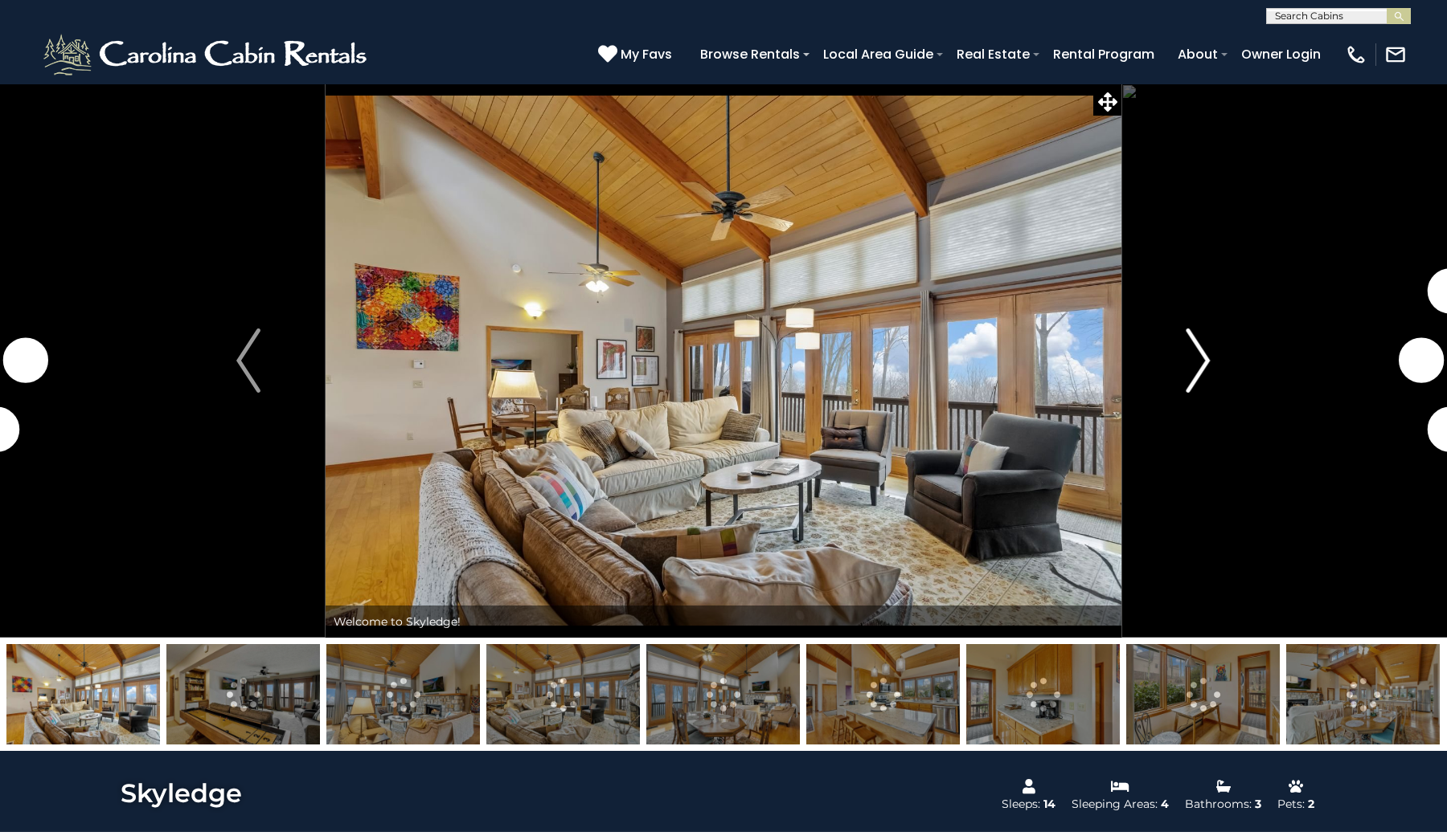
click at [1204, 357] on img "Next" at bounding box center [1199, 360] width 24 height 64
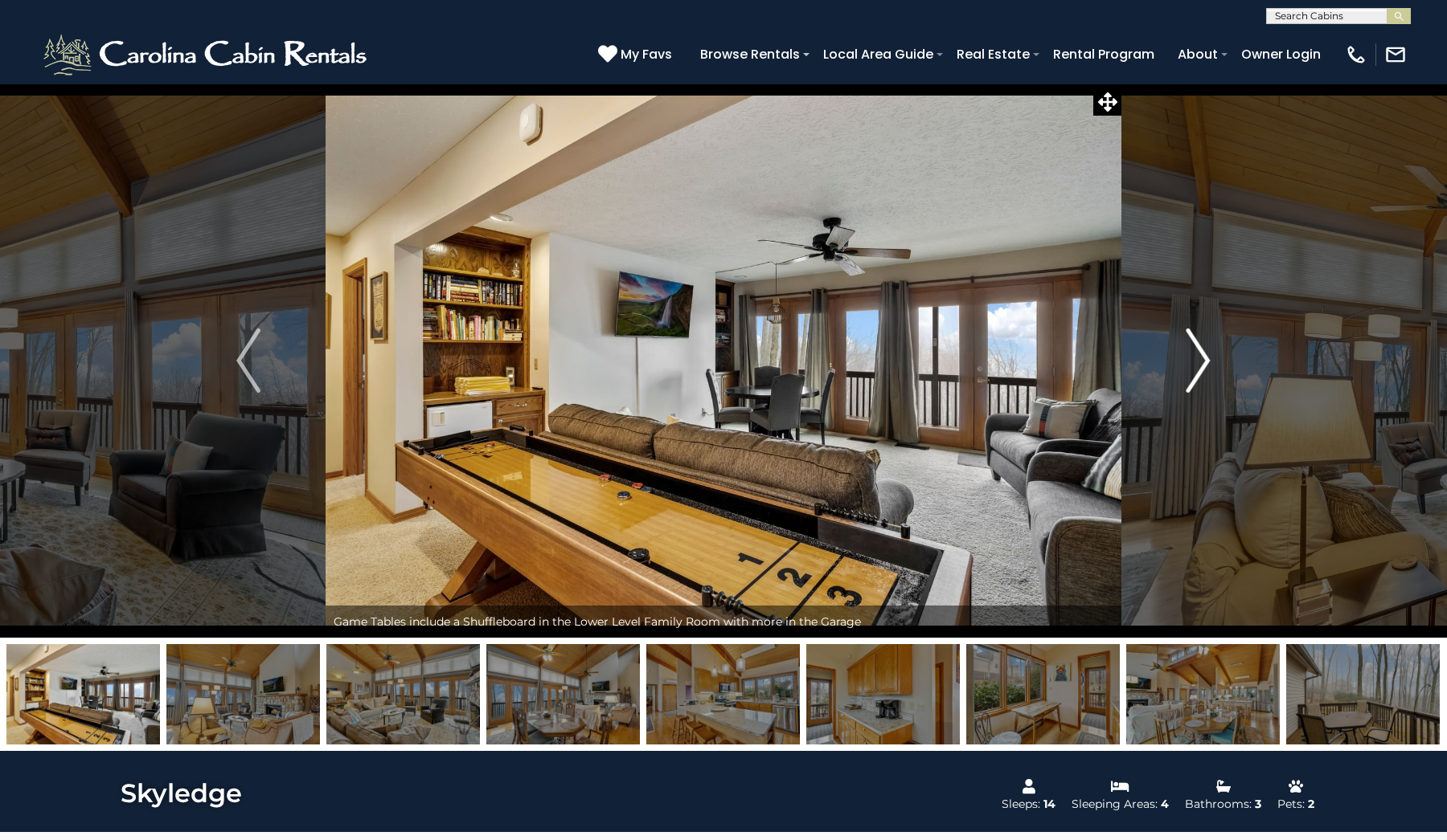
click at [1204, 357] on img "Next" at bounding box center [1199, 360] width 24 height 64
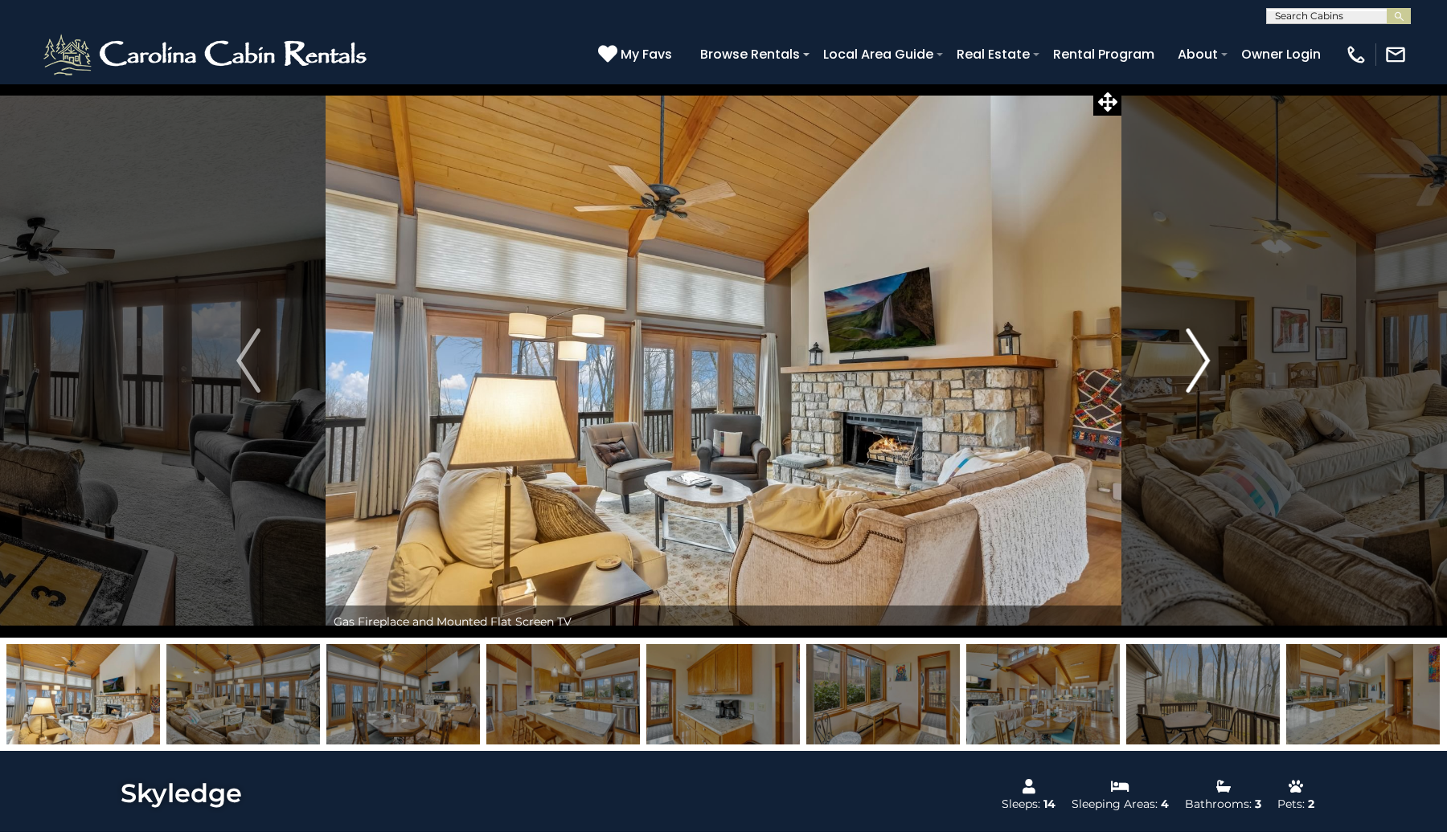
click at [1204, 357] on img "Next" at bounding box center [1199, 360] width 24 height 64
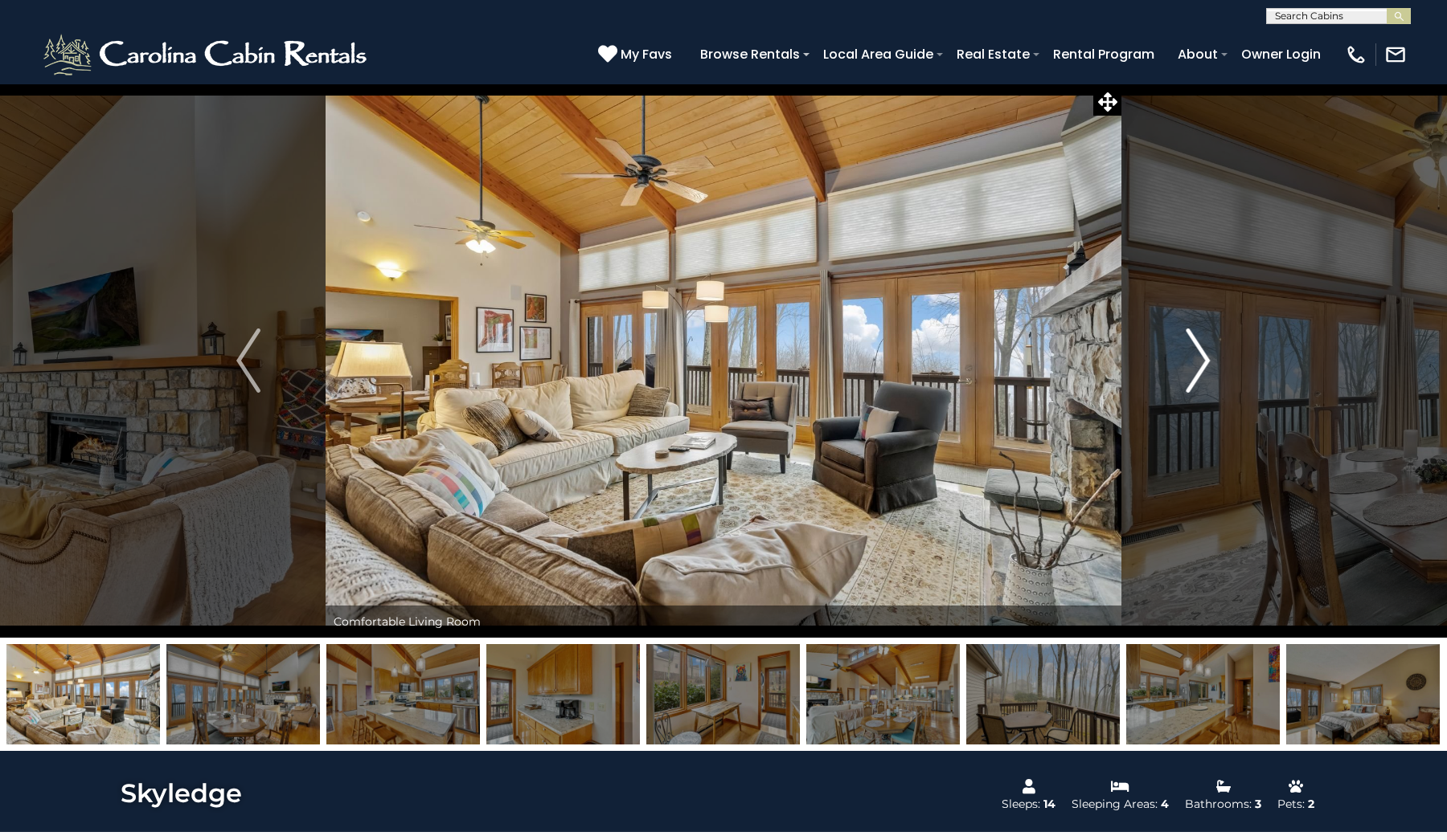
click at [1204, 357] on img "Next" at bounding box center [1199, 360] width 24 height 64
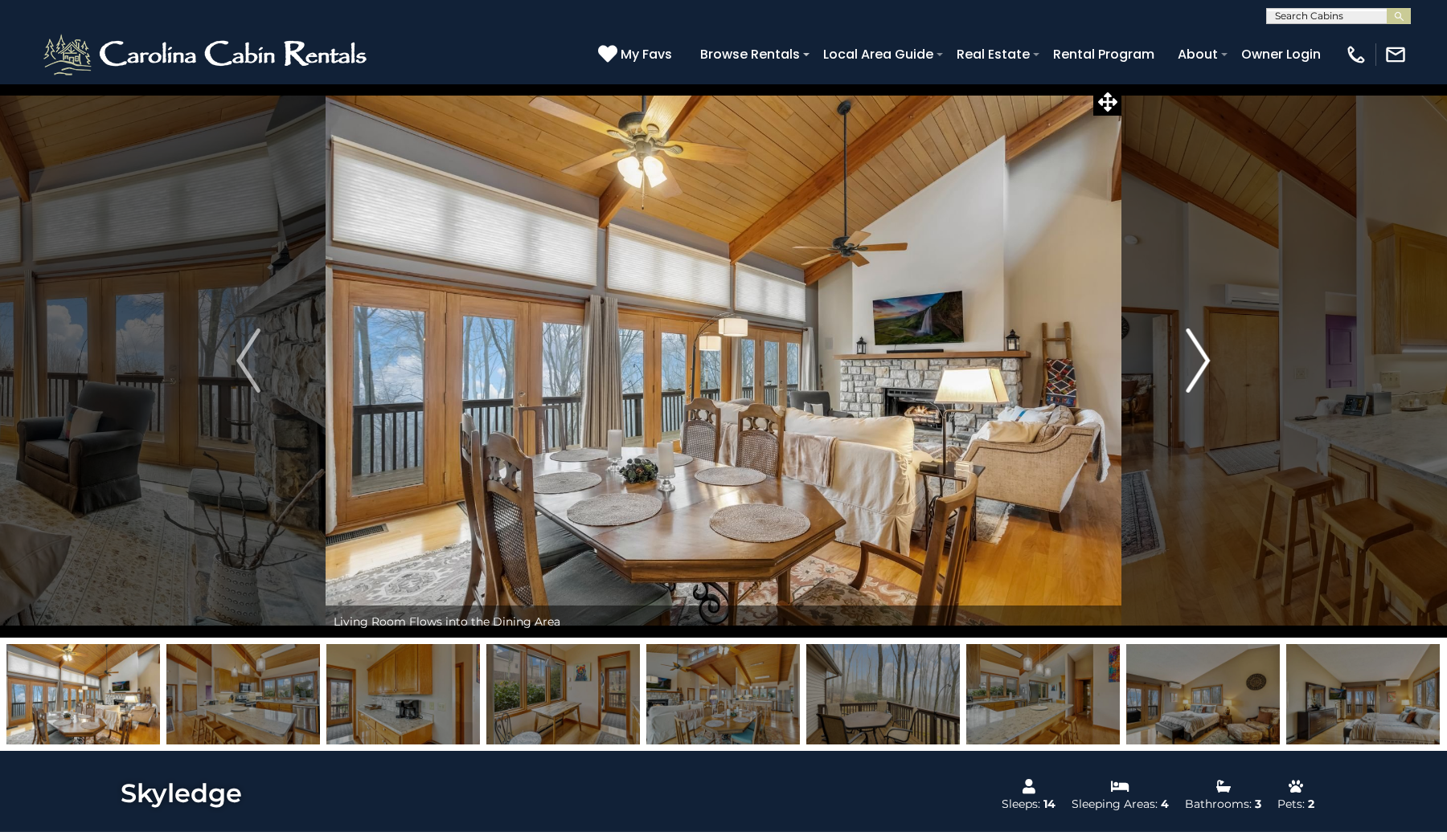
click at [1204, 357] on img "Next" at bounding box center [1199, 360] width 24 height 64
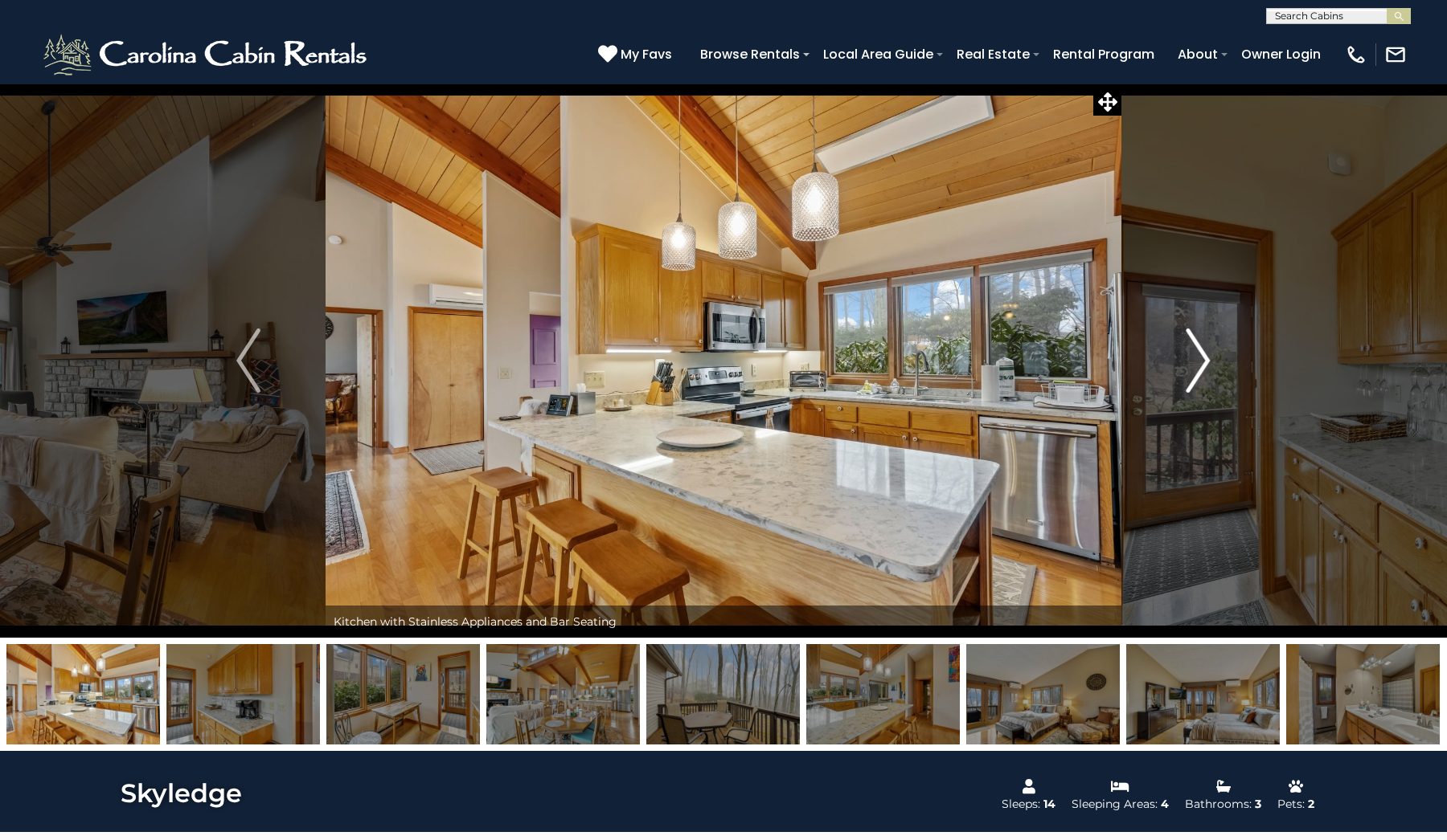
click at [1204, 357] on img "Next" at bounding box center [1199, 360] width 24 height 64
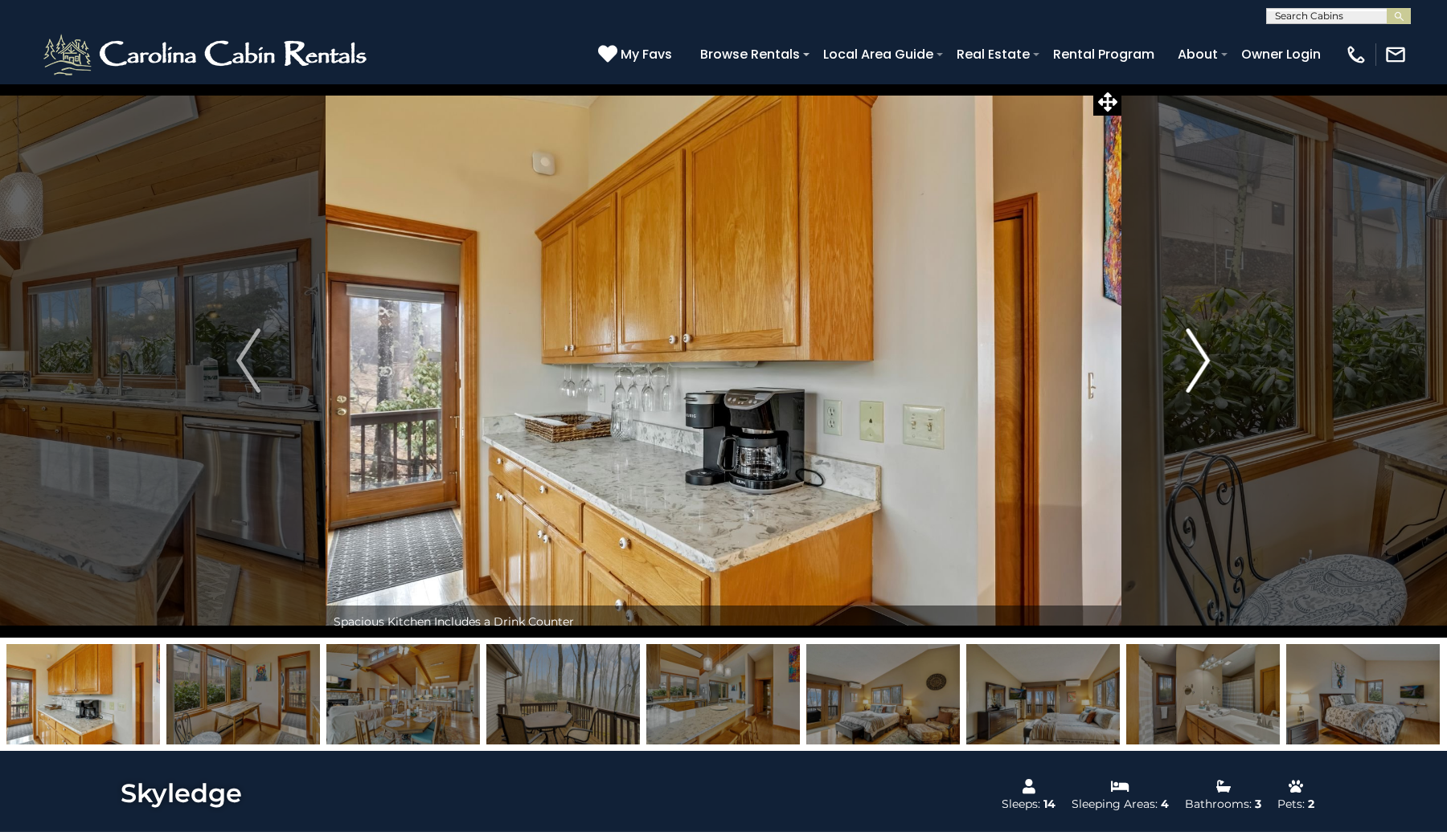
click at [1204, 357] on img "Next" at bounding box center [1199, 360] width 24 height 64
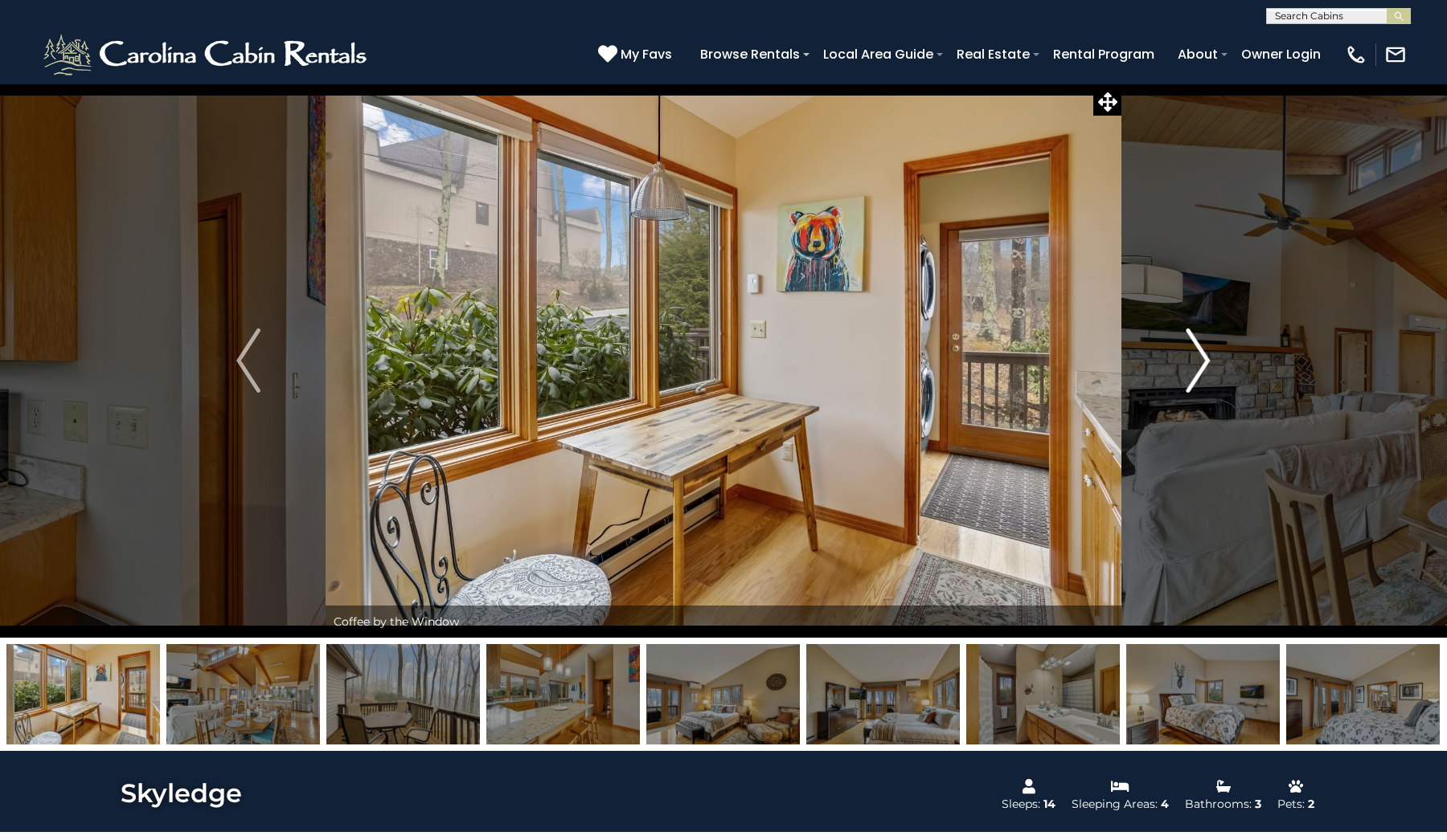
click at [1204, 357] on img "Next" at bounding box center [1199, 360] width 24 height 64
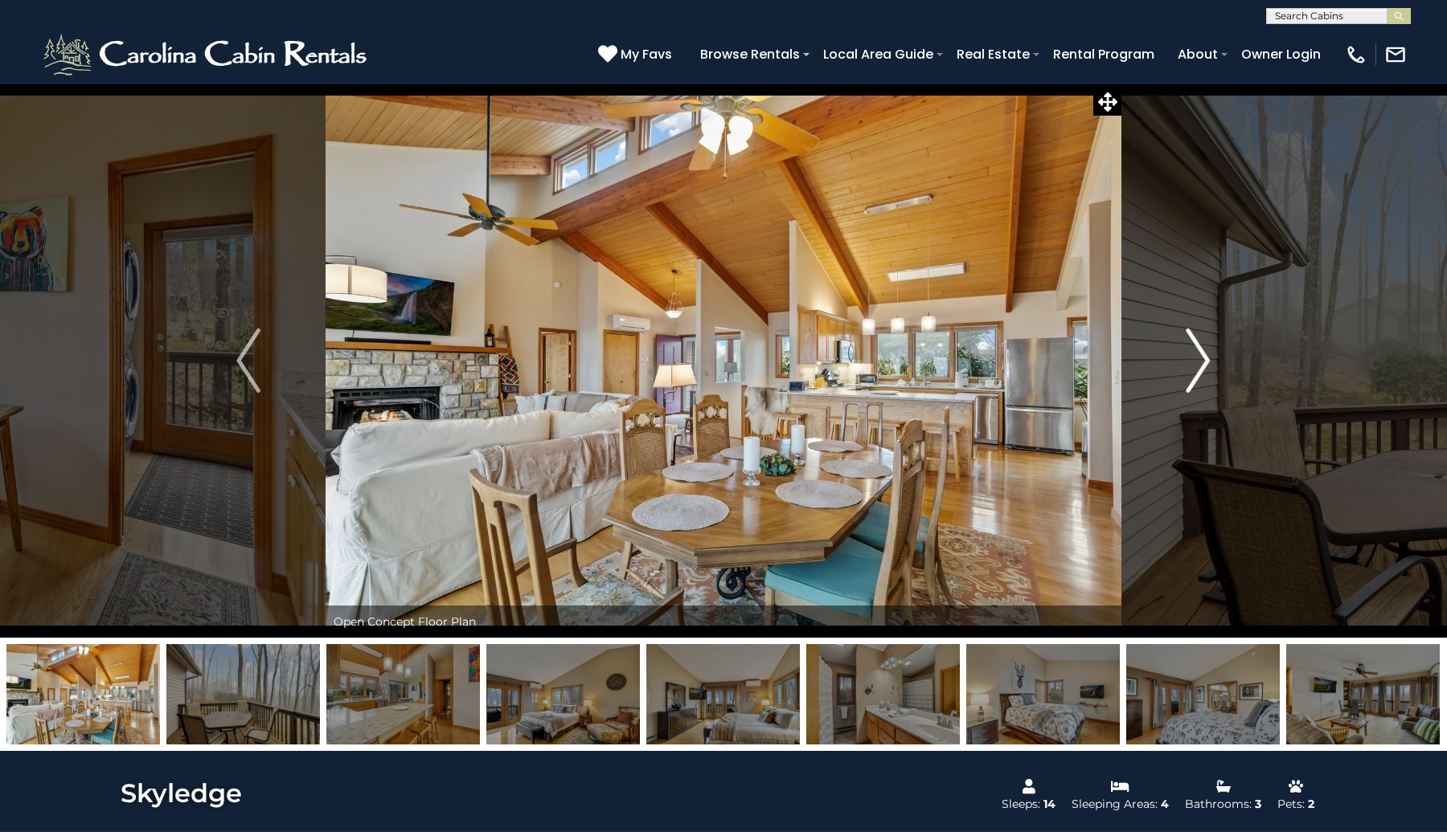
click at [1204, 357] on img "Next" at bounding box center [1199, 360] width 24 height 64
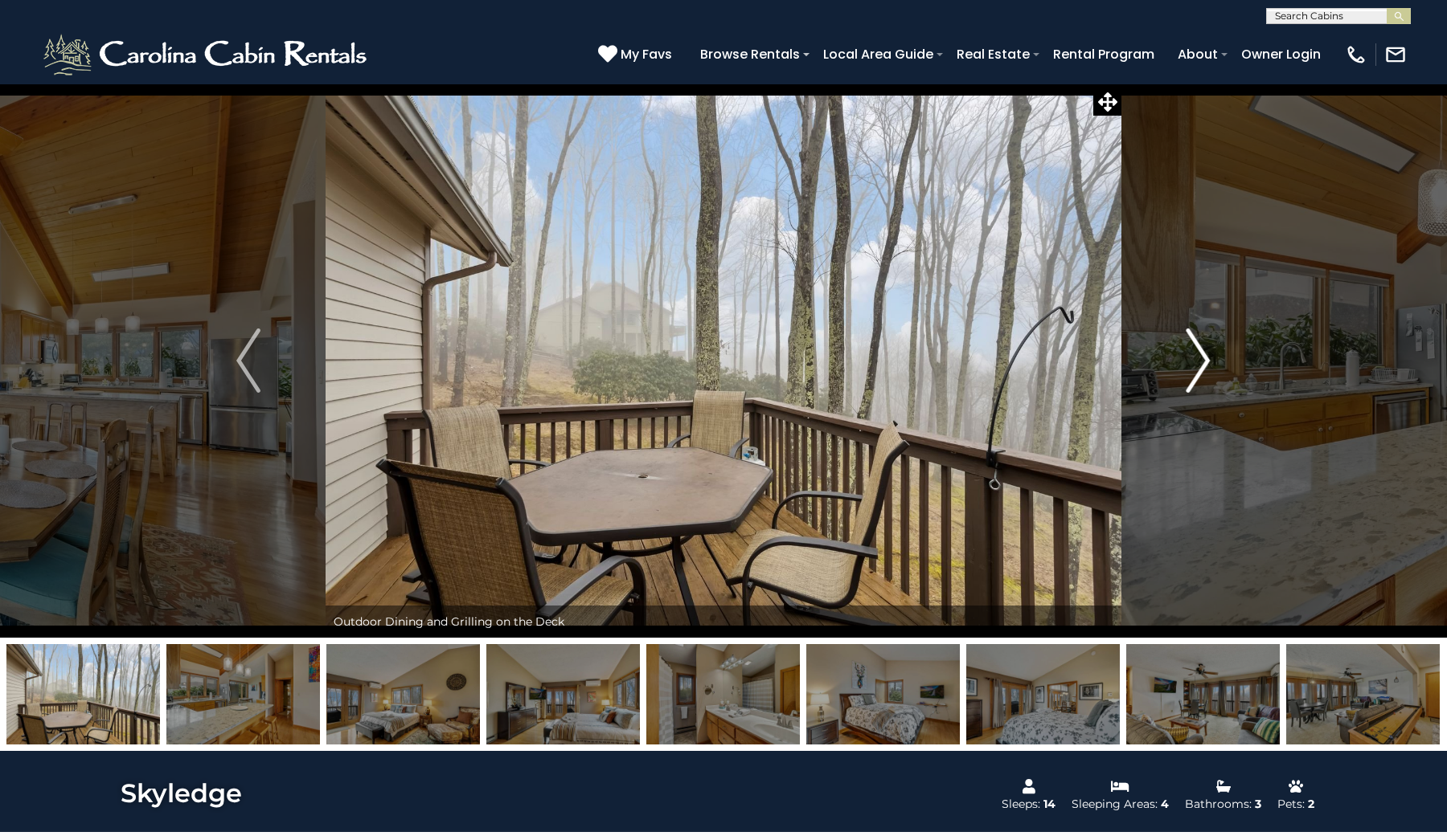
click at [1204, 357] on img "Next" at bounding box center [1199, 360] width 24 height 64
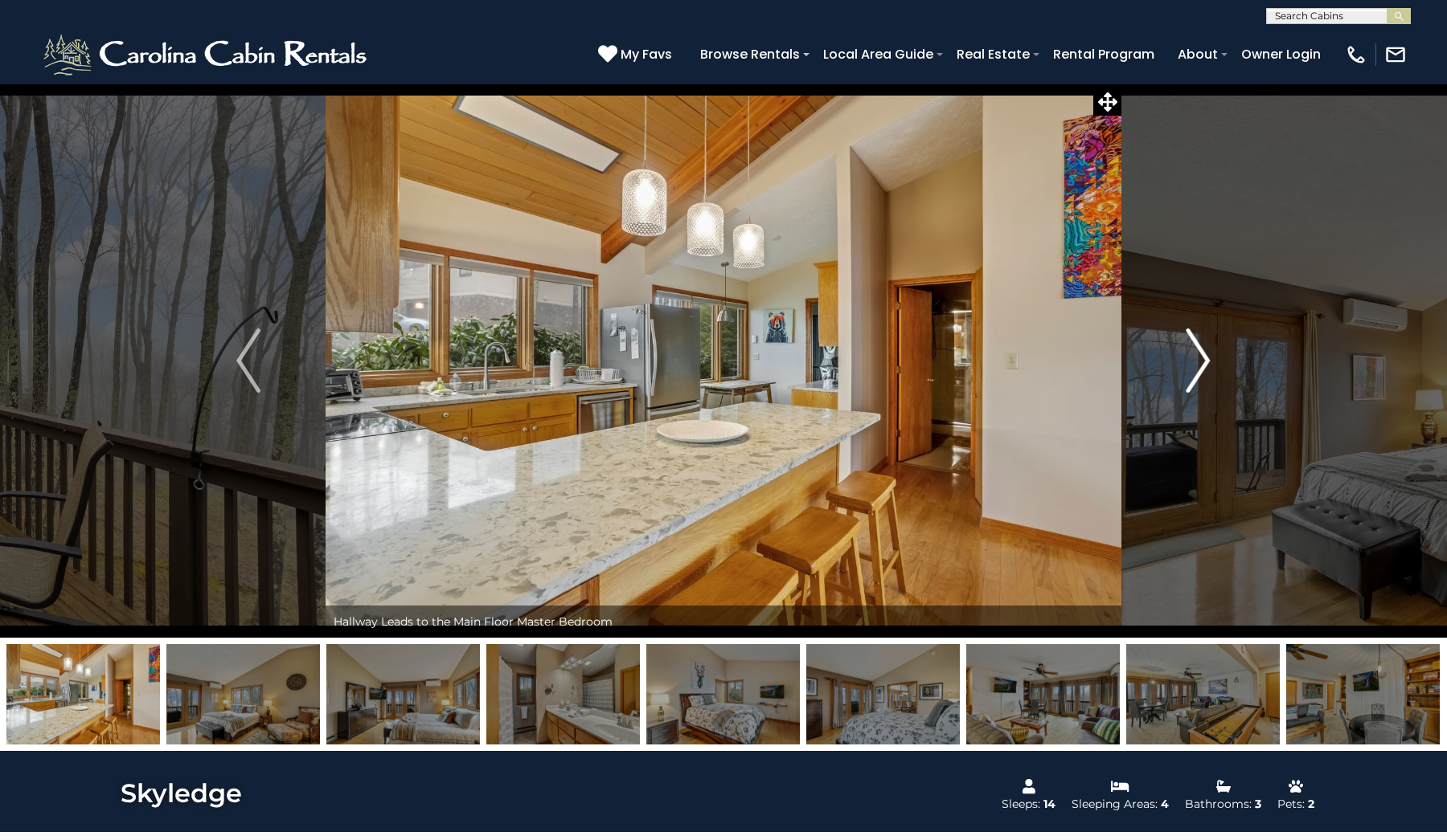
click at [1204, 357] on img "Next" at bounding box center [1199, 360] width 24 height 64
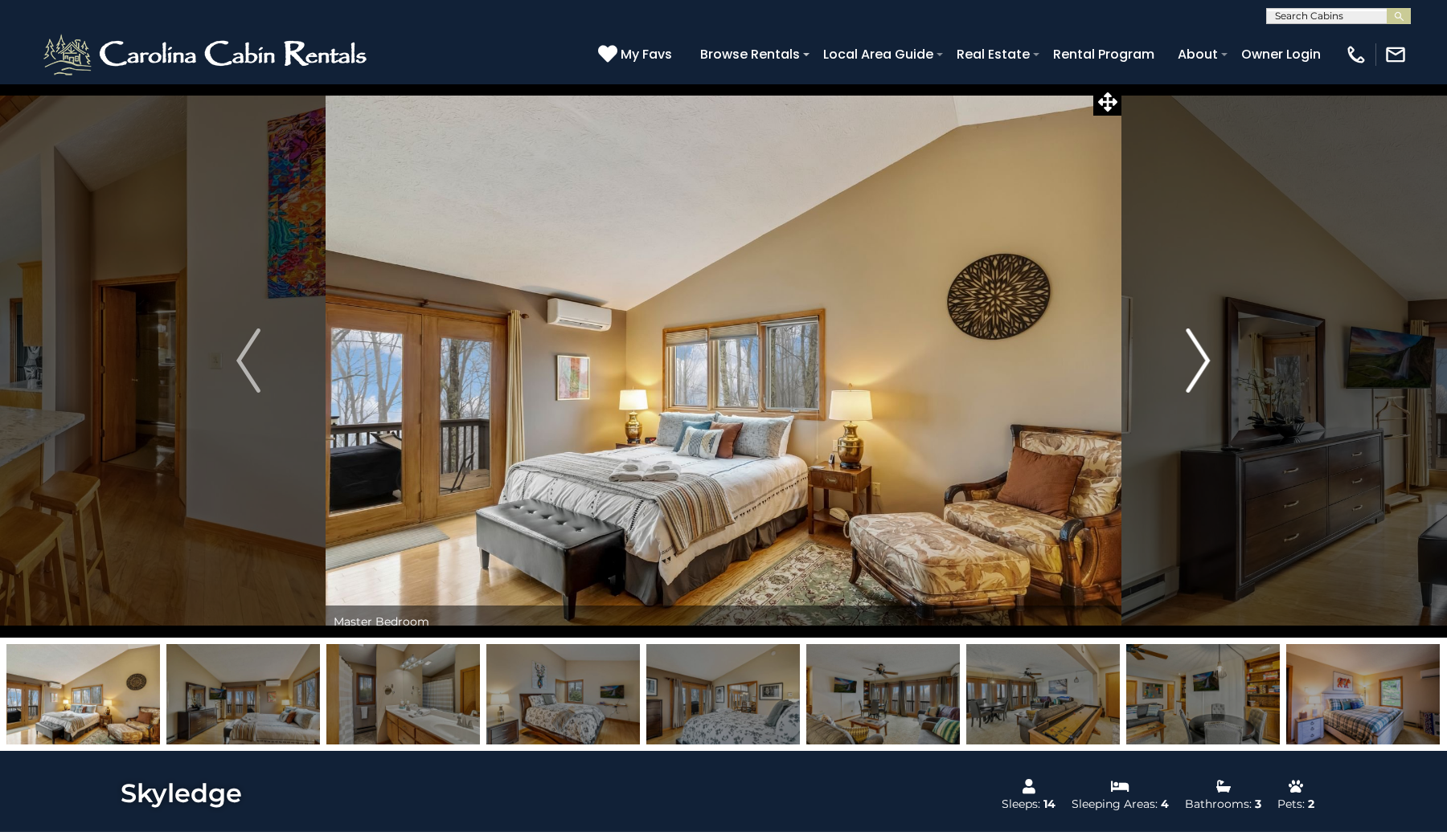
click at [1204, 357] on img "Next" at bounding box center [1199, 360] width 24 height 64
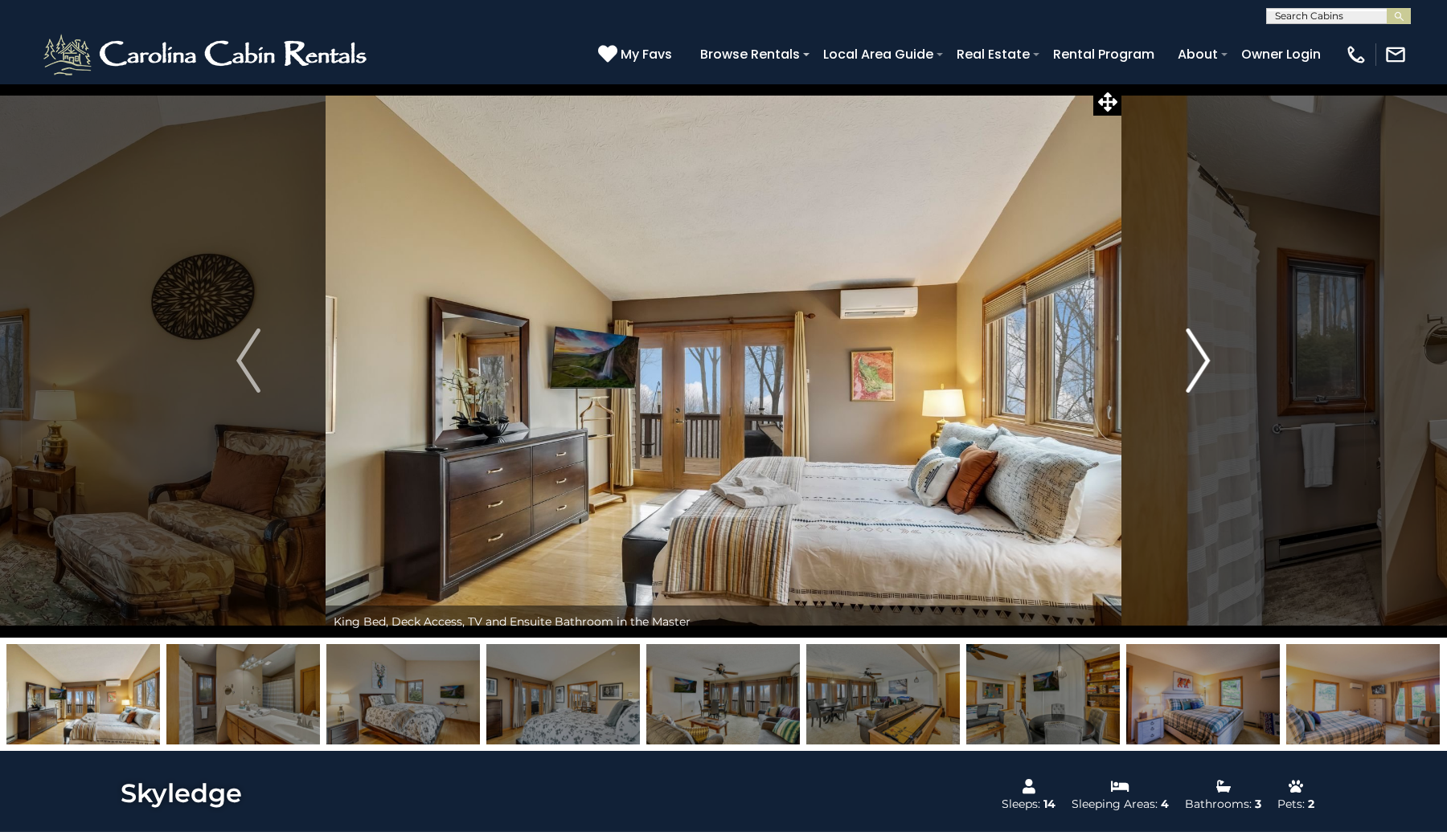
click at [1204, 357] on img "Next" at bounding box center [1199, 360] width 24 height 64
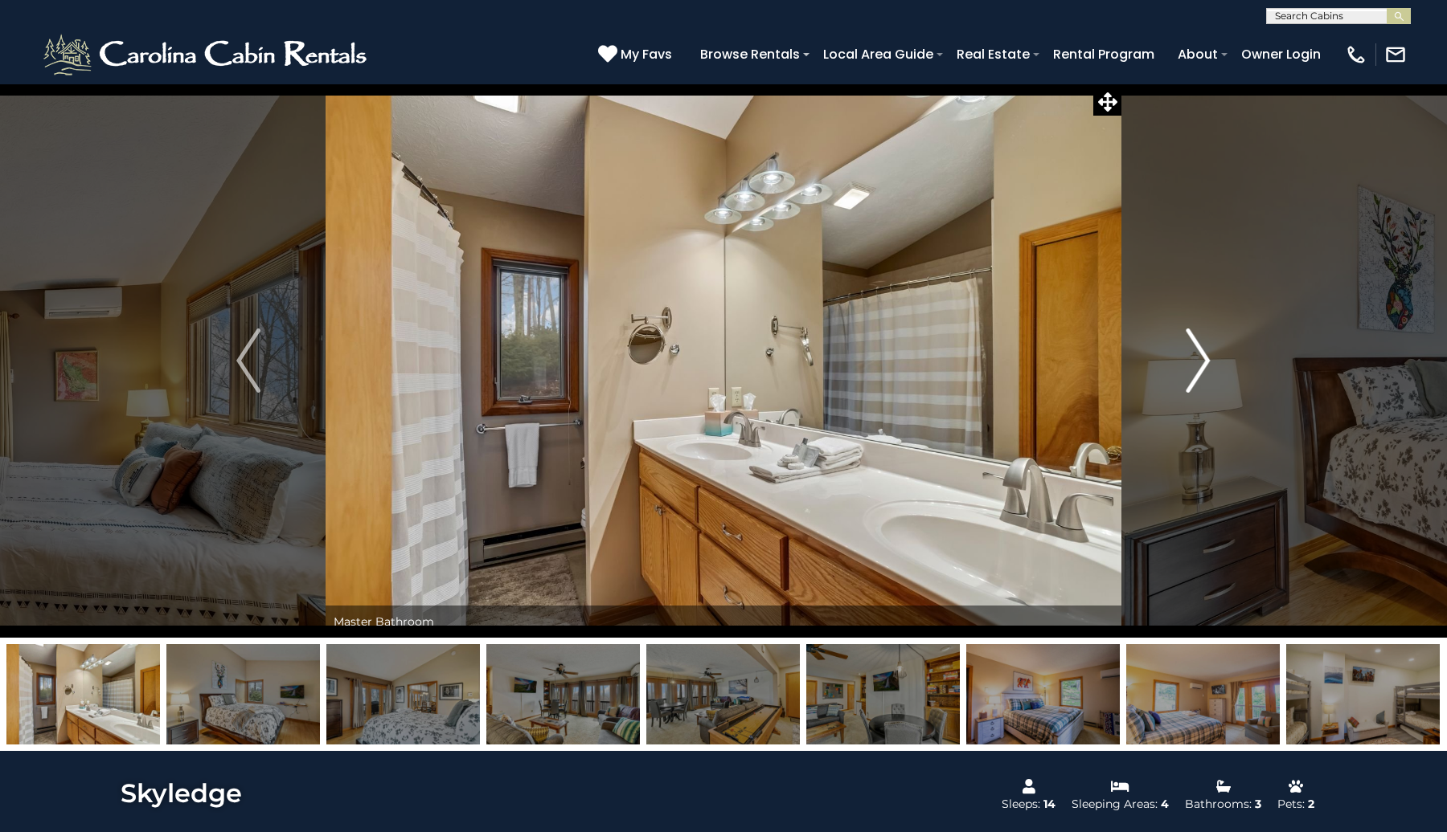
click at [1204, 357] on img "Next" at bounding box center [1199, 360] width 24 height 64
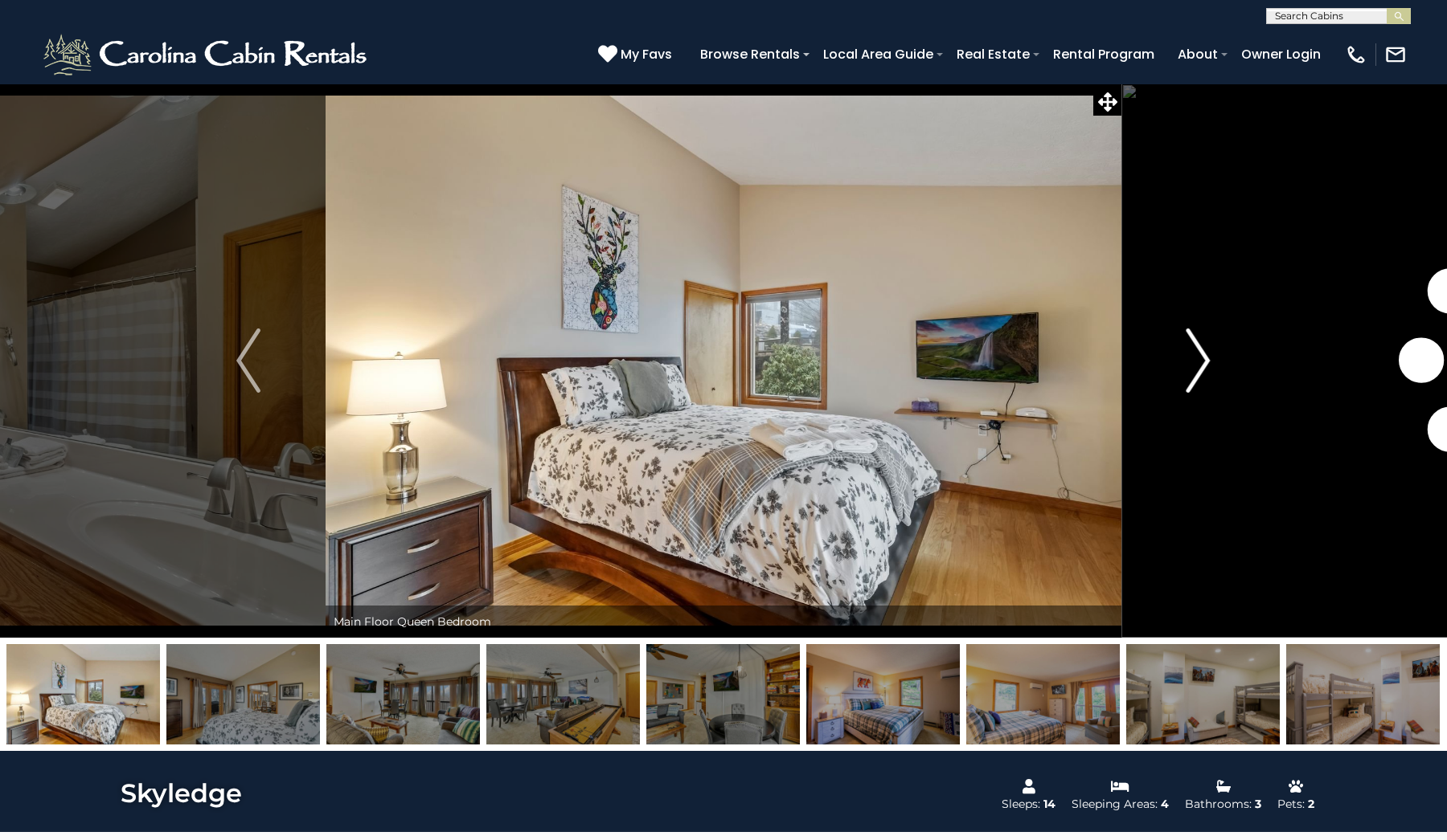
click at [1204, 357] on img "Next" at bounding box center [1199, 360] width 24 height 64
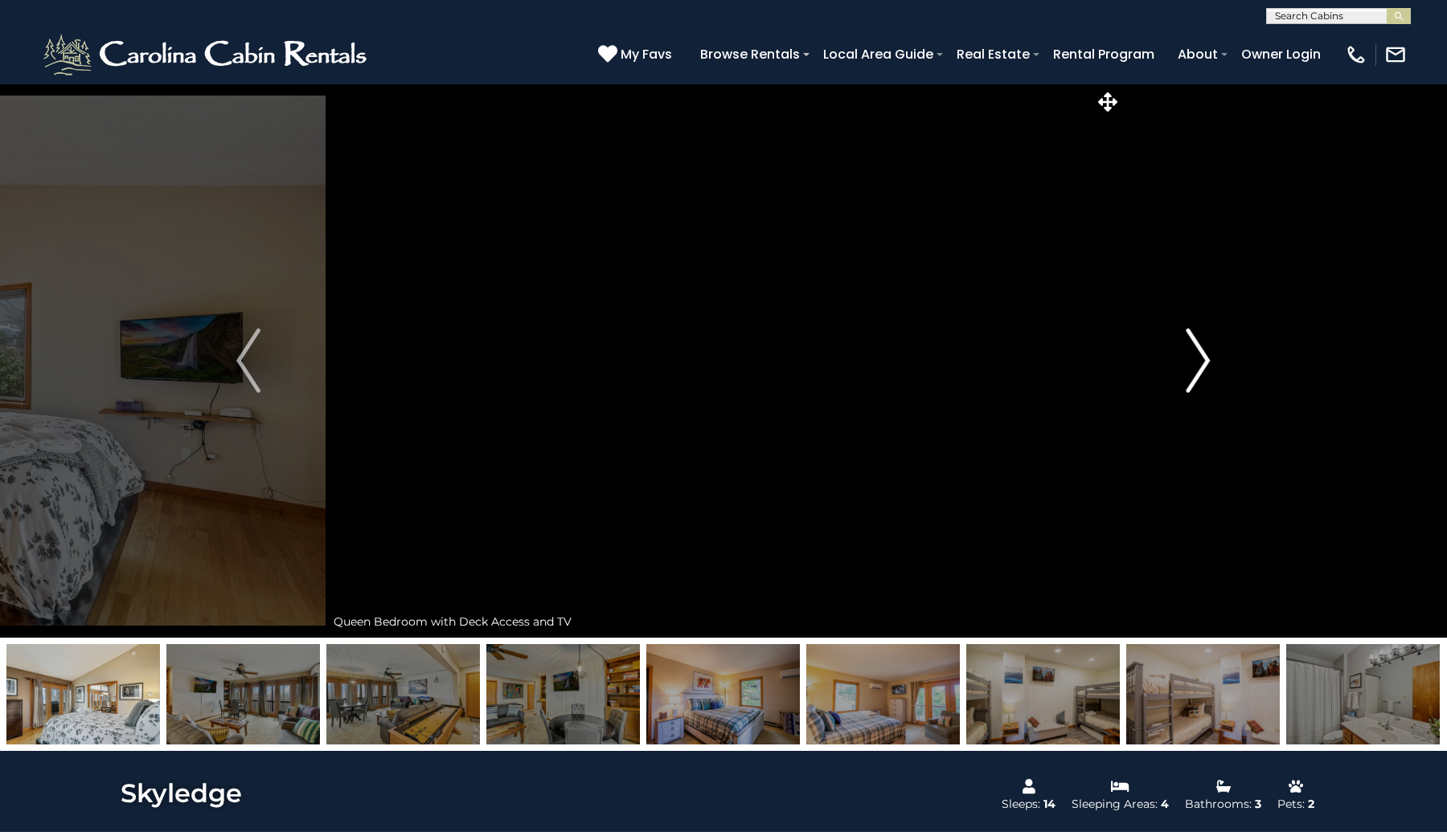
click at [1204, 357] on img "Next" at bounding box center [1199, 360] width 24 height 64
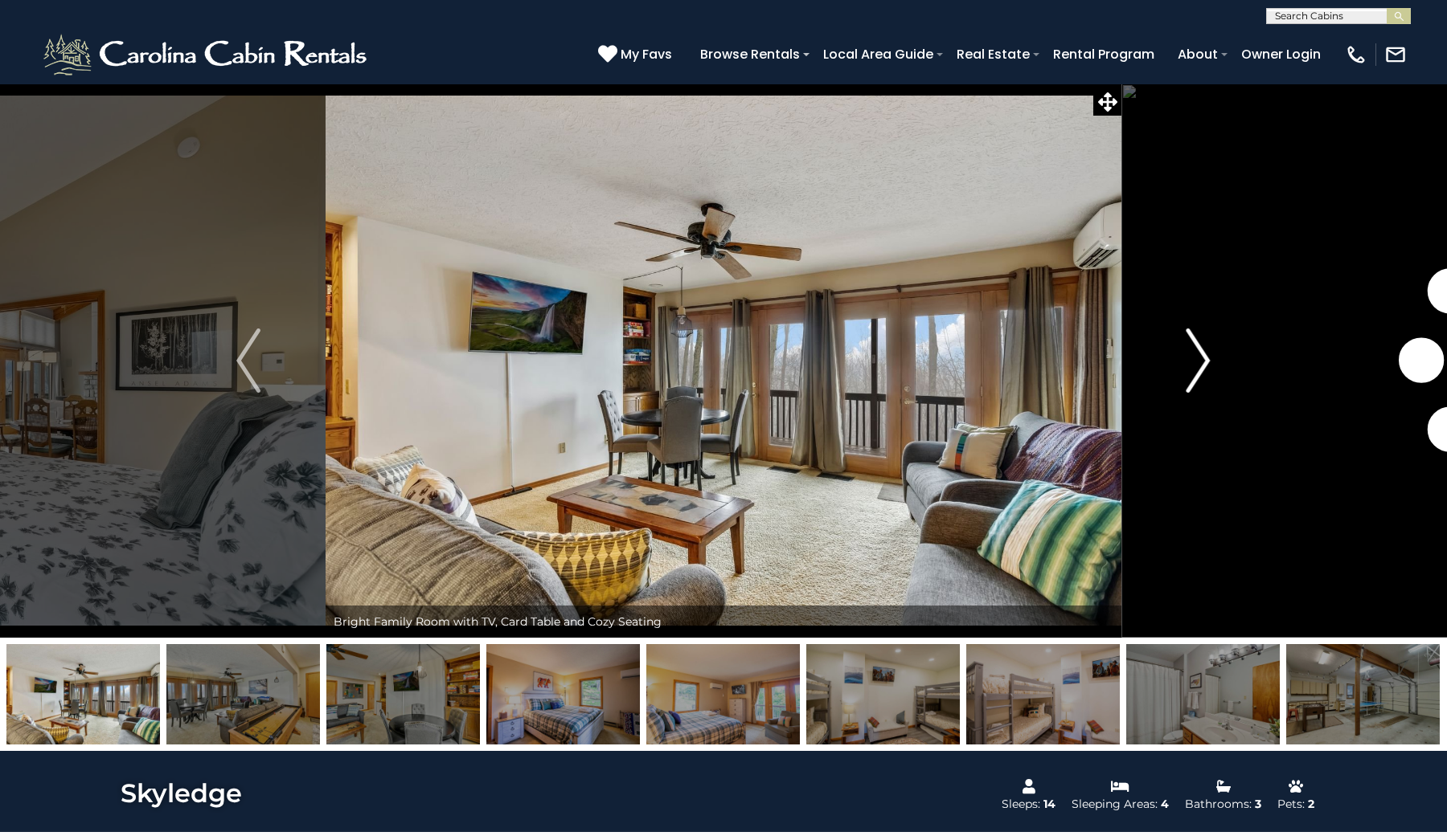
click at [1204, 357] on img "Next" at bounding box center [1199, 360] width 24 height 64
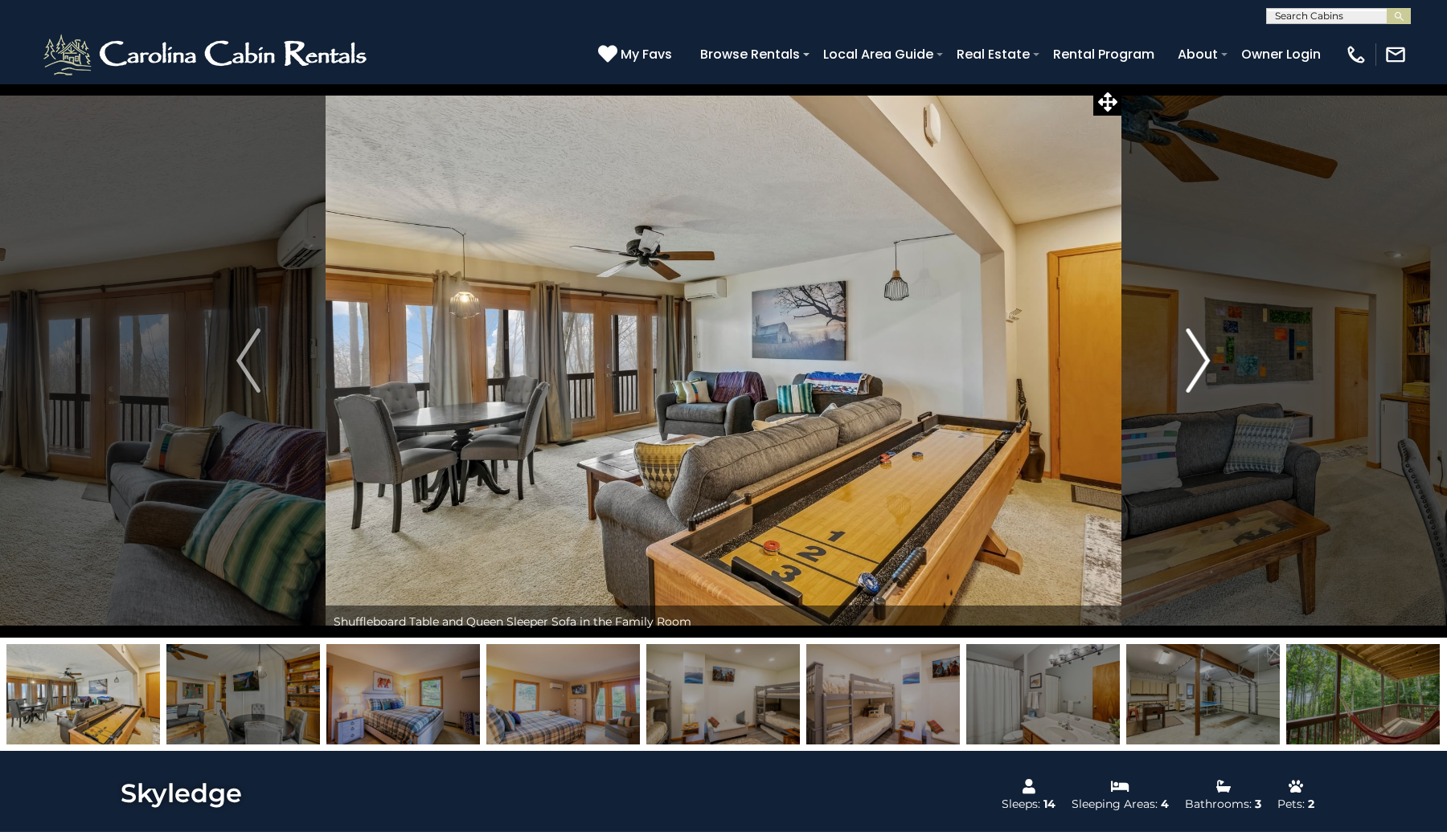
click at [1204, 357] on img "Next" at bounding box center [1199, 360] width 24 height 64
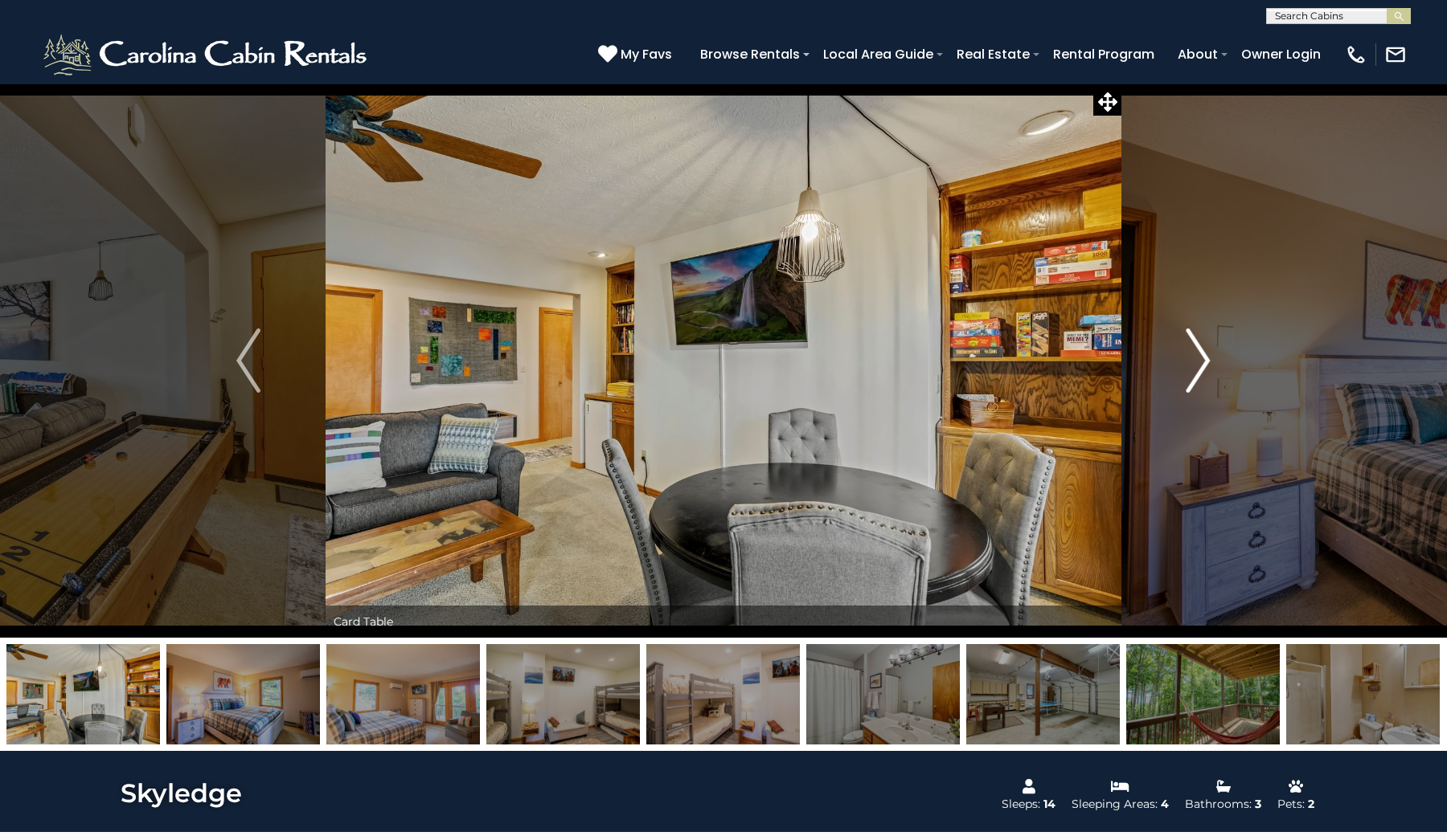
click at [1204, 357] on img "Next" at bounding box center [1199, 360] width 24 height 64
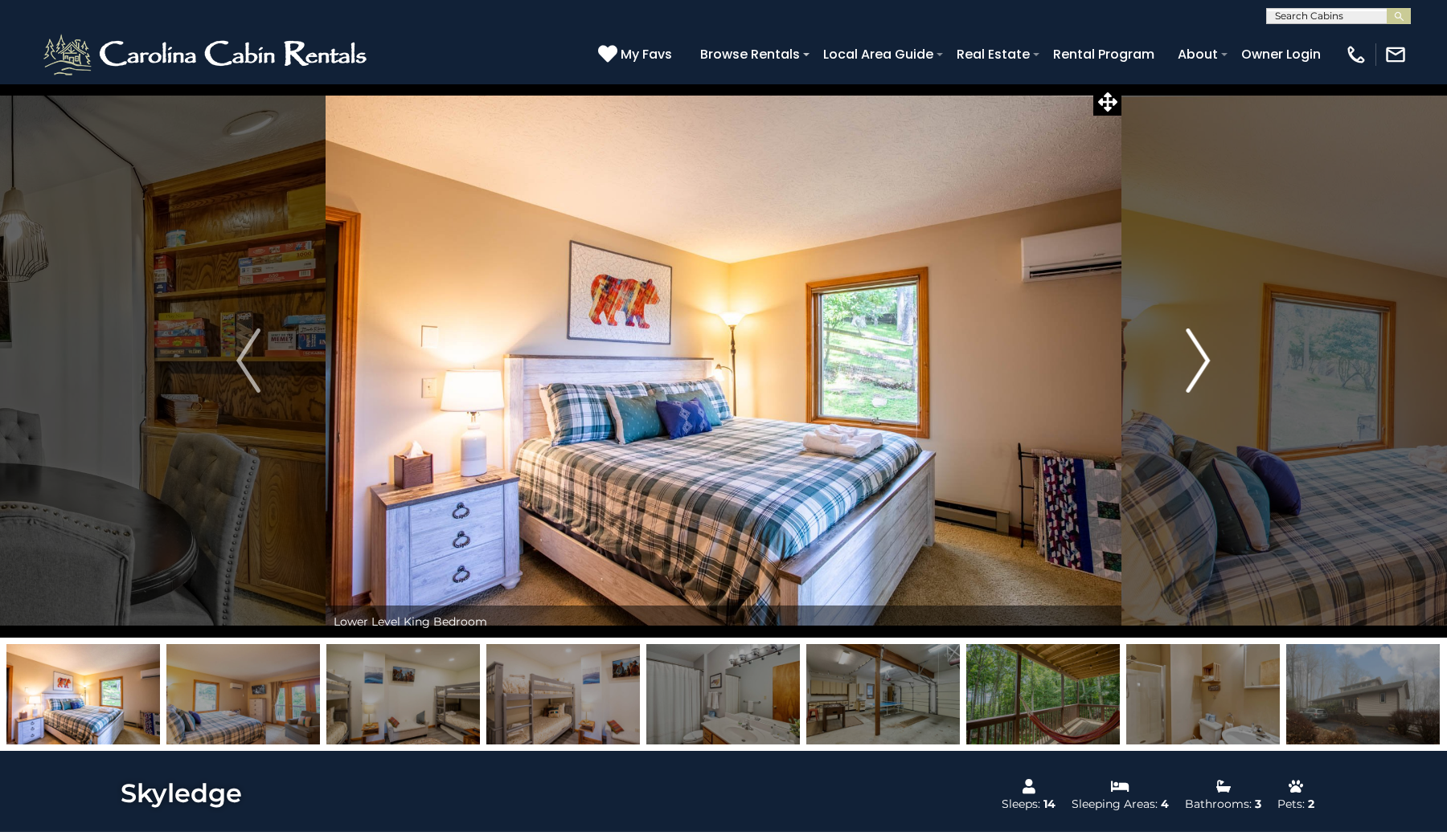
click at [1204, 357] on img "Next" at bounding box center [1199, 360] width 24 height 64
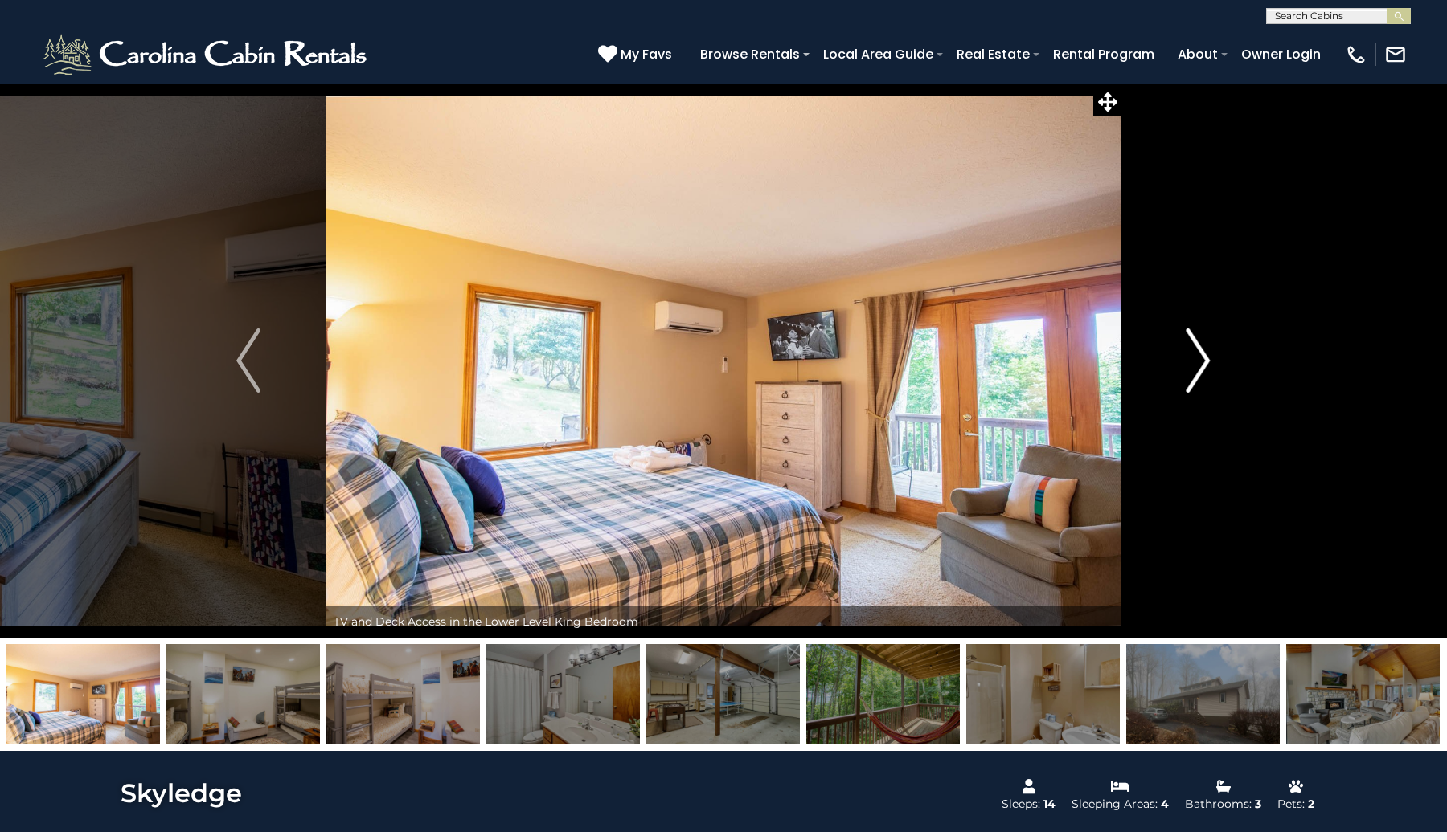
click at [1204, 357] on img "Next" at bounding box center [1199, 360] width 24 height 64
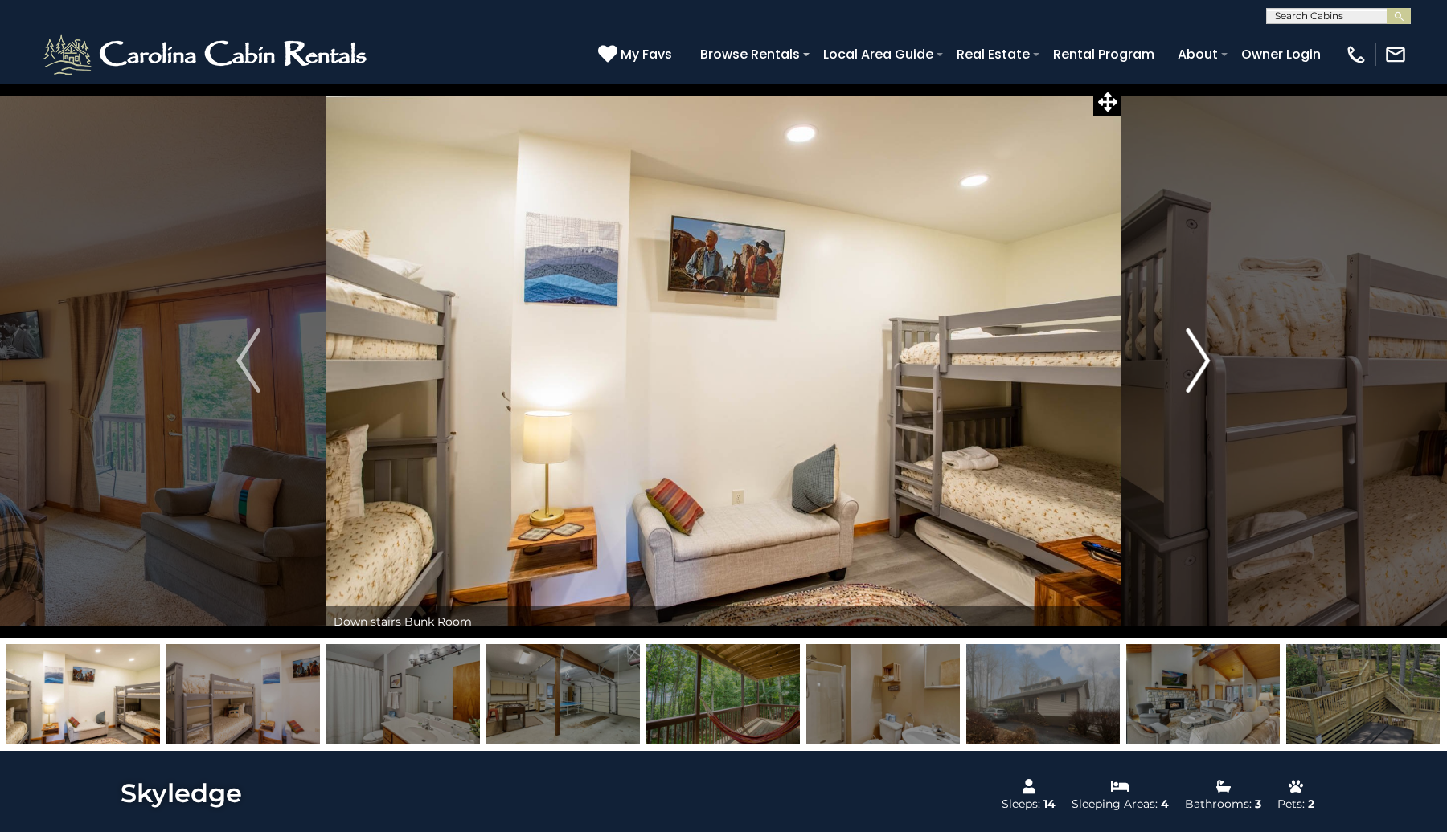
click at [1204, 357] on img "Next" at bounding box center [1199, 360] width 24 height 64
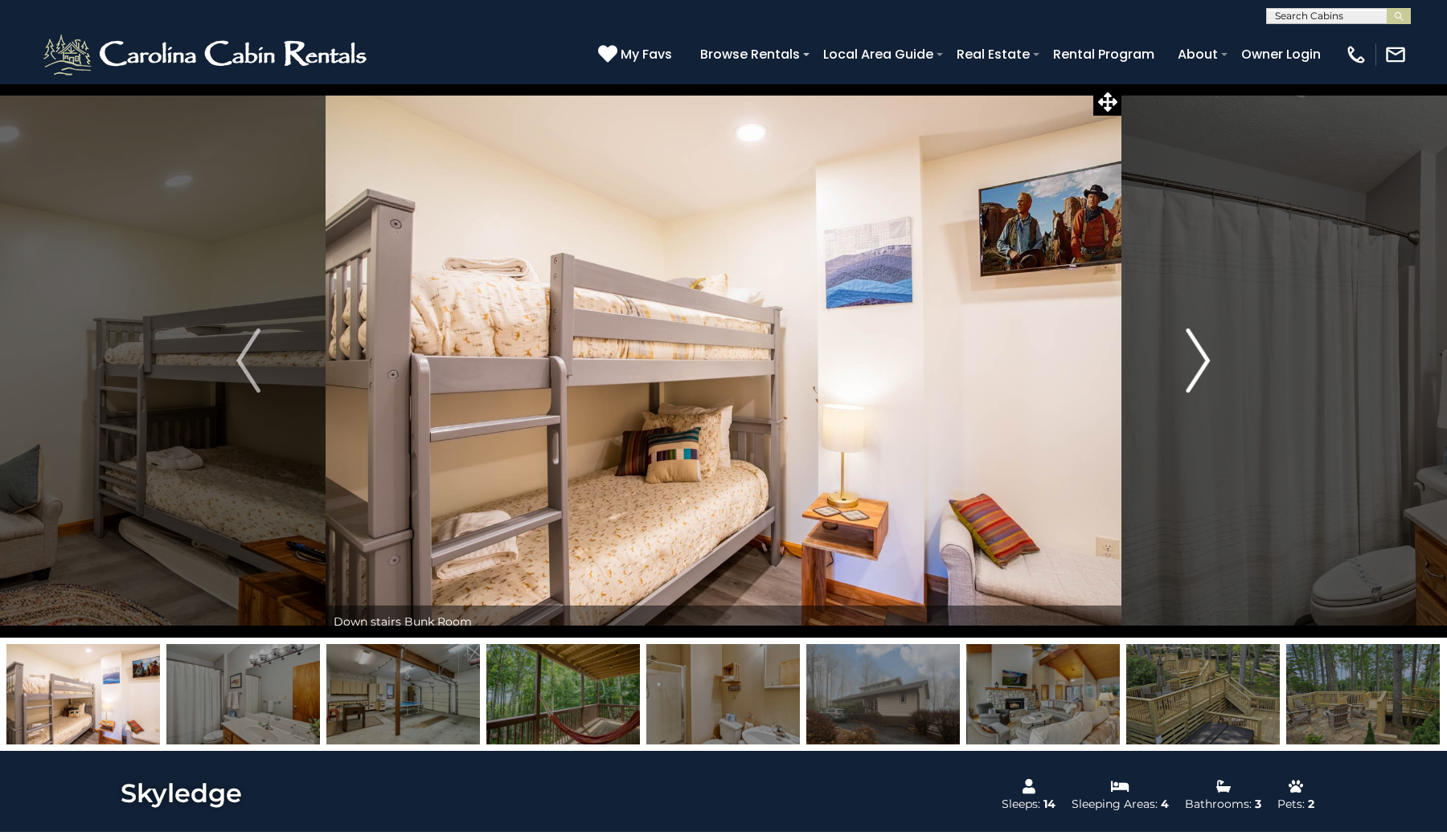
click at [1204, 357] on img "Next" at bounding box center [1199, 360] width 24 height 64
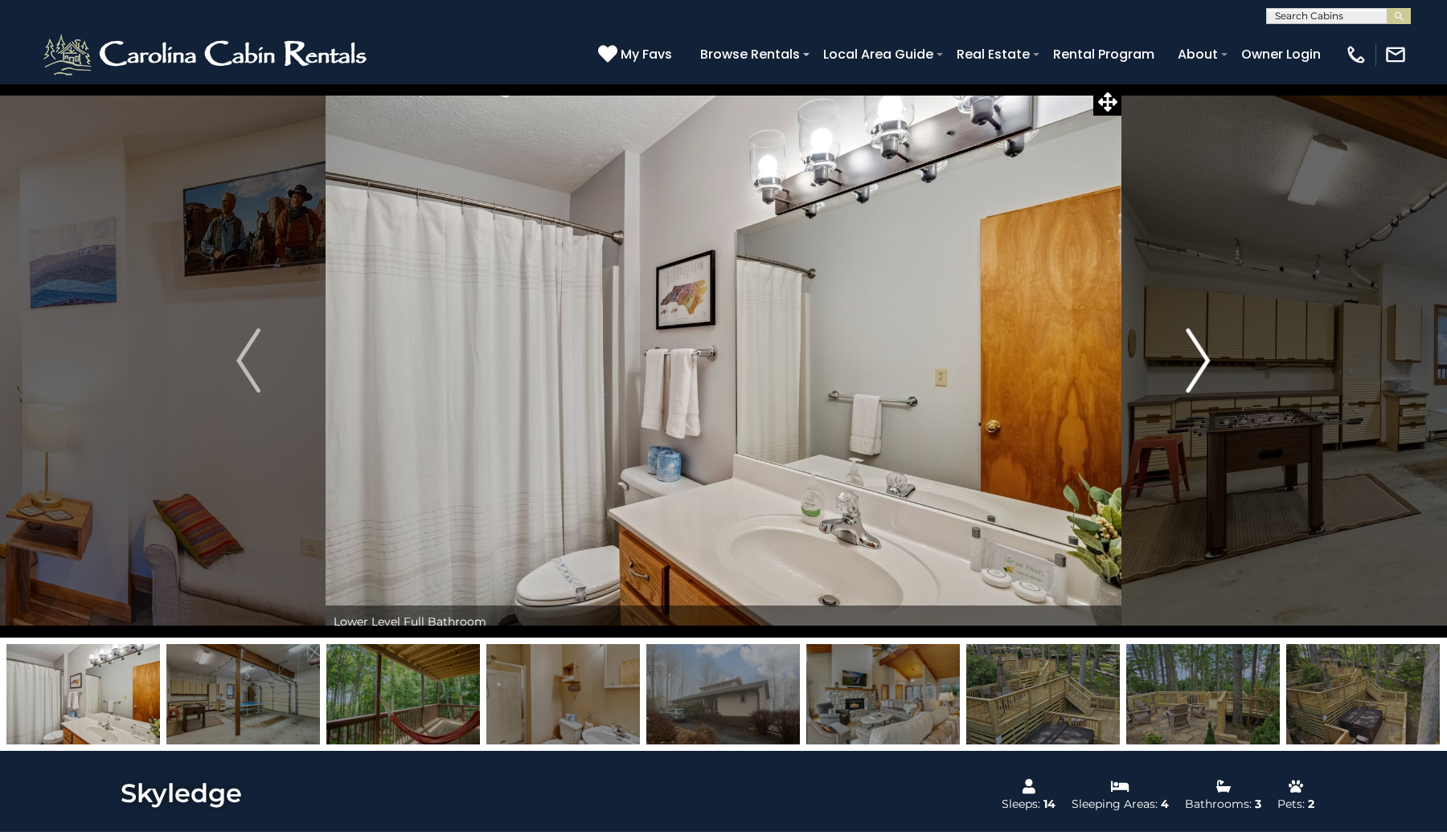
click at [1204, 357] on img "Next" at bounding box center [1199, 360] width 24 height 64
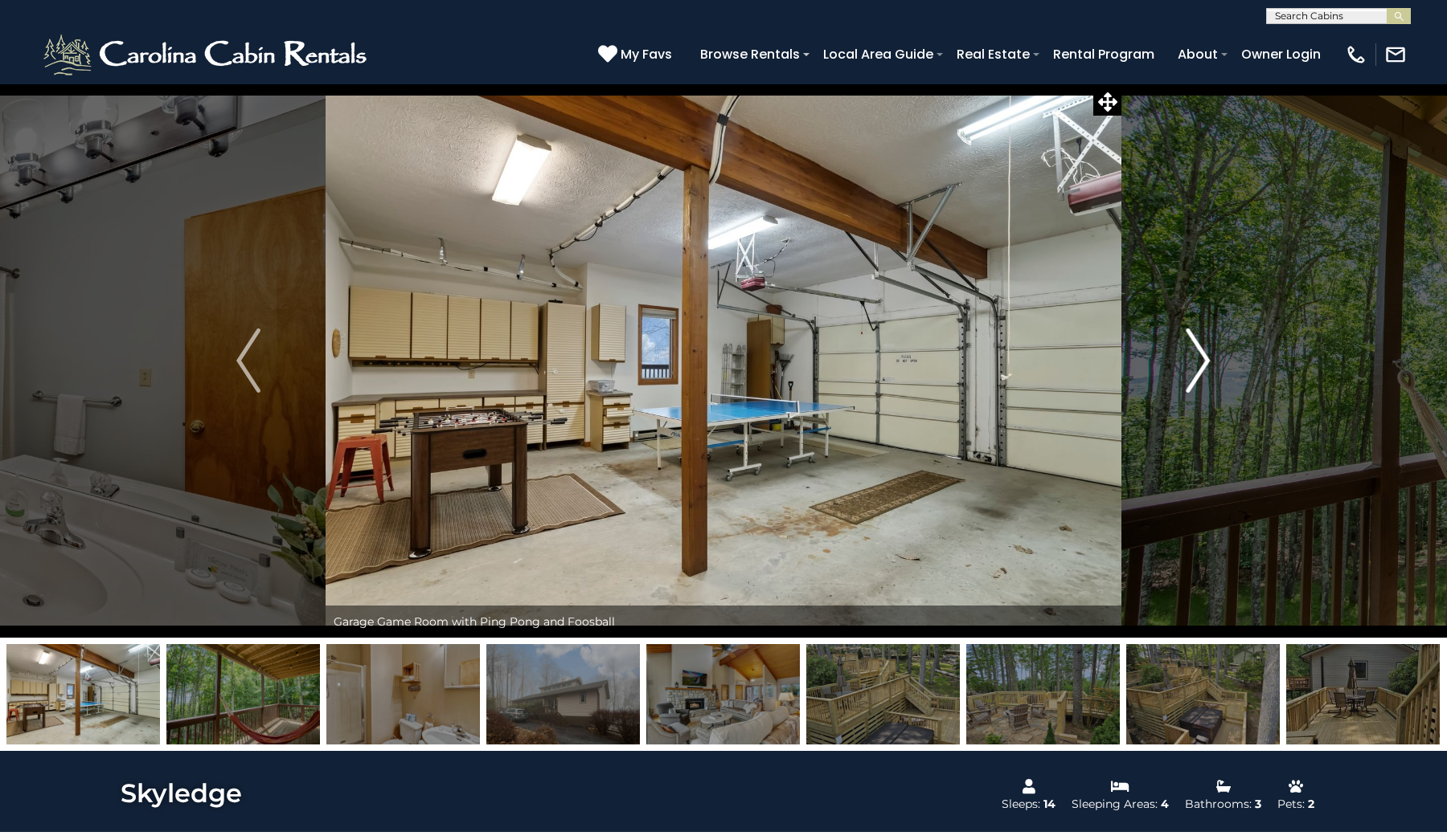
click at [1204, 357] on img "Next" at bounding box center [1199, 360] width 24 height 64
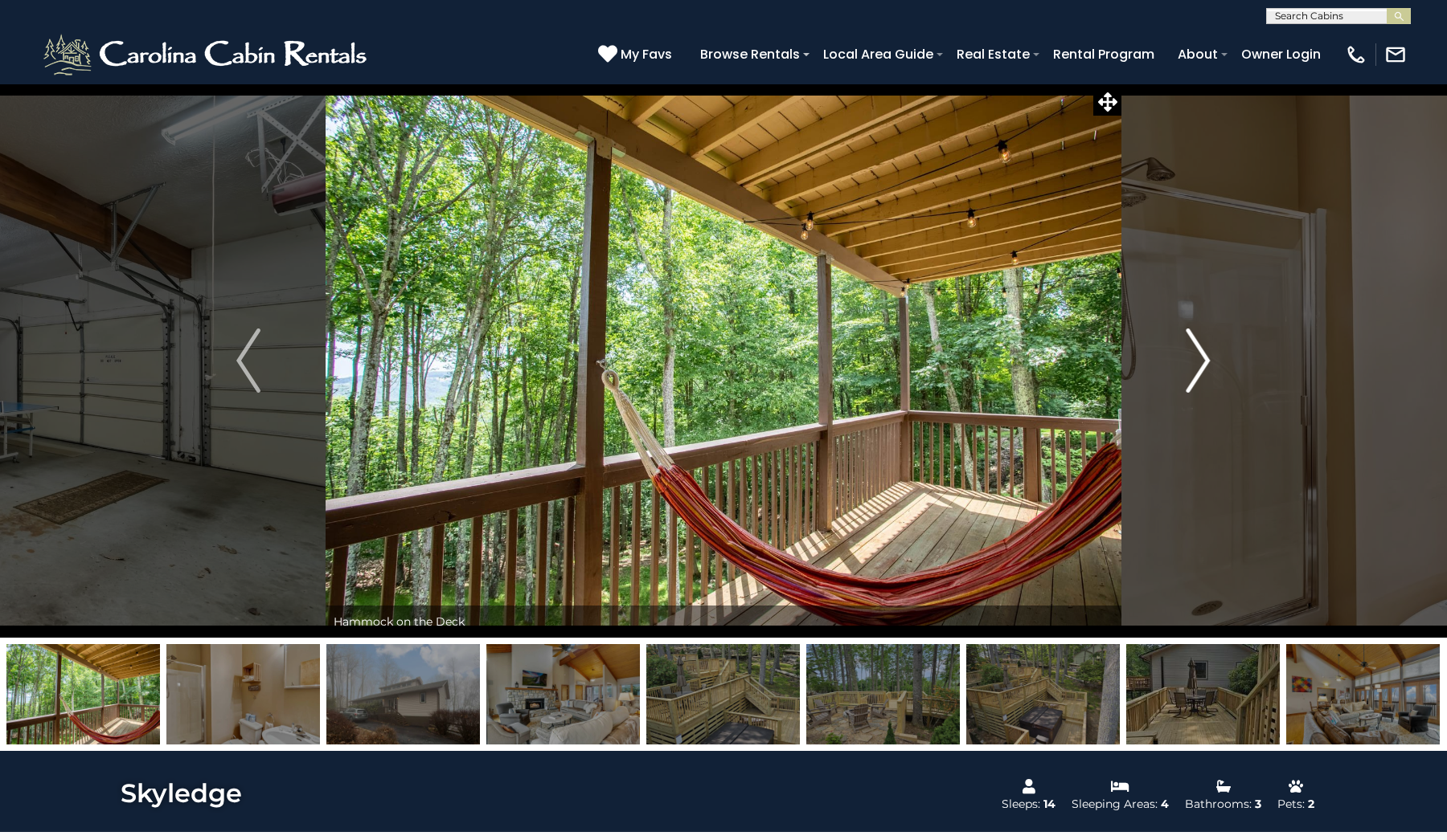
click at [1204, 357] on img "Next" at bounding box center [1199, 360] width 24 height 64
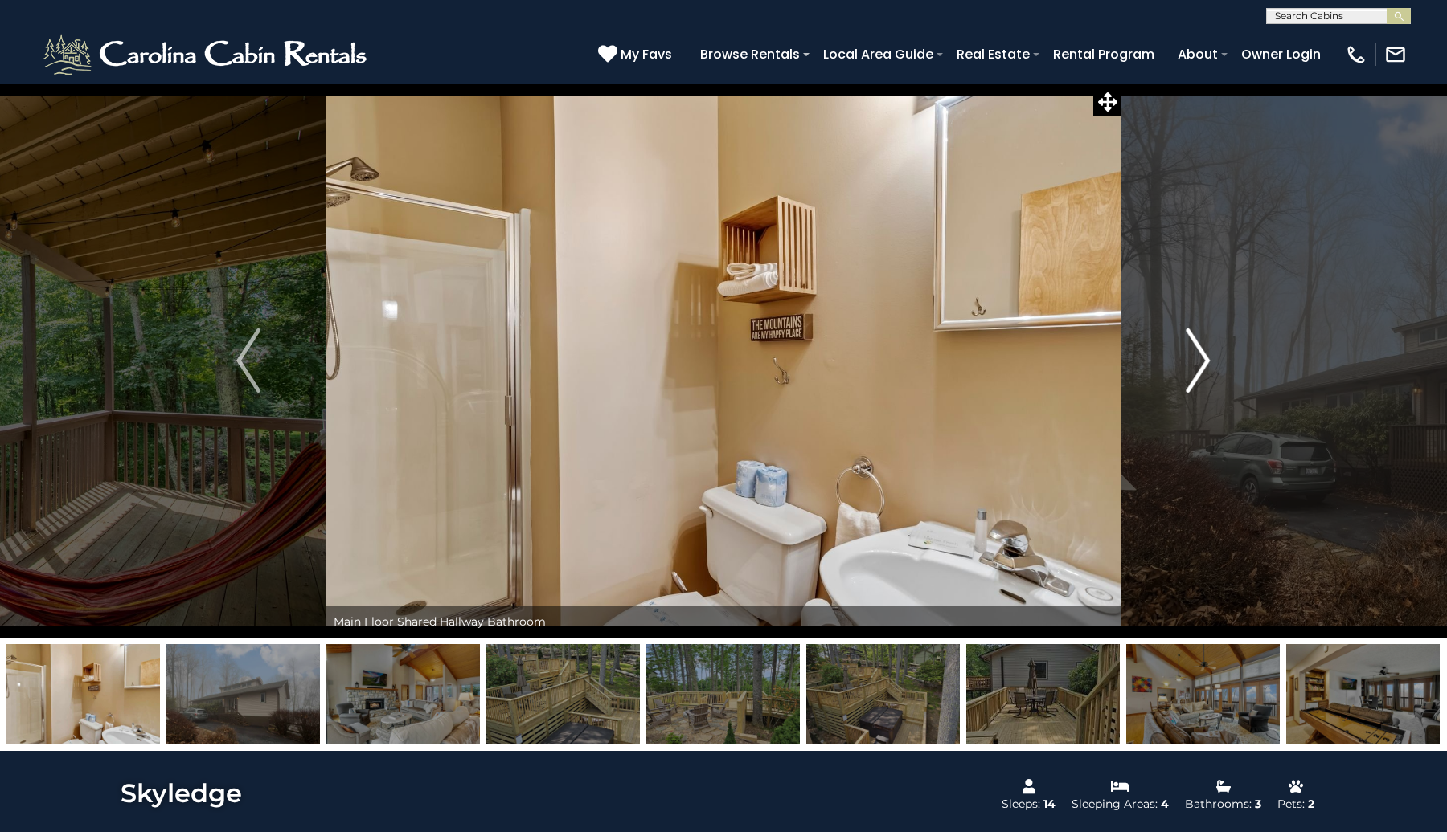
click at [1204, 357] on img "Next" at bounding box center [1199, 360] width 24 height 64
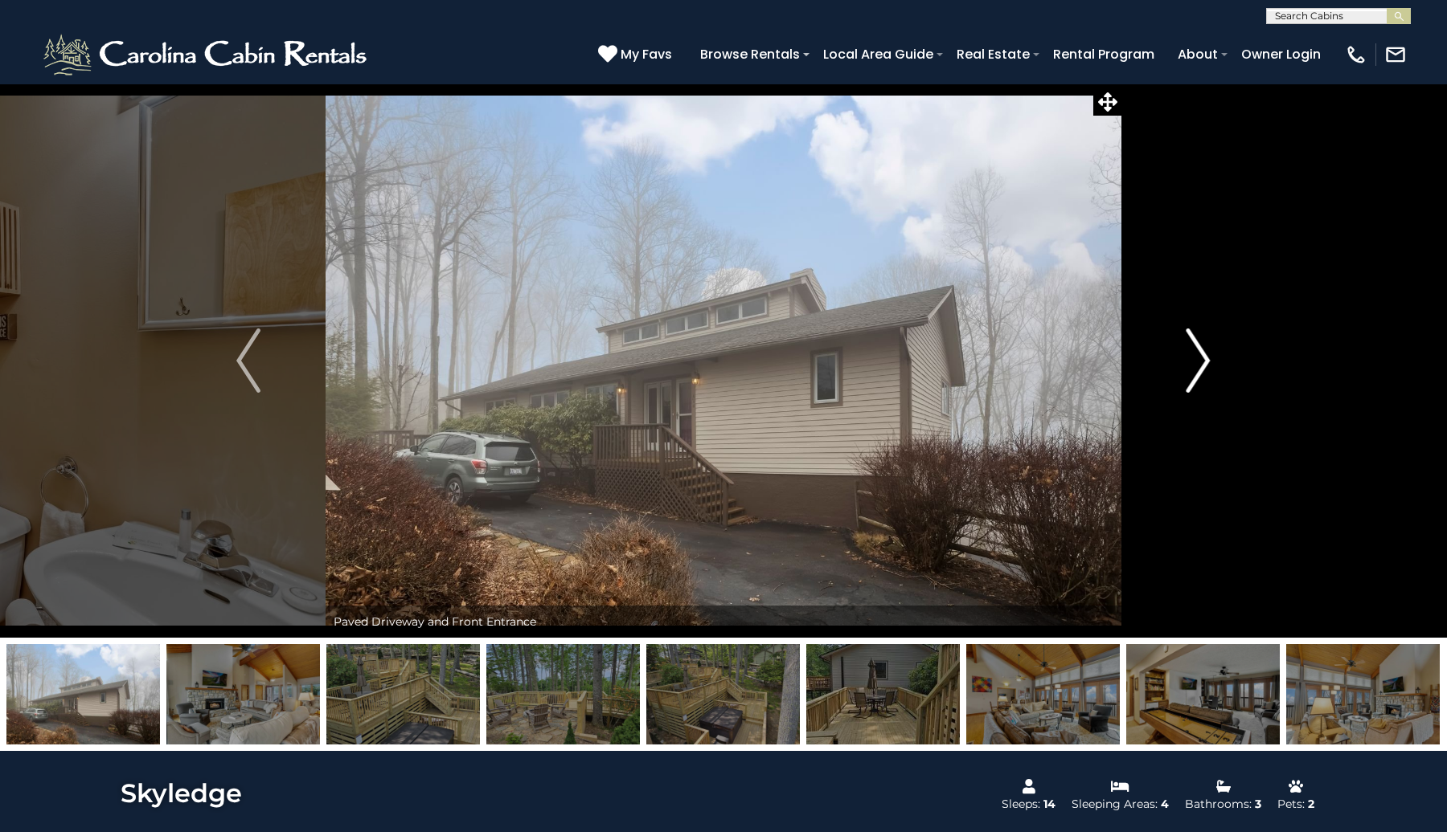
click at [1204, 357] on img "Next" at bounding box center [1199, 360] width 24 height 64
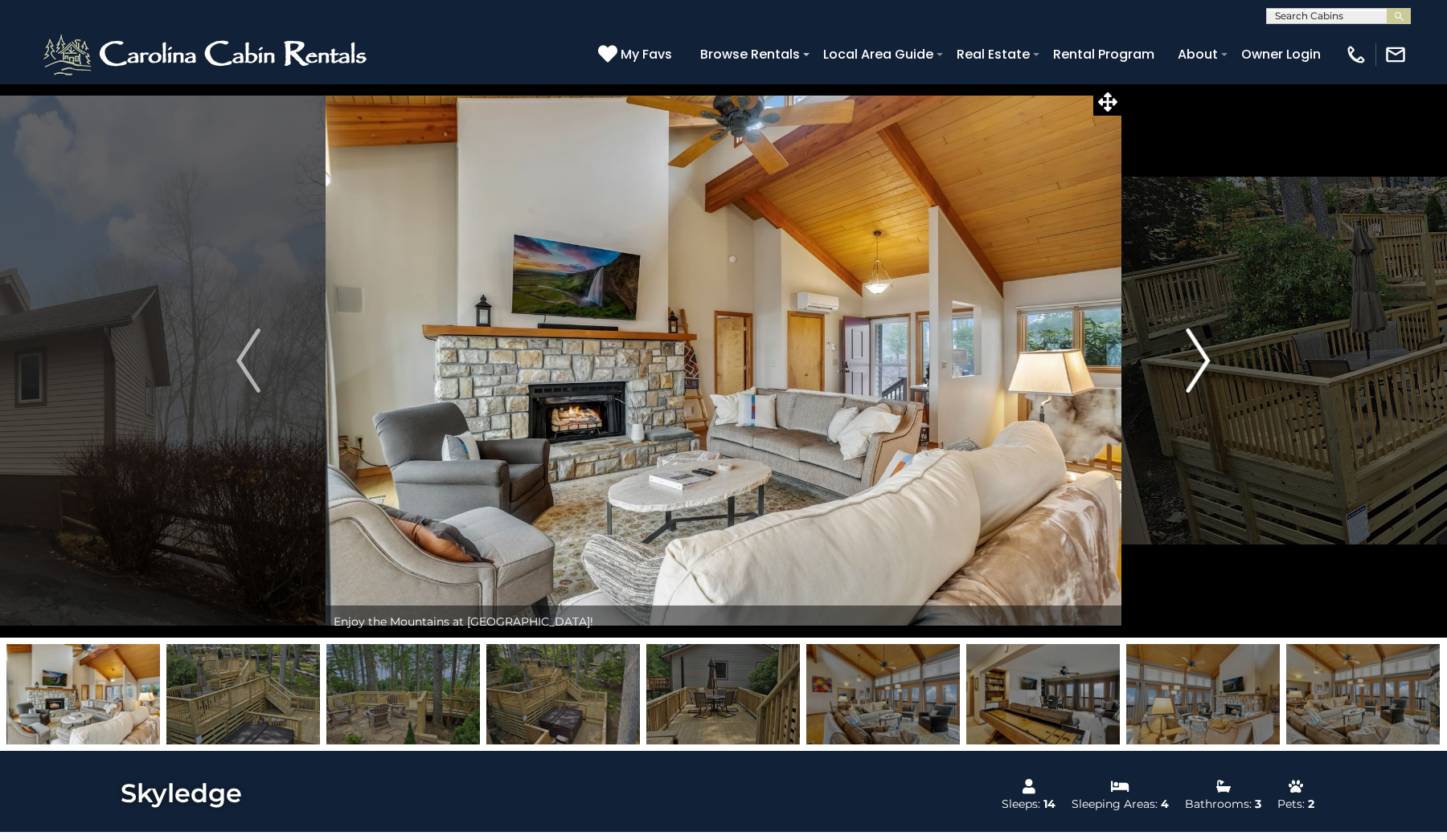
click at [1204, 357] on img "Next" at bounding box center [1199, 360] width 24 height 64
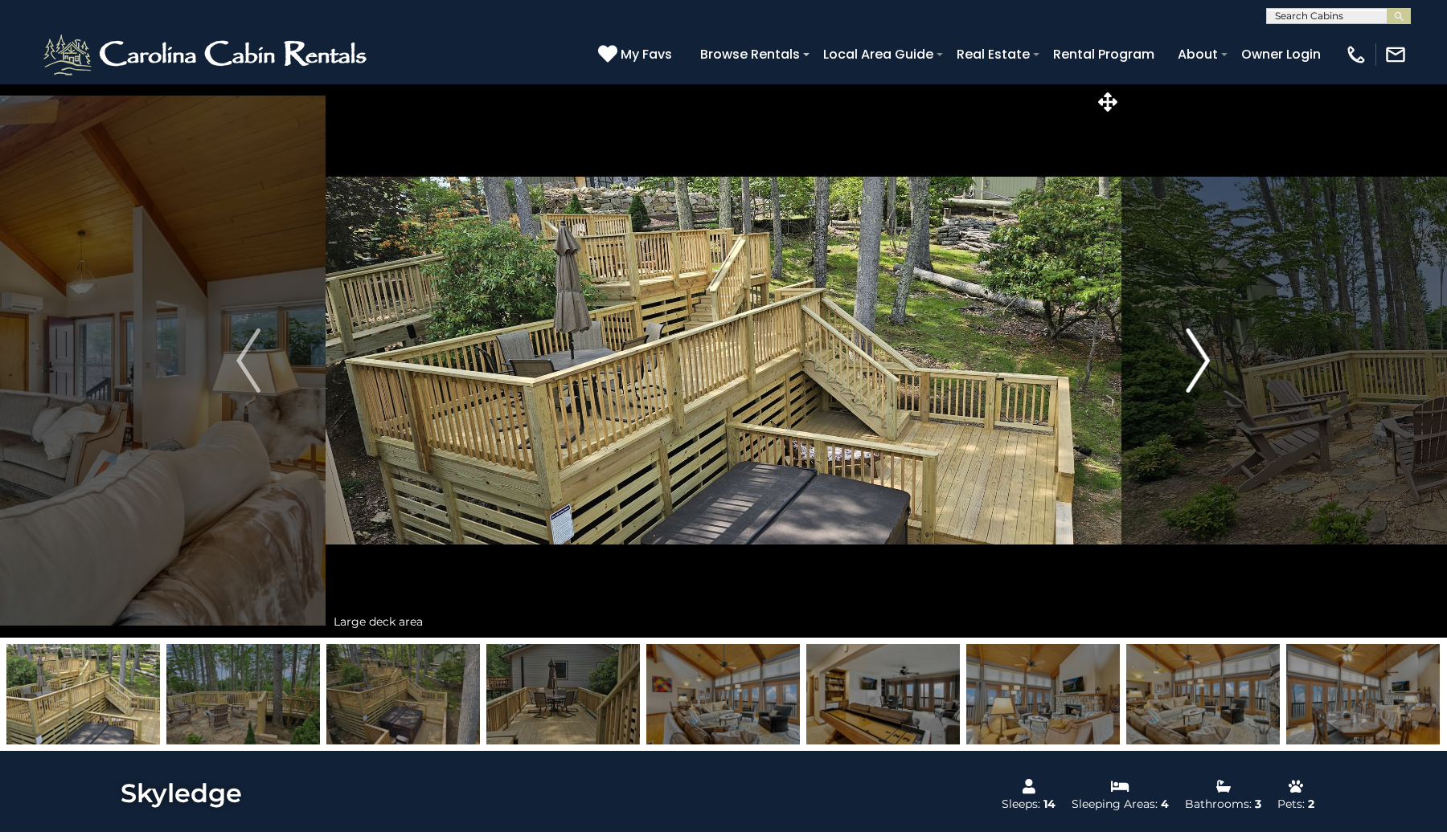
click at [1204, 357] on img "Next" at bounding box center [1199, 360] width 24 height 64
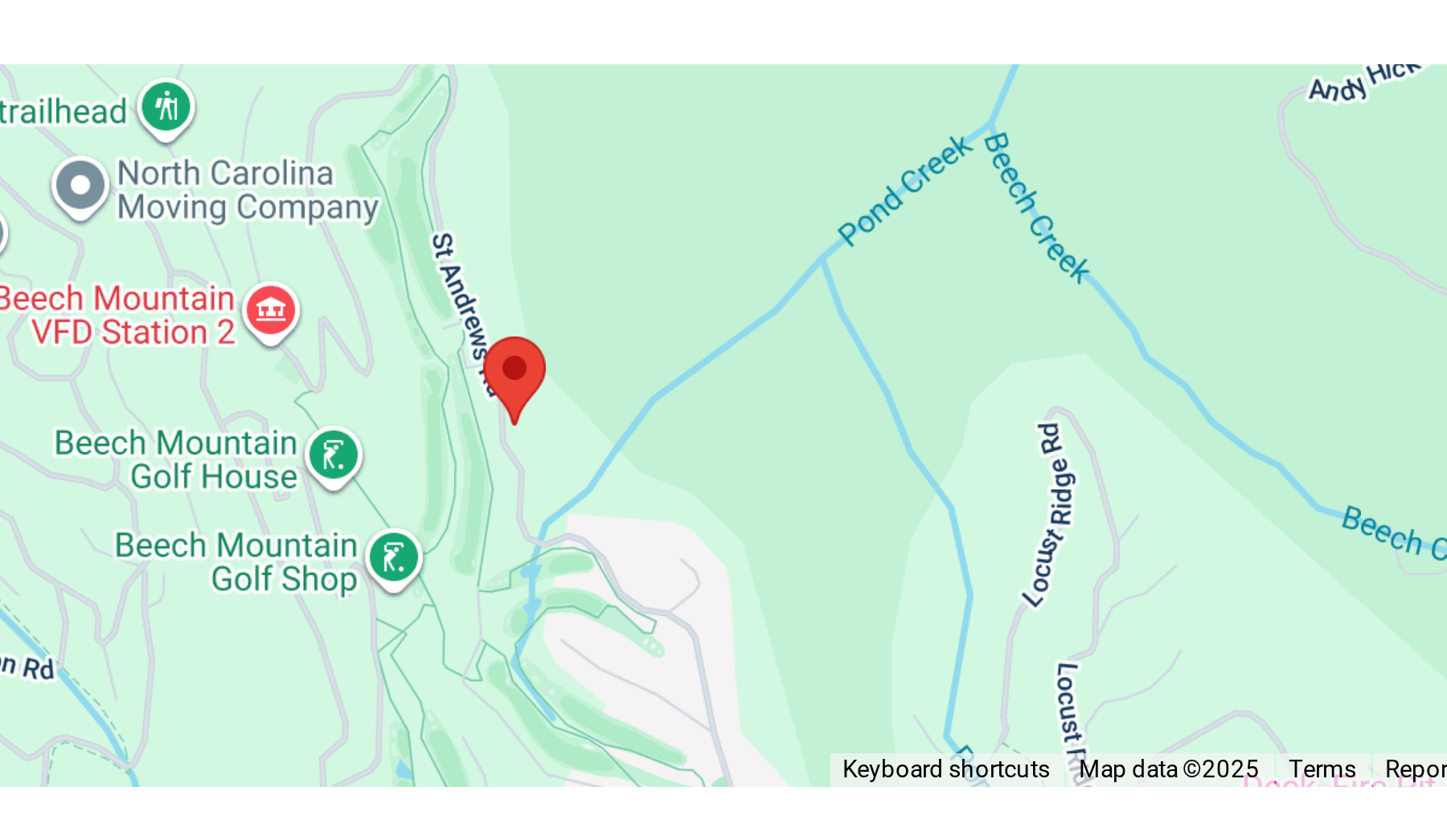
scroll to position [4294, 0]
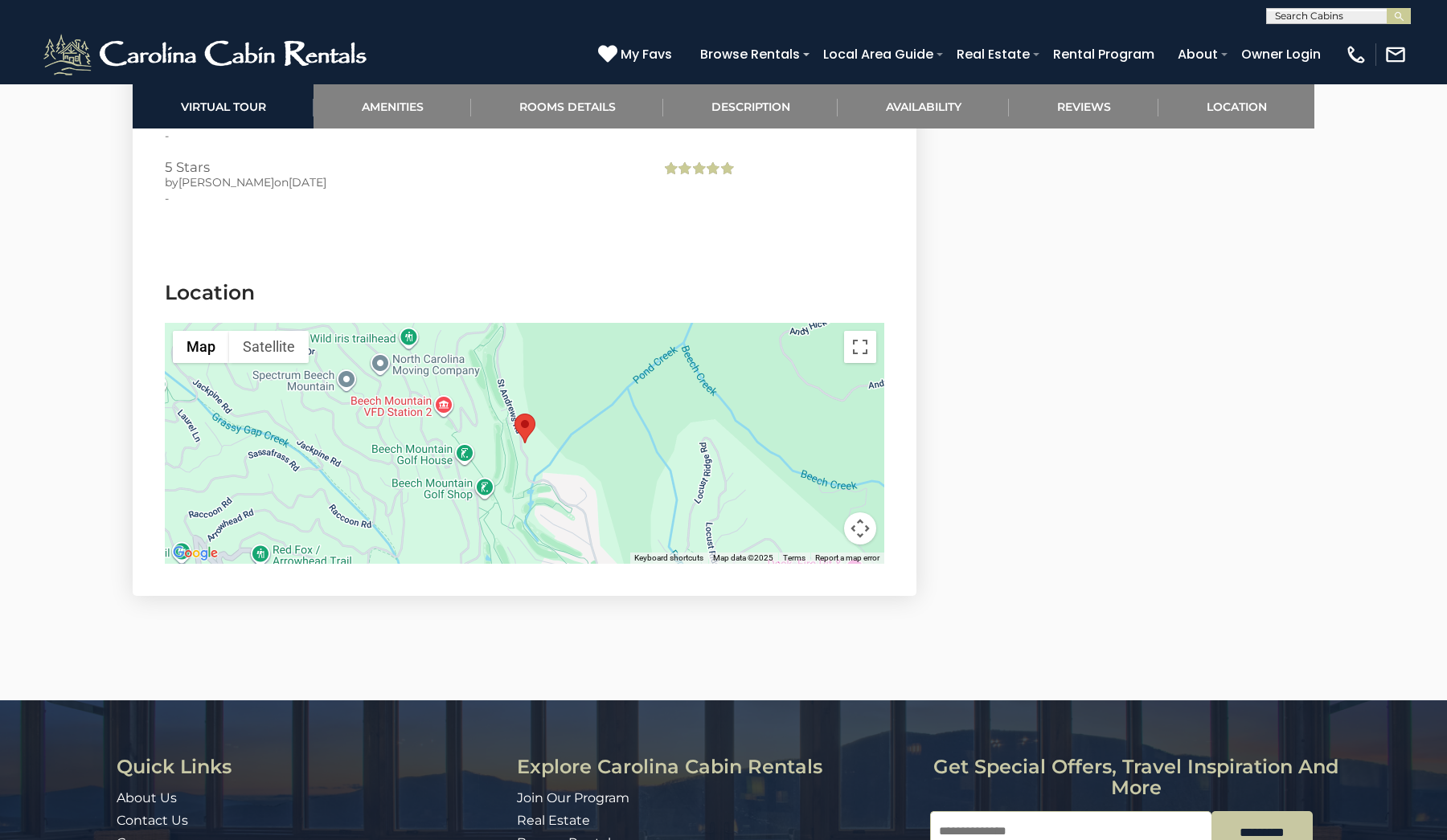
click at [644, 208] on div "5 Stars by [PERSON_NAME] on [DATE] -" at bounding box center [400, 190] width 496 height 63
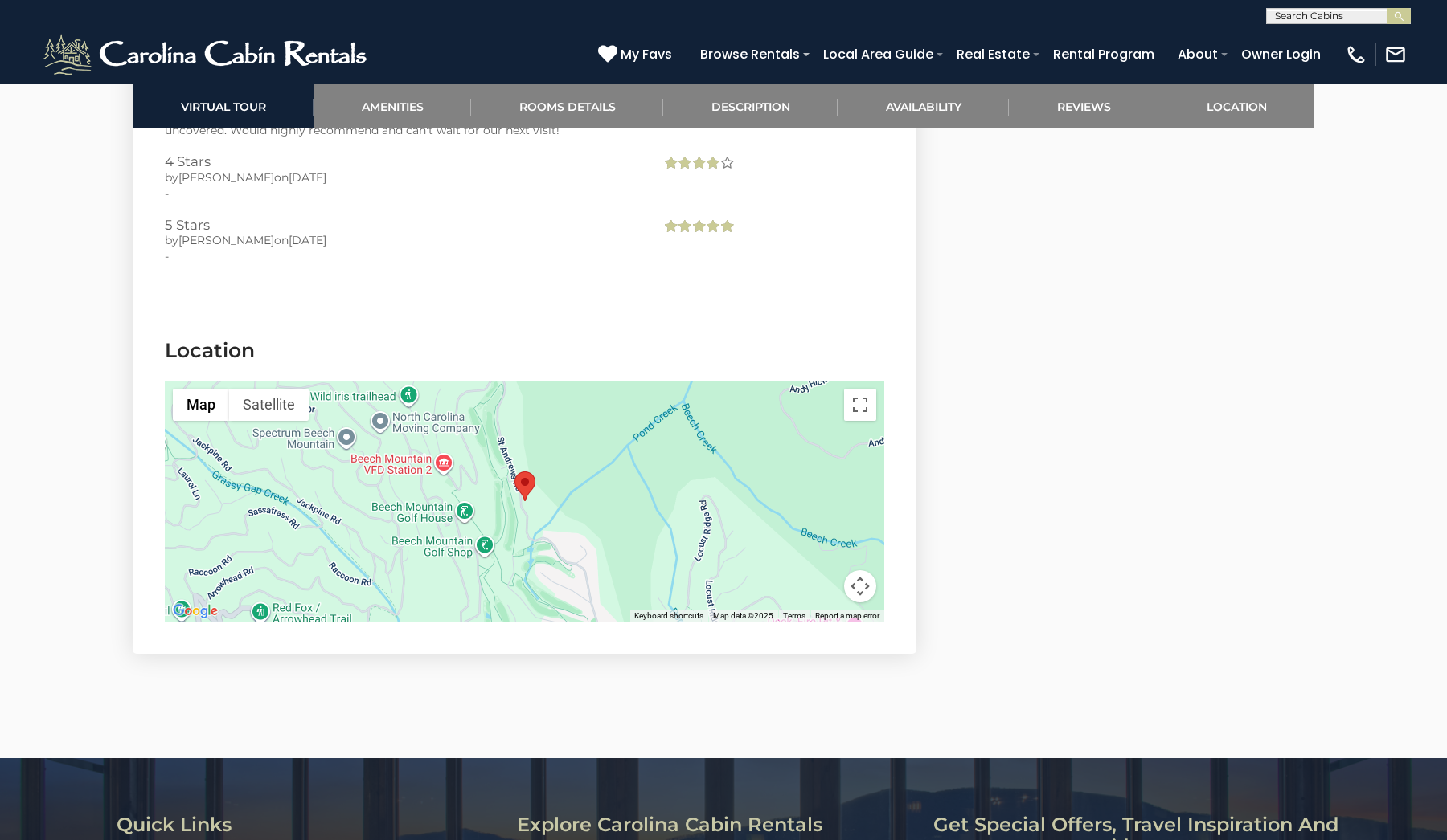
scroll to position [4033, 0]
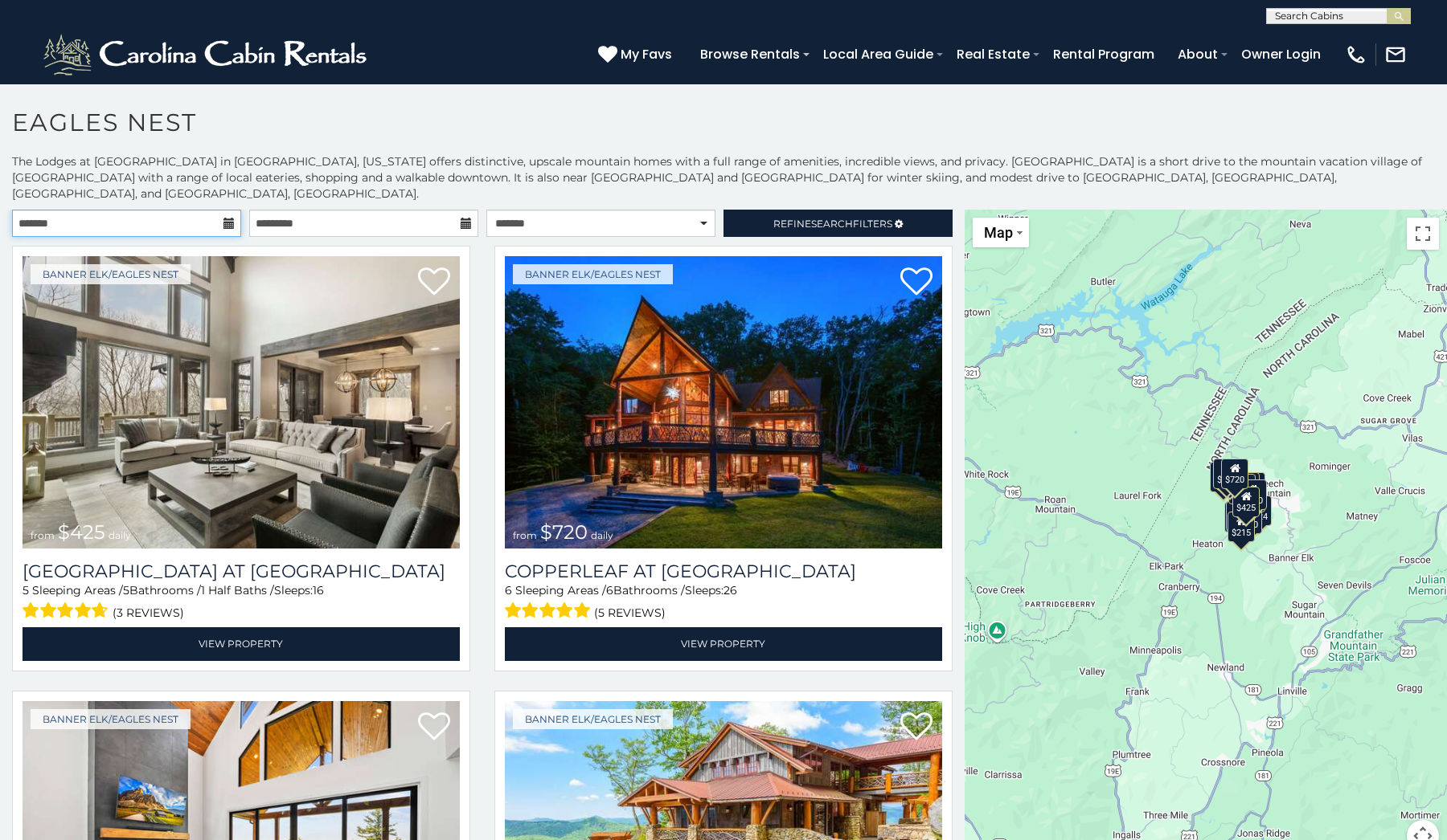
click at [119, 210] on input "text" at bounding box center [126, 223] width 229 height 27
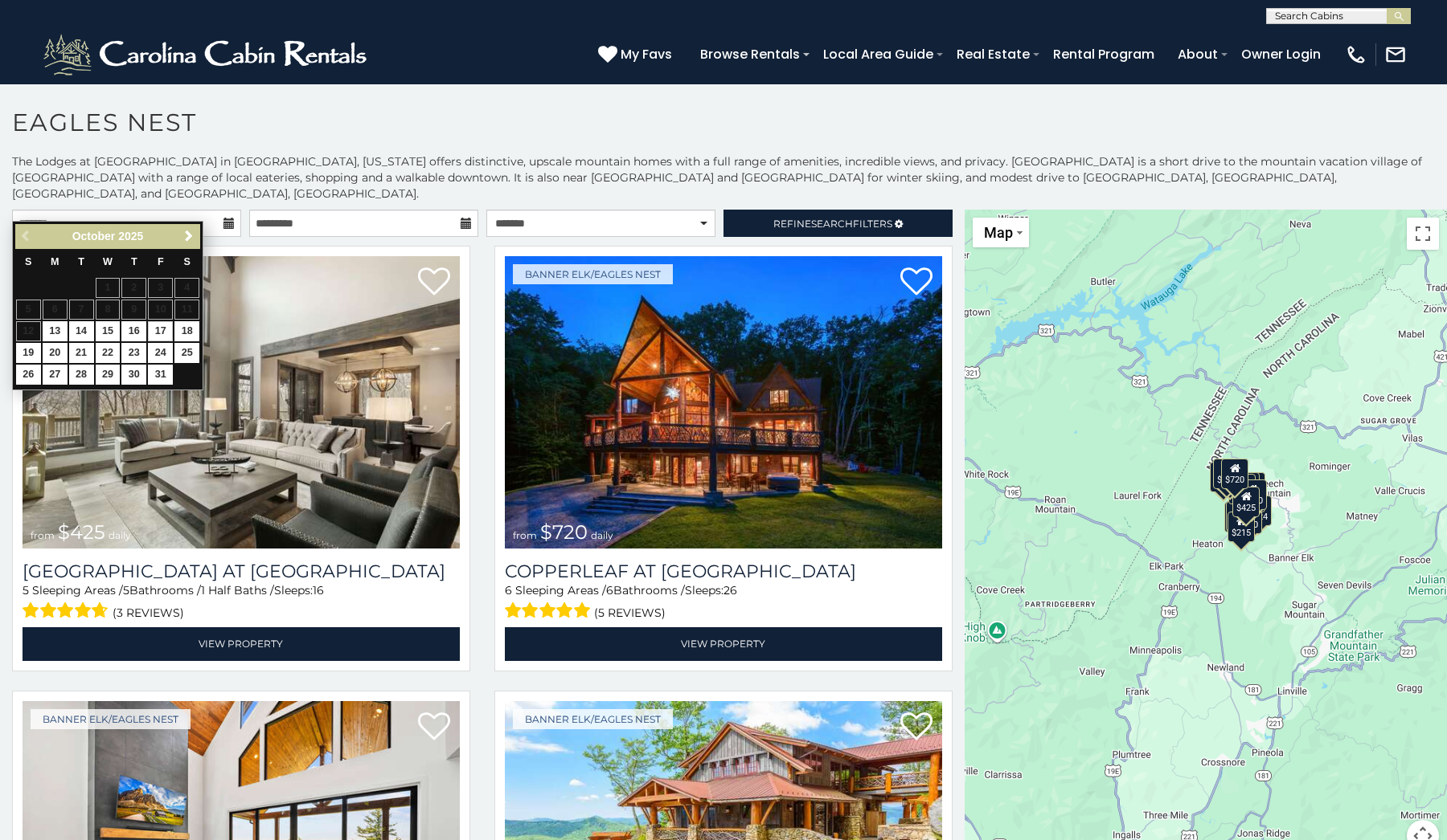
click at [162, 327] on link "17" at bounding box center [160, 331] width 25 height 21
type input "**********"
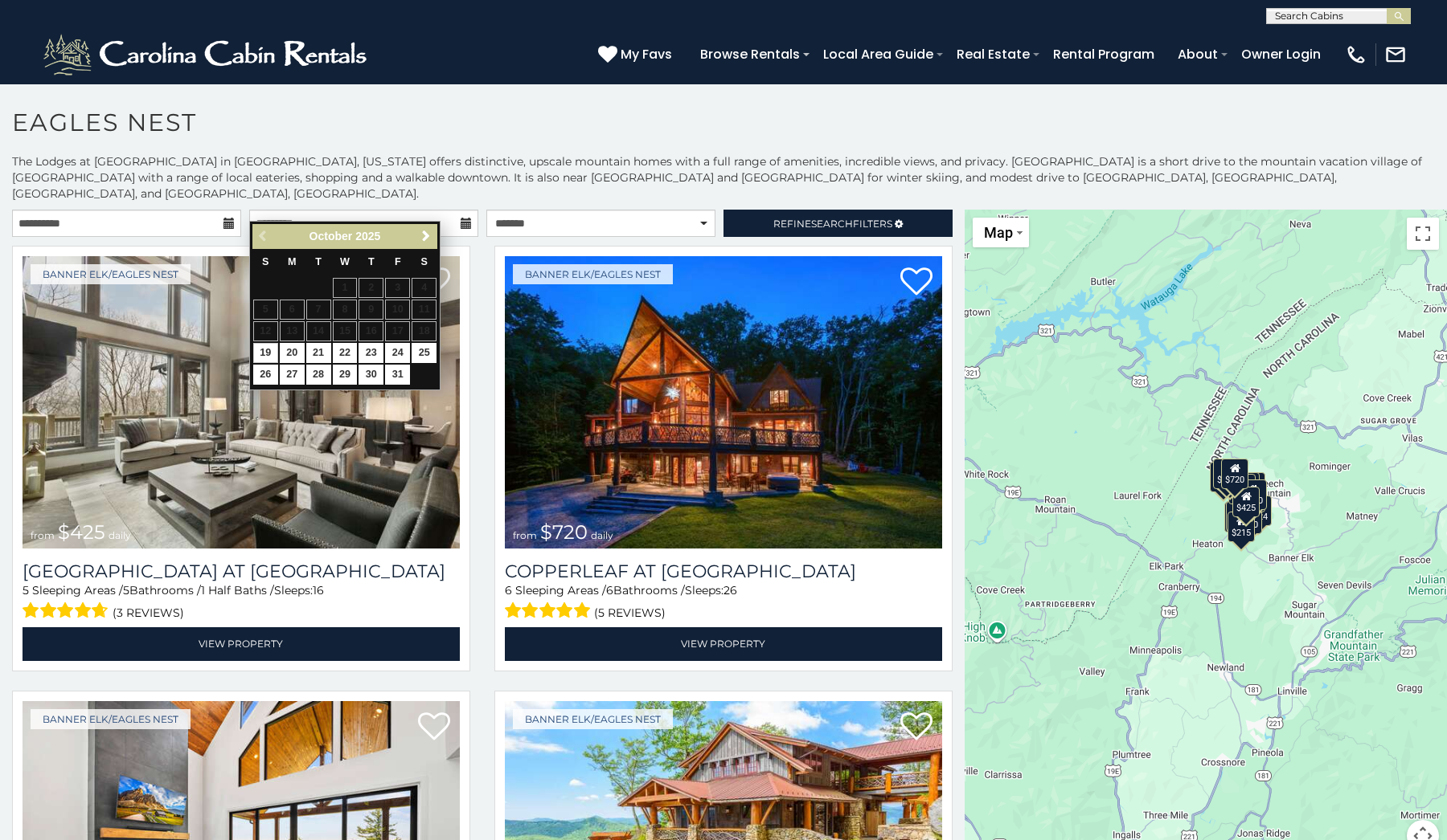
click at [265, 343] on link "19" at bounding box center [265, 354] width 25 height 21
type input "**********"
